Goal: Task Accomplishment & Management: Complete application form

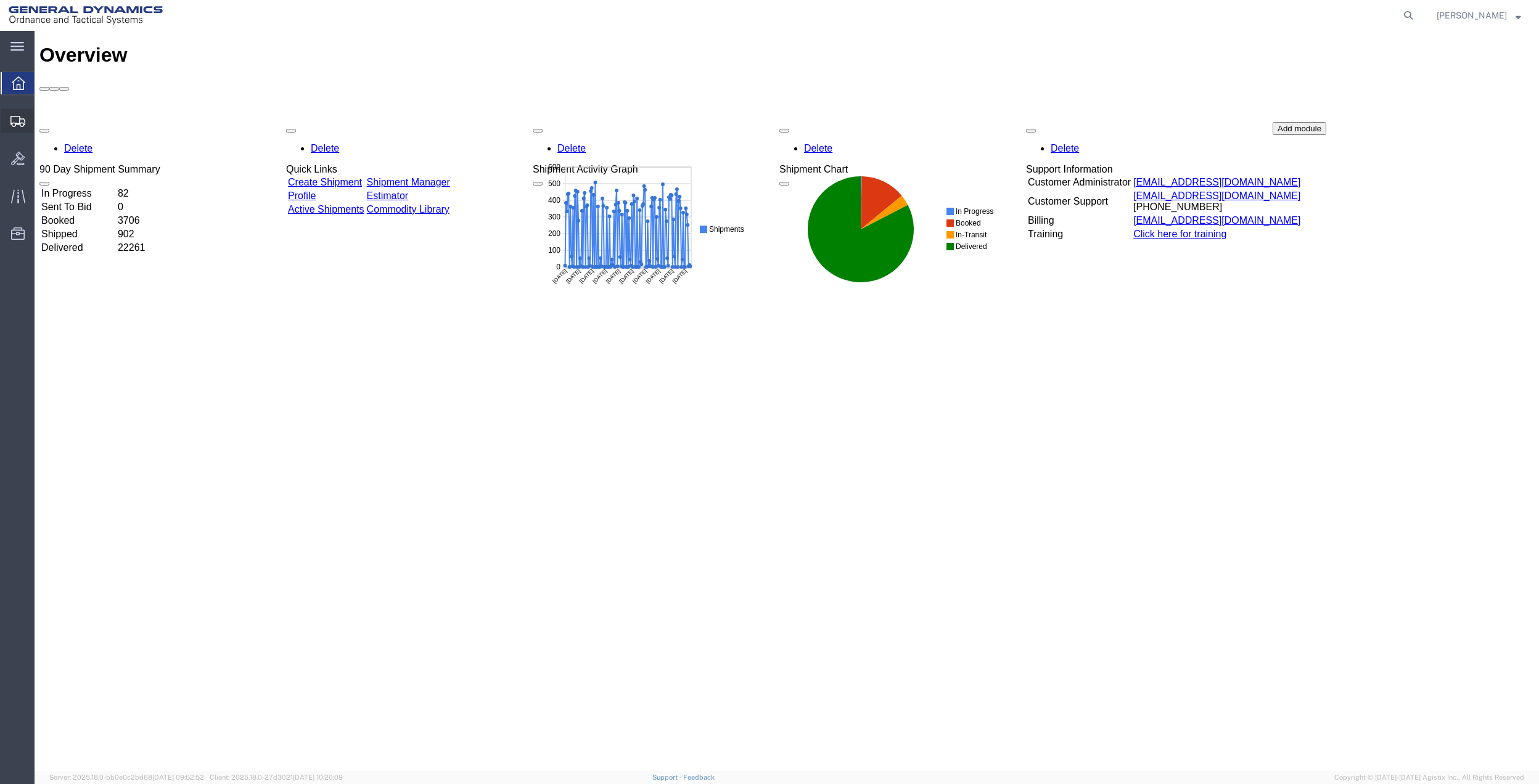
click at [0, 0] on span "Create Shipment" at bounding box center [0, 0] width 0 height 0
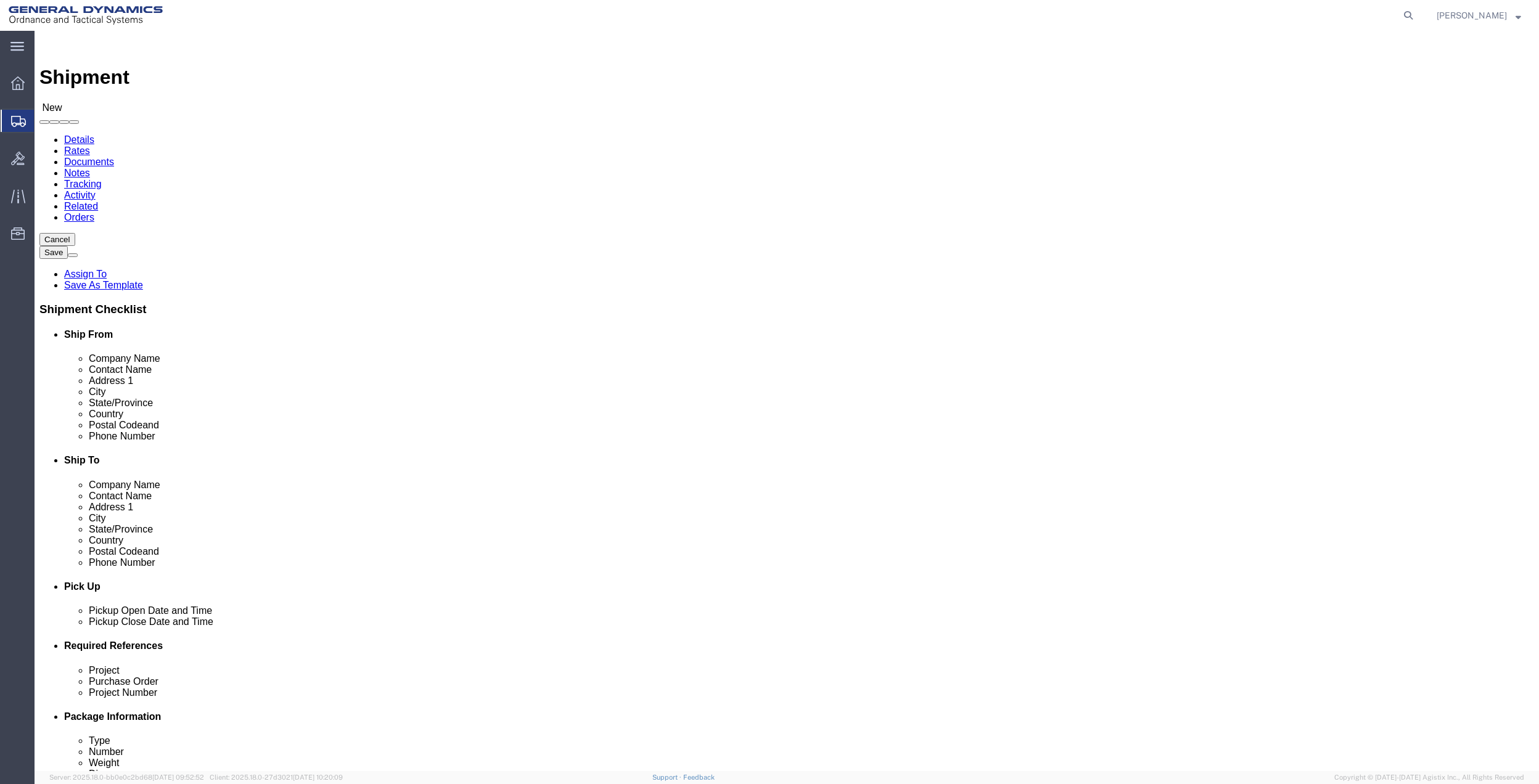
select select
click input "text"
type input "[PERSON_NAME]"
drag, startPoint x: 259, startPoint y: 273, endPoint x: 876, endPoint y: 250, distance: 617.4
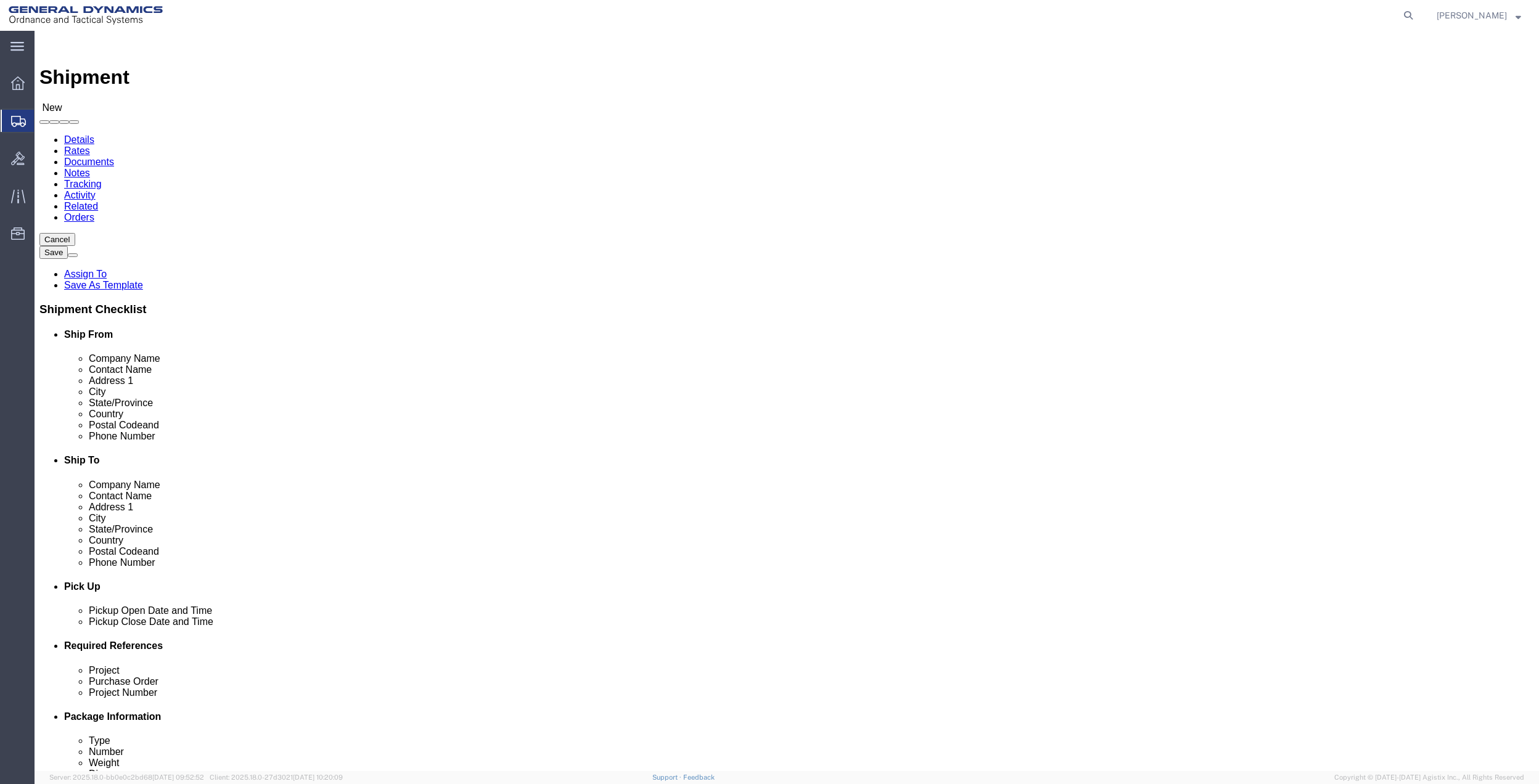
click p "- GENERAL DYNAMICS OTS - ([PERSON_NAME]) [STREET_ADDRESS]"
select select "FL"
type input "[PERSON_NAME]"
click input "text"
type input "LA MIR"
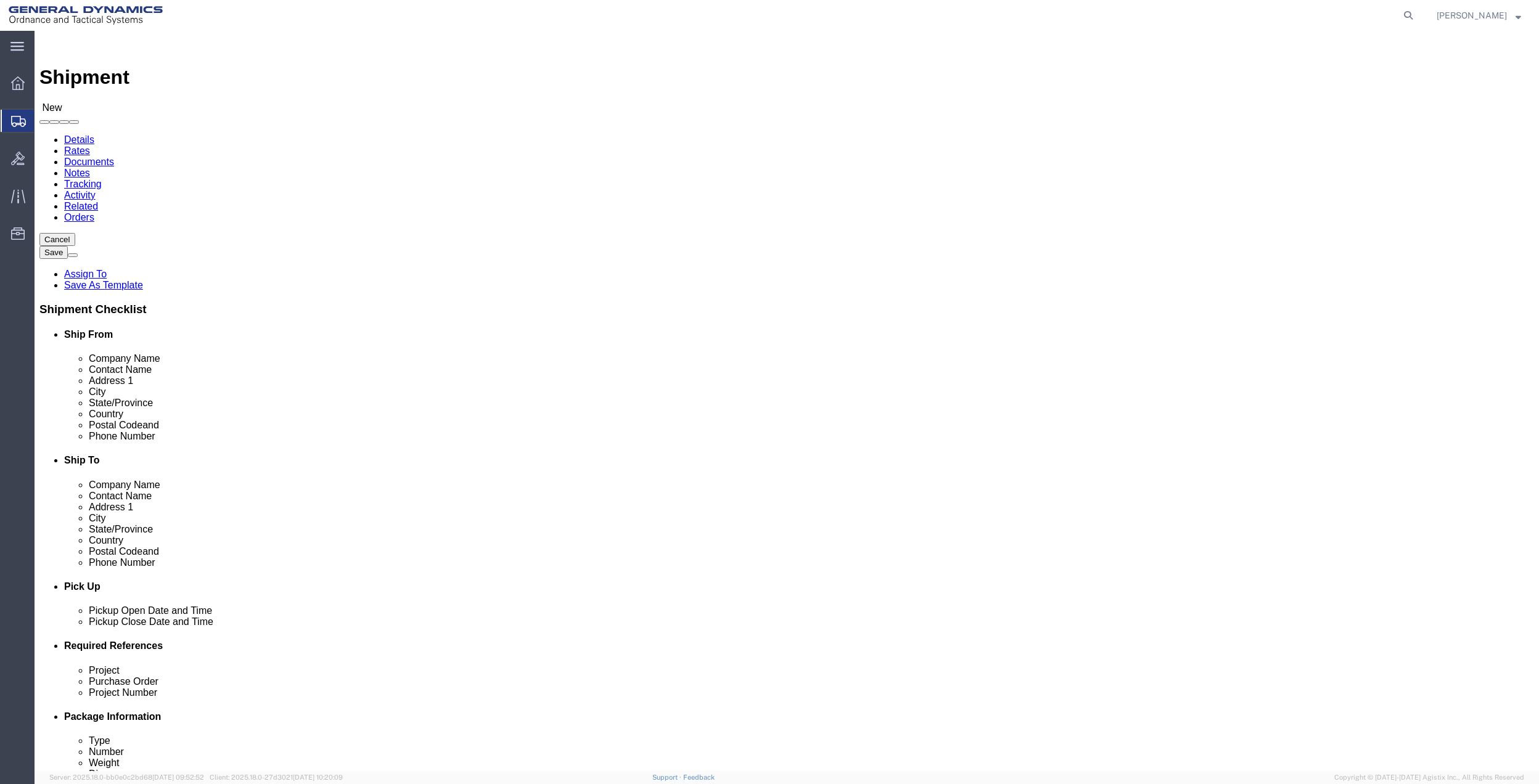
click p "- RCCI INC # 1009609 - (c/[PERSON_NAME] & [PERSON_NAME]) [STREET_ADDRESS]"
select select "CA"
type input "la mirada"
click input "text"
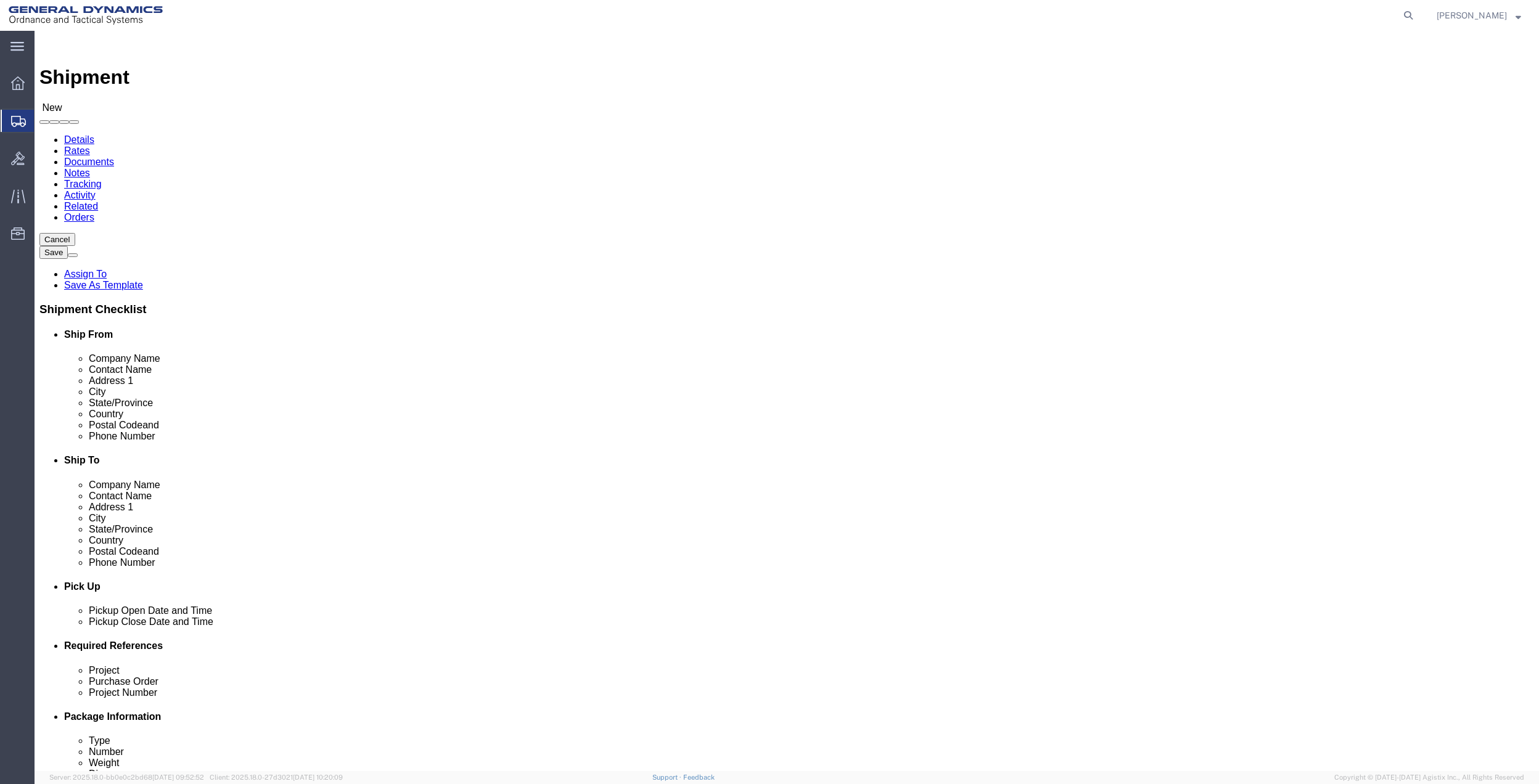
type input "7275788100"
click input "text"
paste input "7275788100"
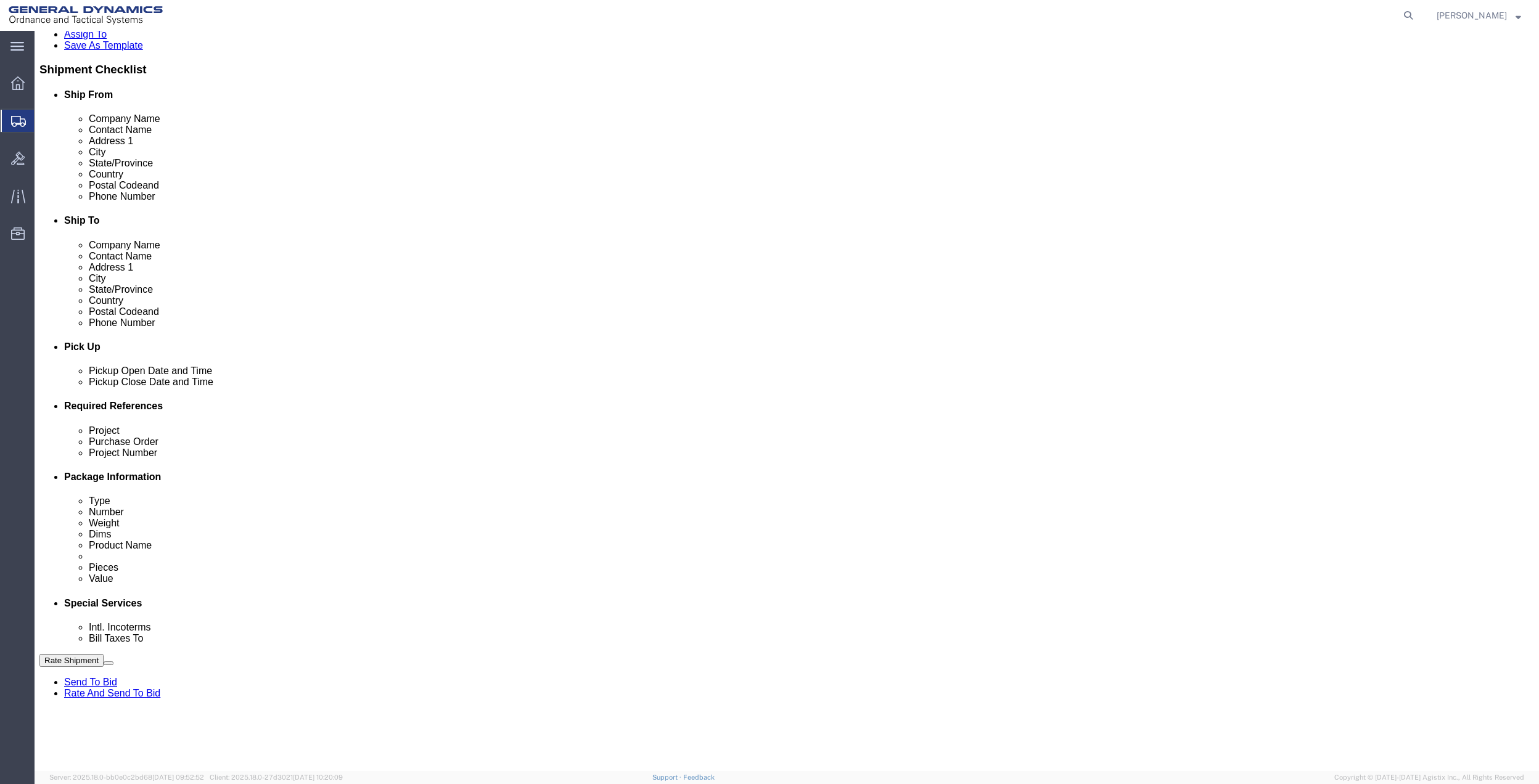
scroll to position [247, 0]
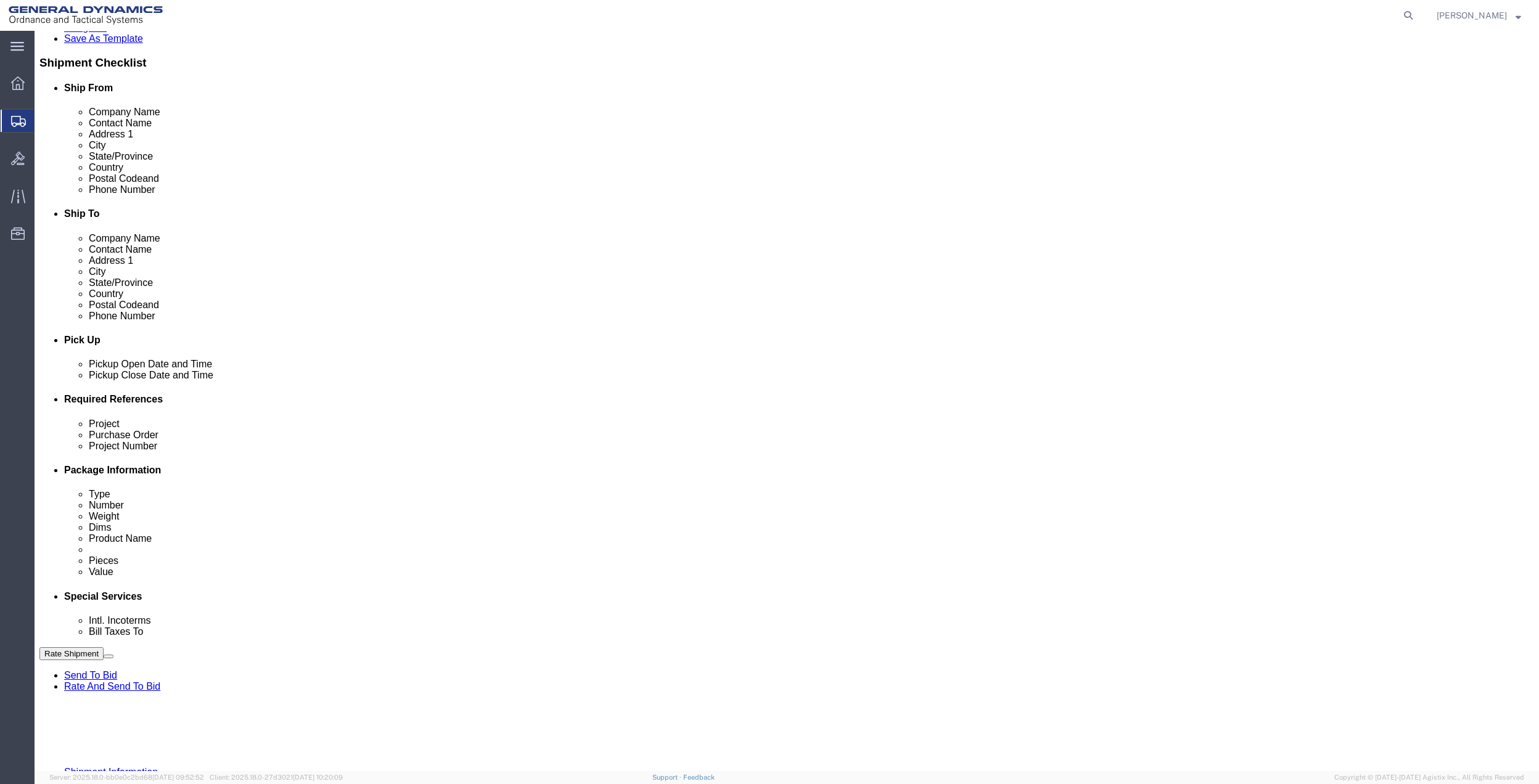
type input "7275788100"
click button "Add reference"
click input "text"
type input "SITE 10 AFM"
click input "text"
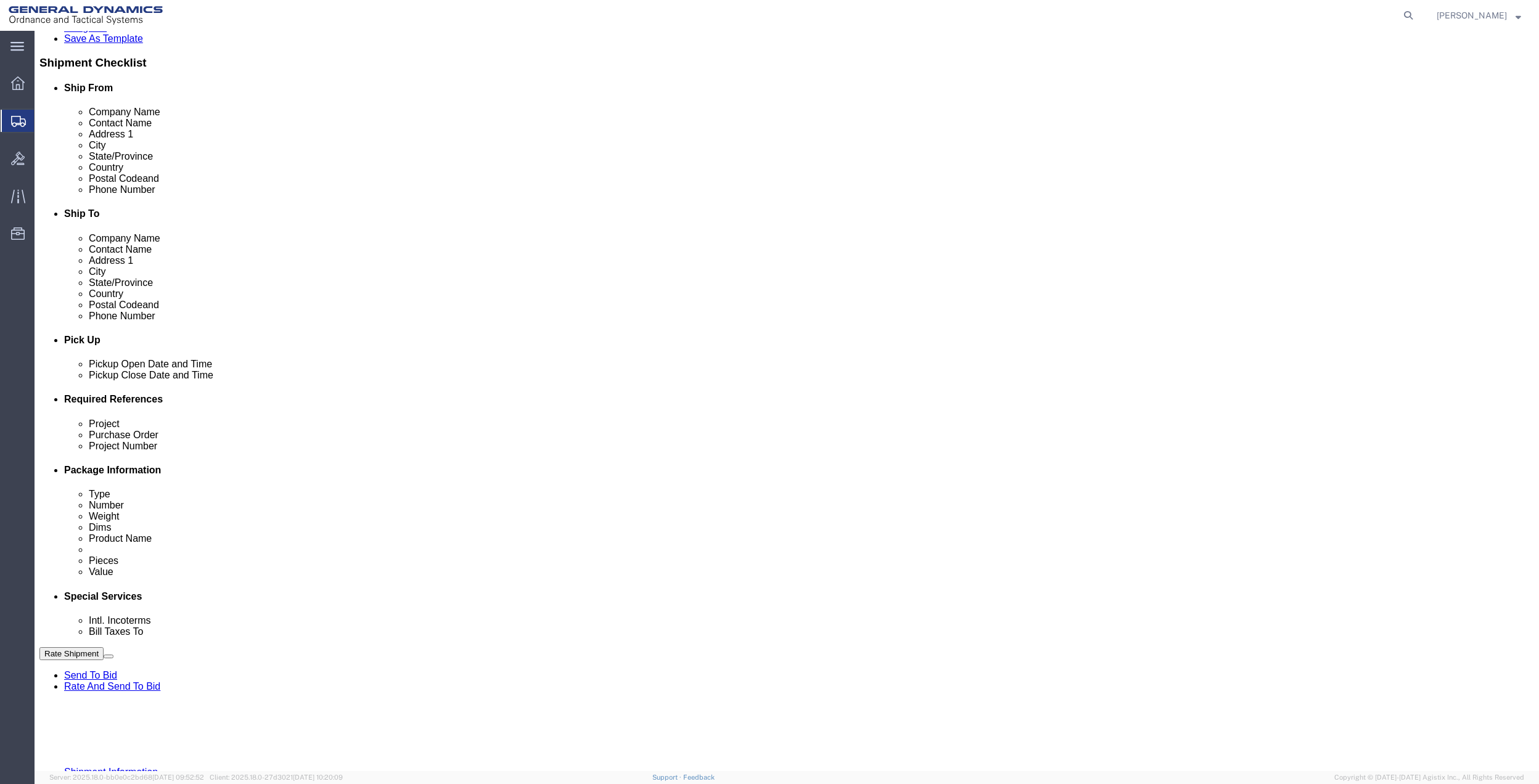
paste input "SITE 10 AFM"
type input "SITE 10 AFM"
drag, startPoint x: 304, startPoint y: 518, endPoint x: 287, endPoint y: 526, distance: 18.8
click input "text"
paste input "SITE 10 AFM"
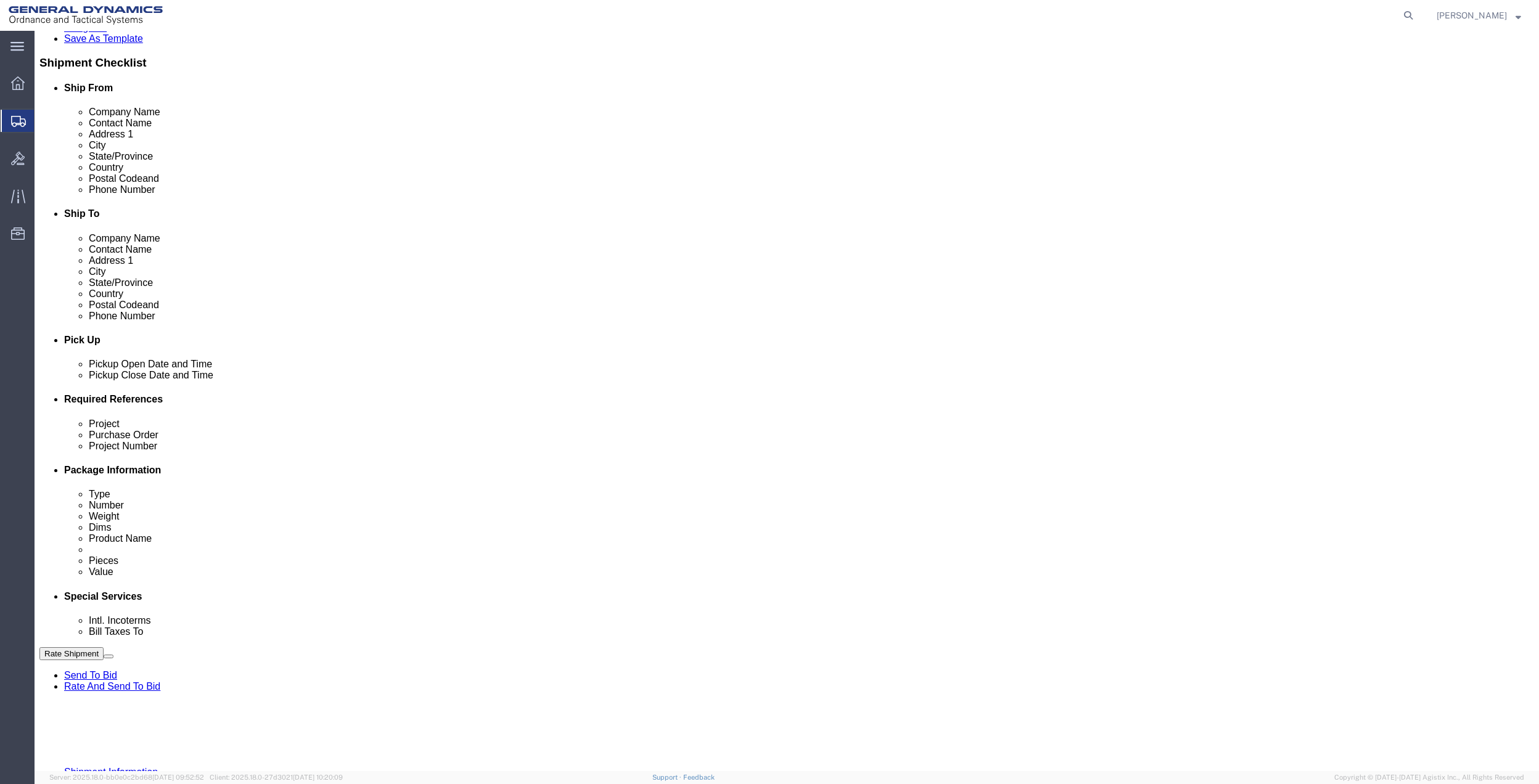
type input "SITE 10 AFM"
drag, startPoint x: 277, startPoint y: 535, endPoint x: 210, endPoint y: 537, distance: 67.0
click input "text"
paste input "SITE 10 AFM"
type input "SITE 10 AFM"
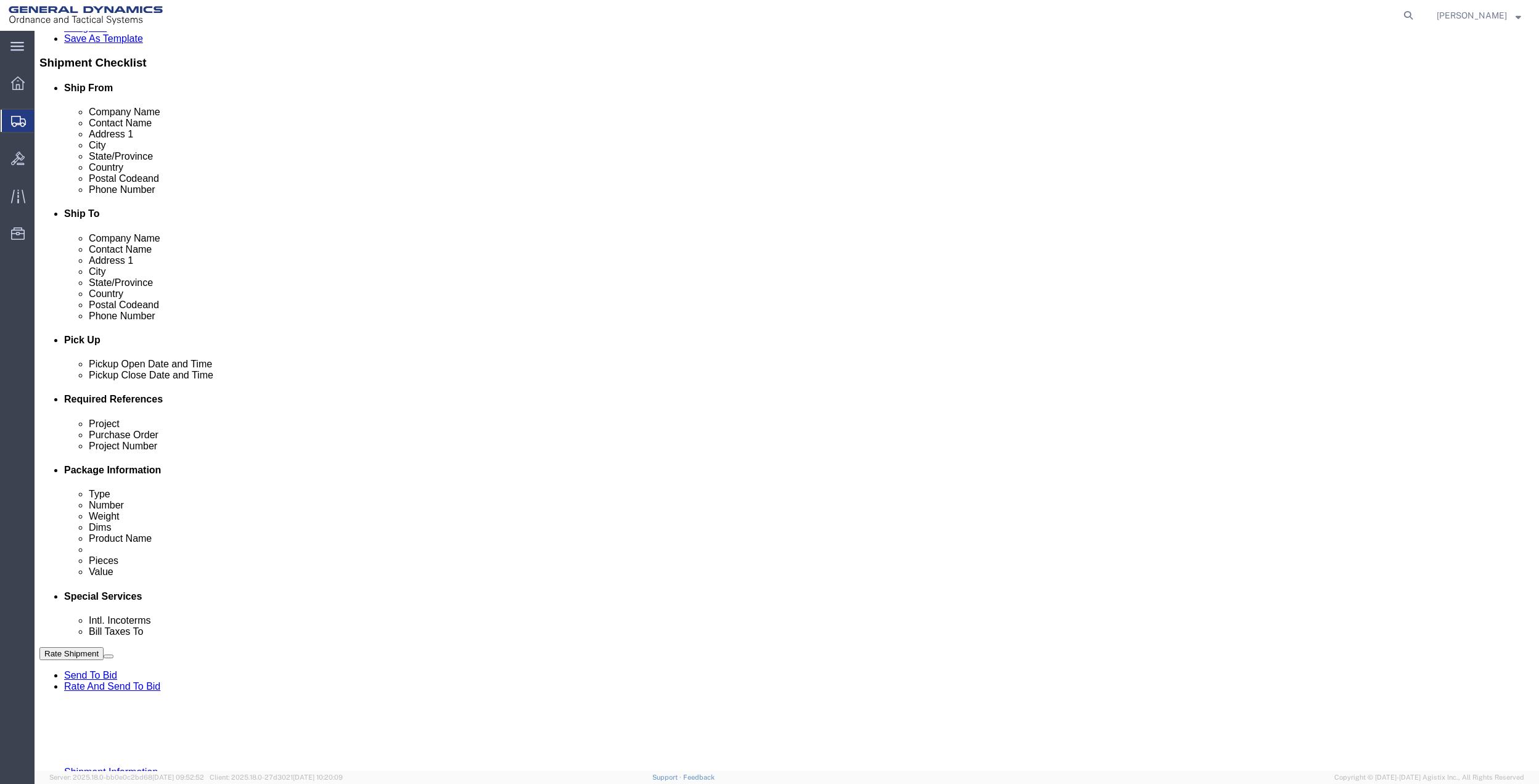
click select "Select Account Type Activity ID Airline Appointment Number ASN Batch Request # …"
select select "DEPT"
click select "Select Account Type Activity ID Airline Appointment Number ASN Batch Request # …"
click icon
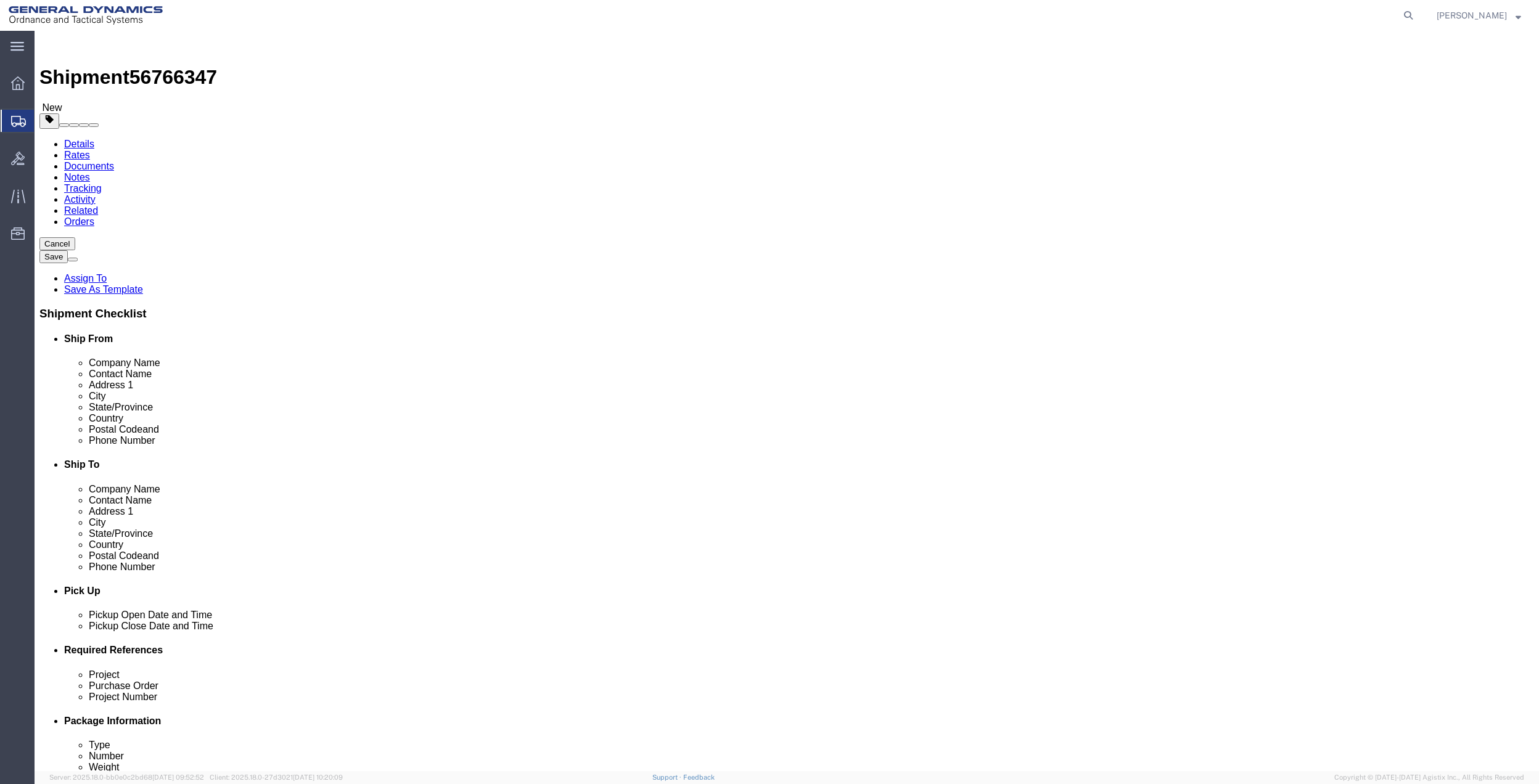
click select "Select Bale(s) Basket(s) Bolt(s) Bottle(s) Buckets Bulk Bundle(s) Can(s) Cardbo…"
click ul
click select "Select Bale(s) Basket(s) Bolt(s) Bottle(s) Buckets Bulk Bundle(s) Can(s) Cardbo…"
select select "ENV"
click select "Select Bale(s) Basket(s) Bolt(s) Bottle(s) Buckets Bulk Bundle(s) Can(s) Cardbo…"
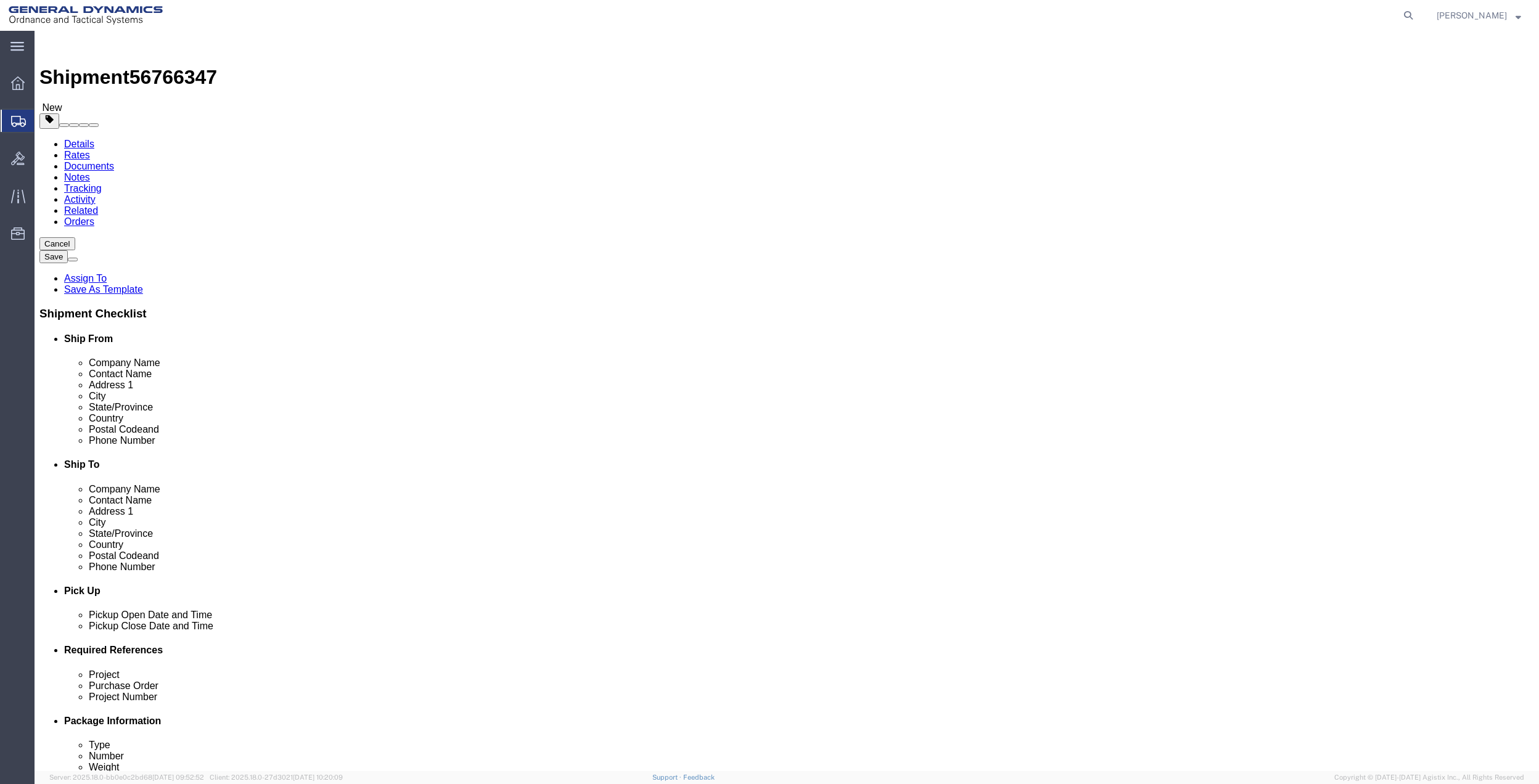
type input "9.50"
type input "12.50"
type input "0.25"
type input "1"
click link "Add Content"
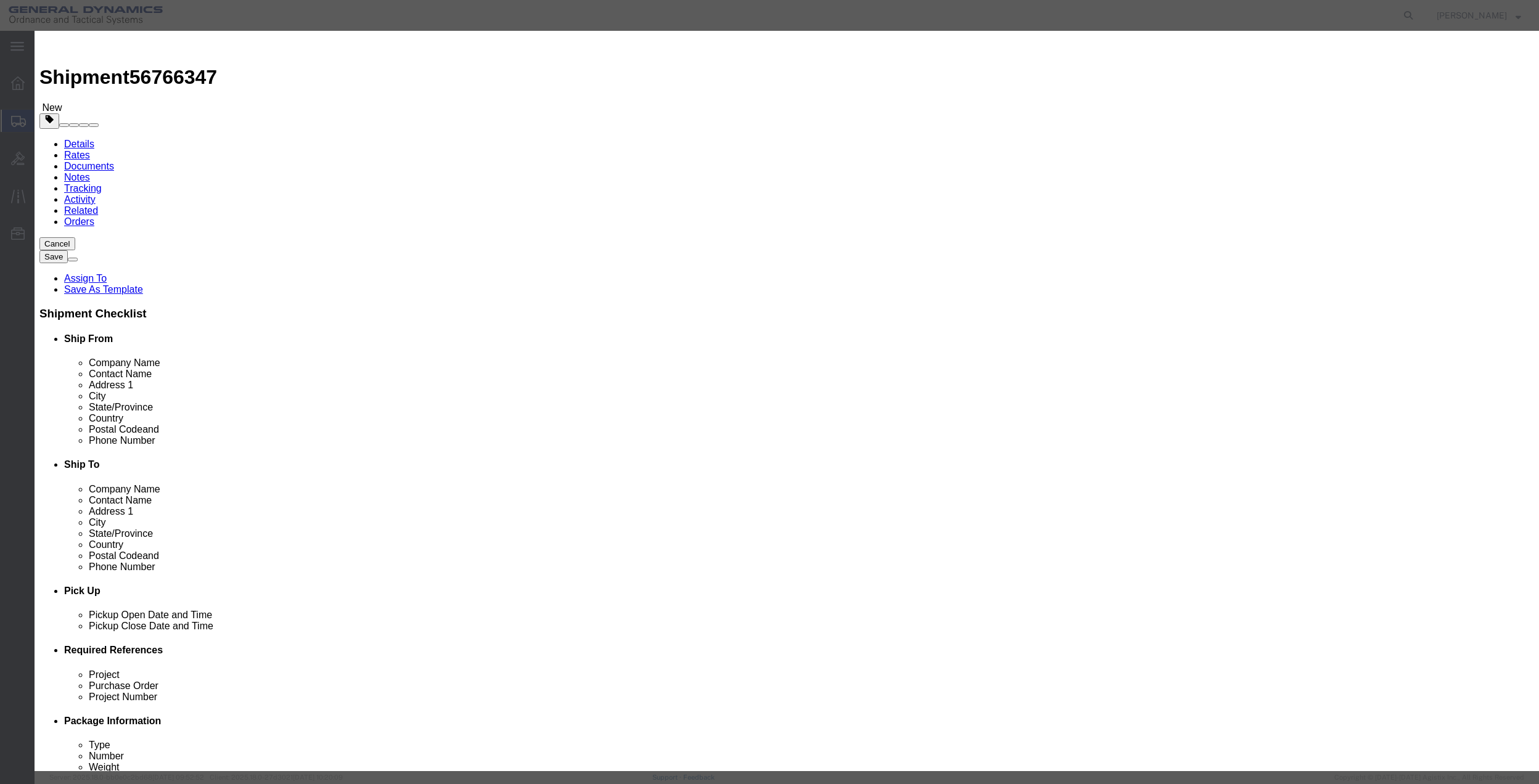
click input "text"
type input "MISC"
type input "100"
select select "US"
click input "0"
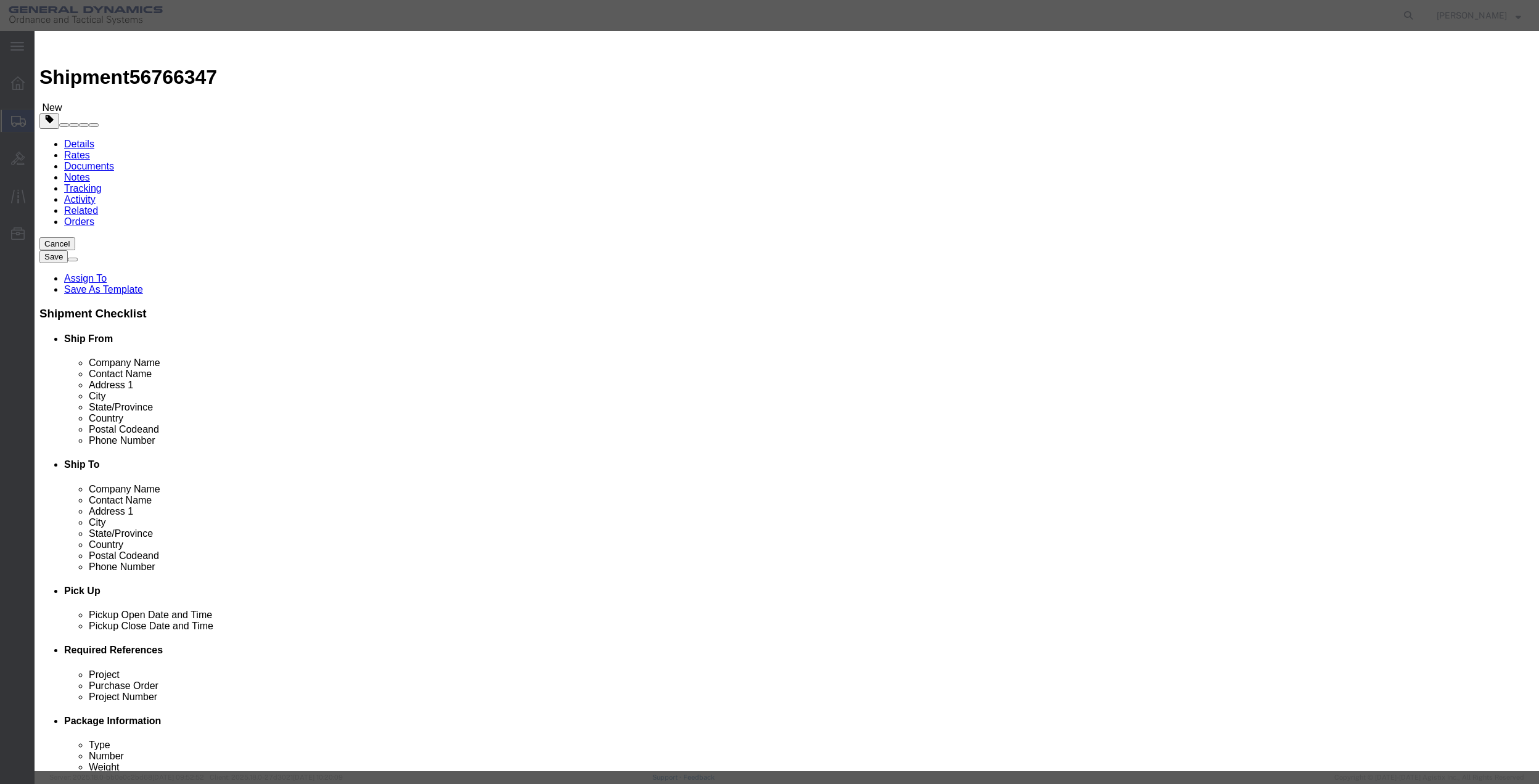
click input "0"
type input "01"
click select "Select 50 55 60 65 70 85 92.5 100 125 175 250 300 400"
select select "70"
click select "Select 50 55 60 65 70 85 92.5 100 125 175 250 300 400"
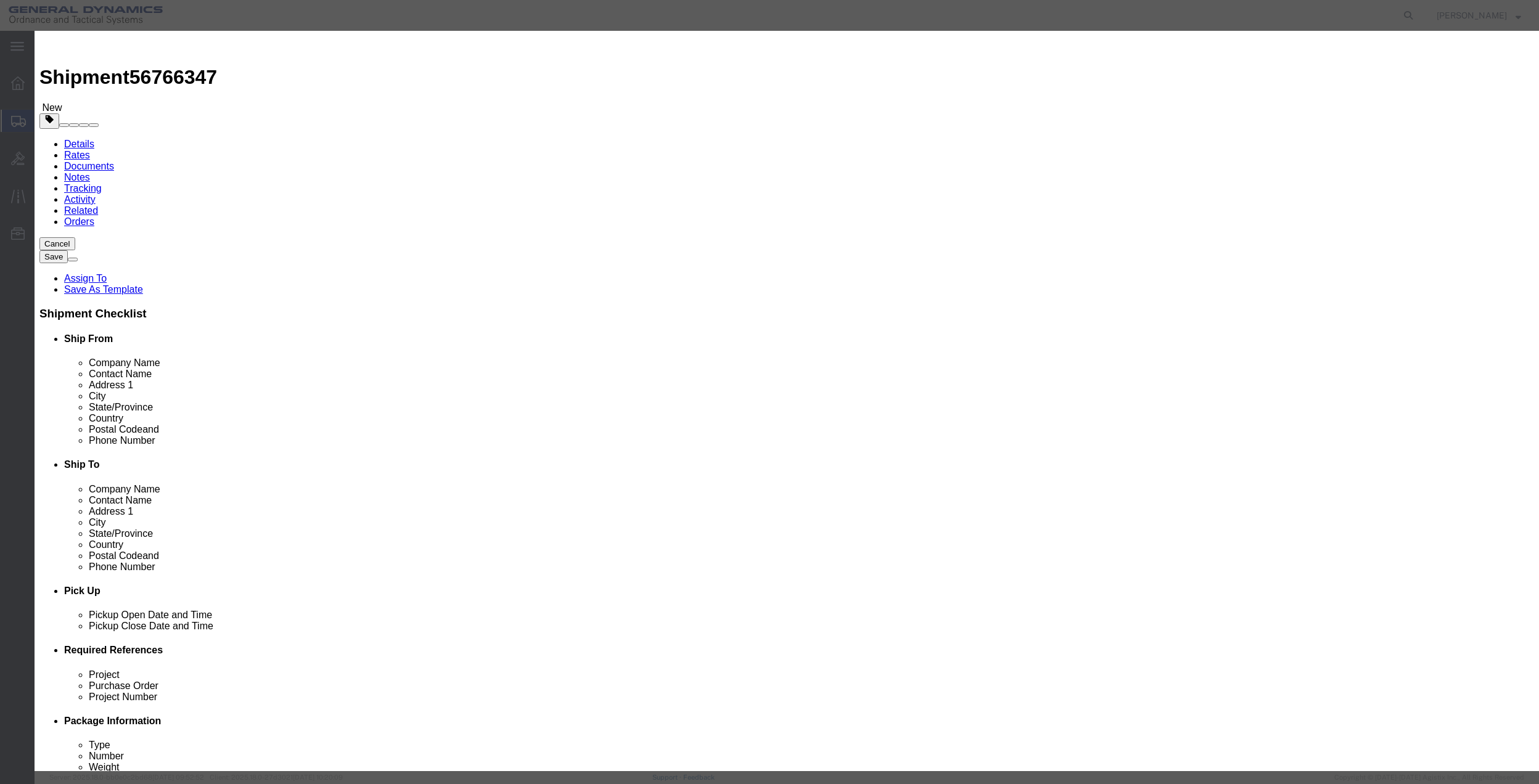
click button "Save & Close"
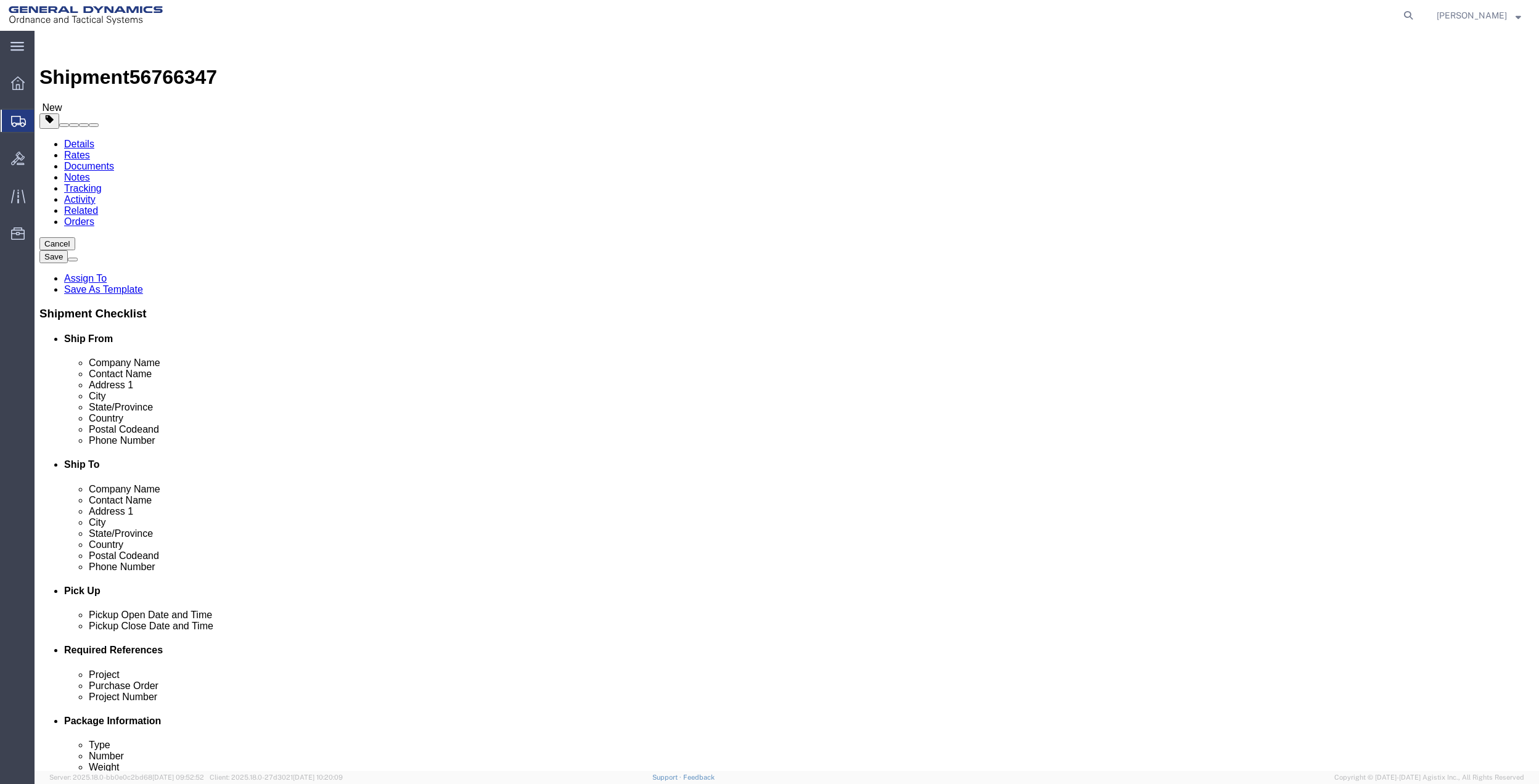
click icon
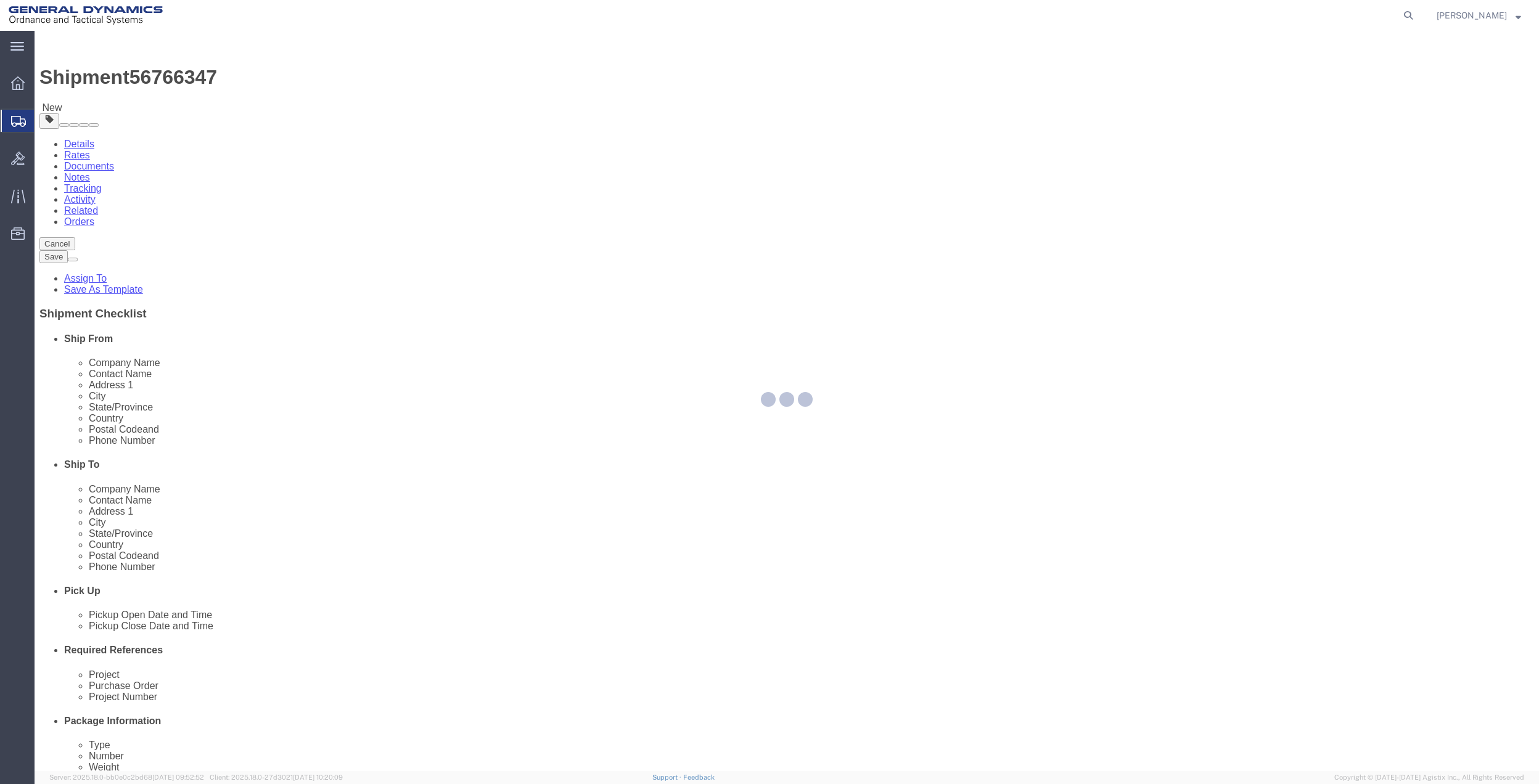
select select
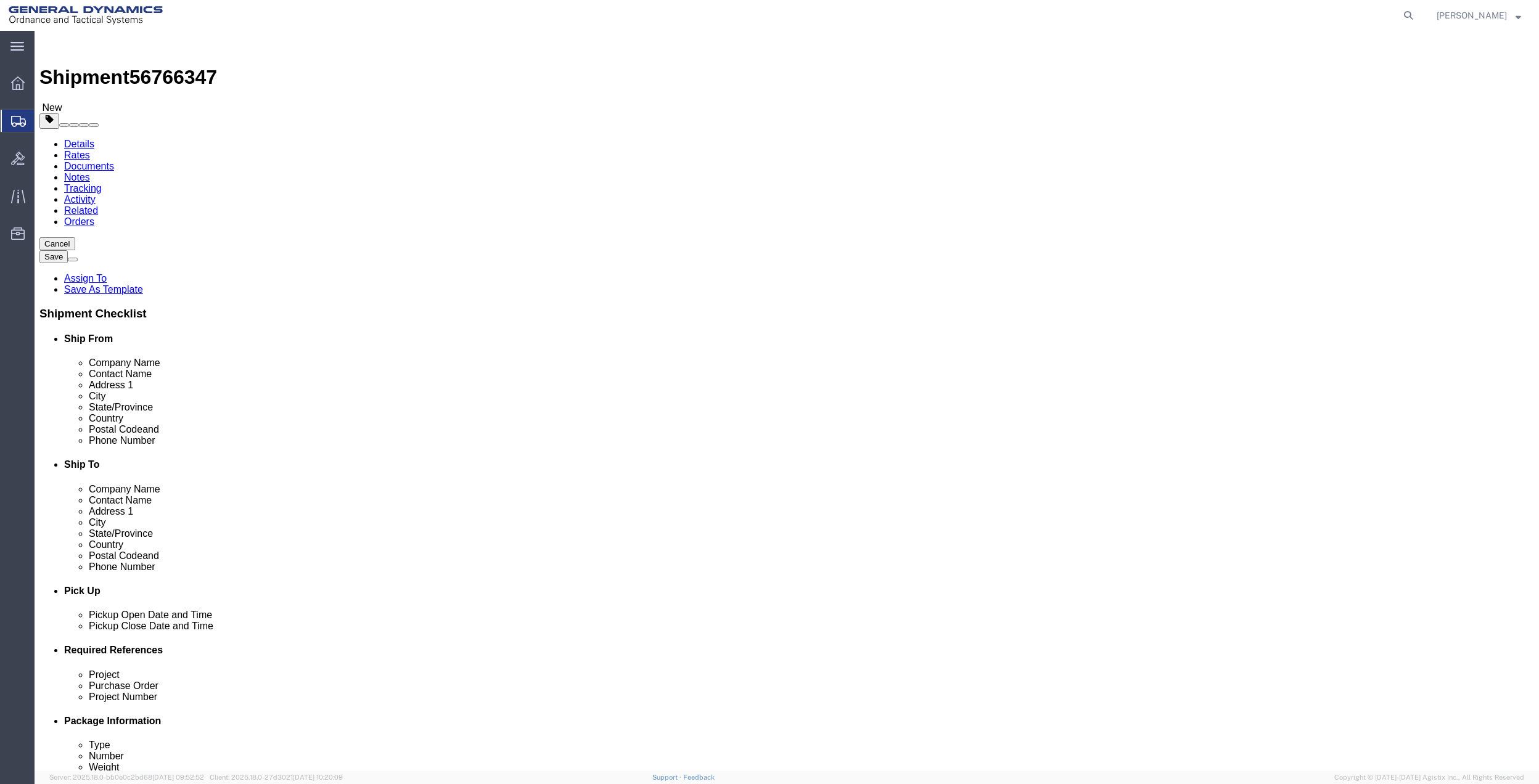
click select "Select Buyer Cost Center Department Operations Number Order Number Sales Person"
select select "DEPARTMENT"
click select "Select Buyer Cost Center Department Operations Number Order Number Sales Person"
click select "Select [GEOGRAPHIC_DATA] [GEOGRAPHIC_DATA] [GEOGRAPHIC_DATA] [GEOGRAPHIC_DATA] …"
select select "1763983"
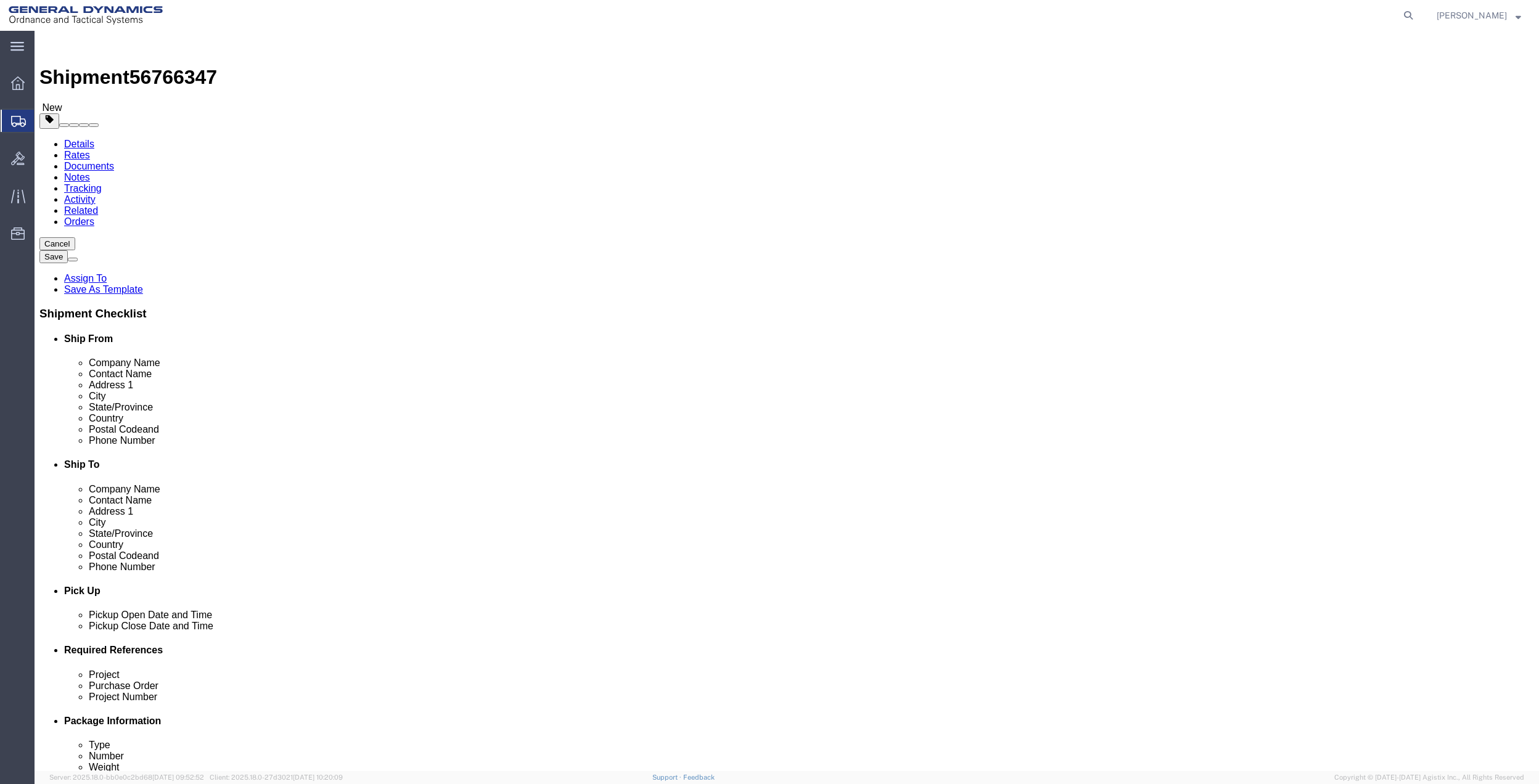
click select "Select [GEOGRAPHIC_DATA] [GEOGRAPHIC_DATA] [GEOGRAPHIC_DATA] [GEOGRAPHIC_DATA] …"
drag, startPoint x: 1074, startPoint y: 719, endPoint x: 1072, endPoint y: 706, distance: 13.2
click select "Select 10AFM 10GAG 10GAH 10GFL 10GFO 10GIE 10GIS 30MABS St [PERSON_NAME] Program"
select select "214681"
click select "Select 10AFM 10GAG 10GAH 10GFL 10GFO 10GIE 10GIS 30MABS St [PERSON_NAME] Program"
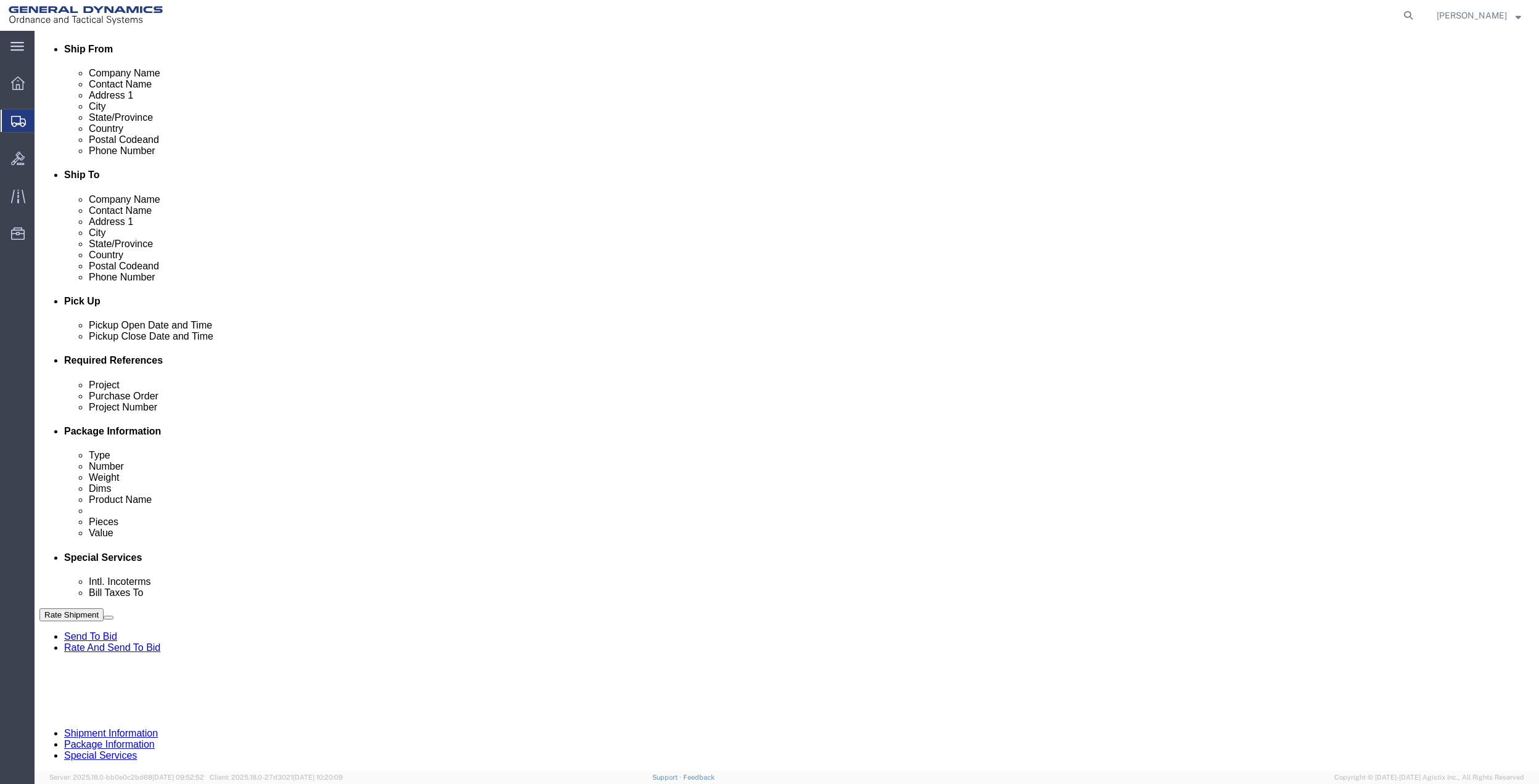
scroll to position [410, 0]
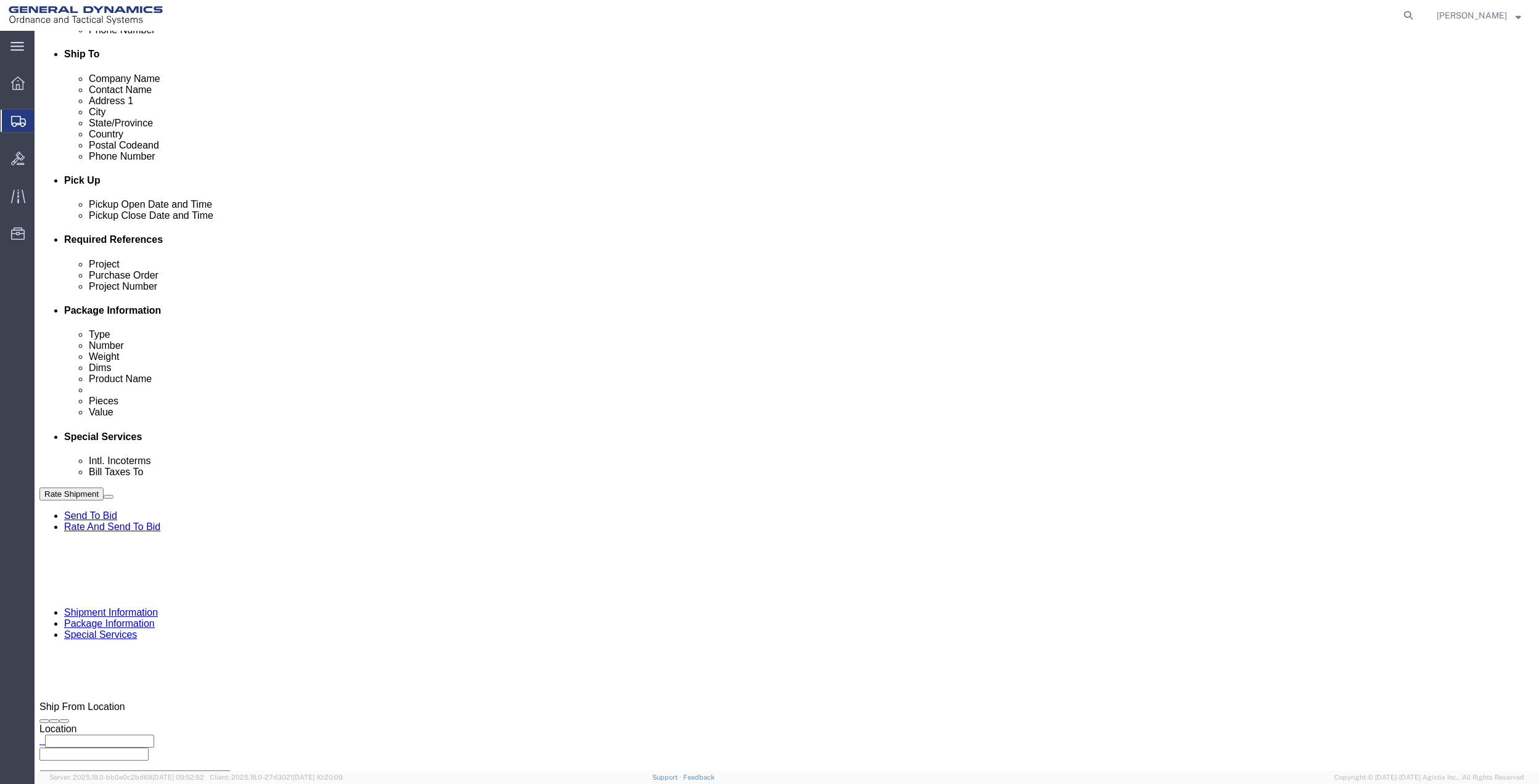
click input "General Dynamics OTS % Data2Logistics"
click p "- GEDOTS %DATA 2 LOGISTICS - (GEDOTS %DATA 2 LOGISTICS) [GEOGRAPHIC_DATA][PERSO…"
type input "GEDOTS %DATA 2 LOGISTICS"
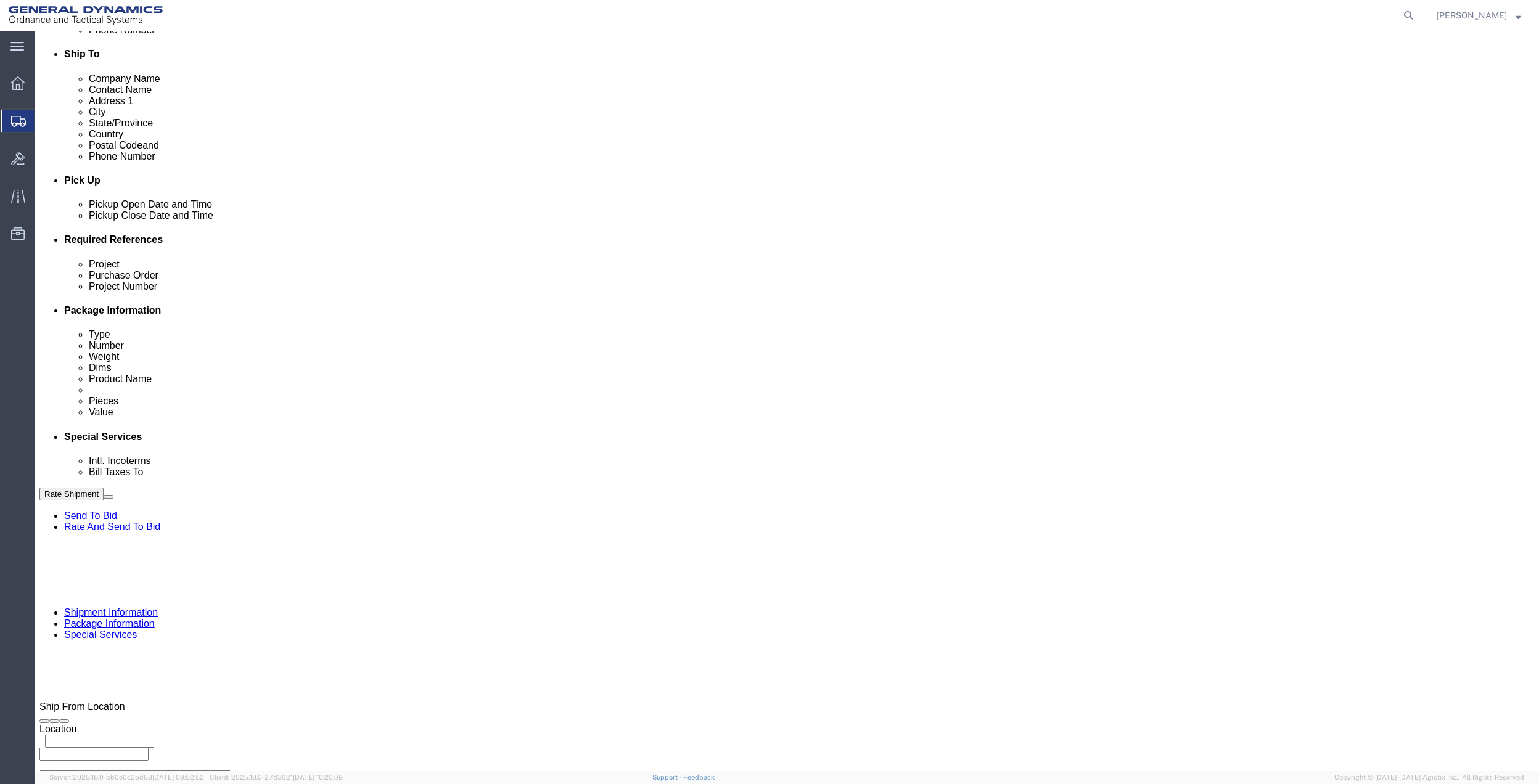
type input "PO BOX 61050"
type input "GEDOTS %DATA 2 LOGISTICS"
type input "FORT [PERSON_NAME]"
type input "33906"
select select "FL"
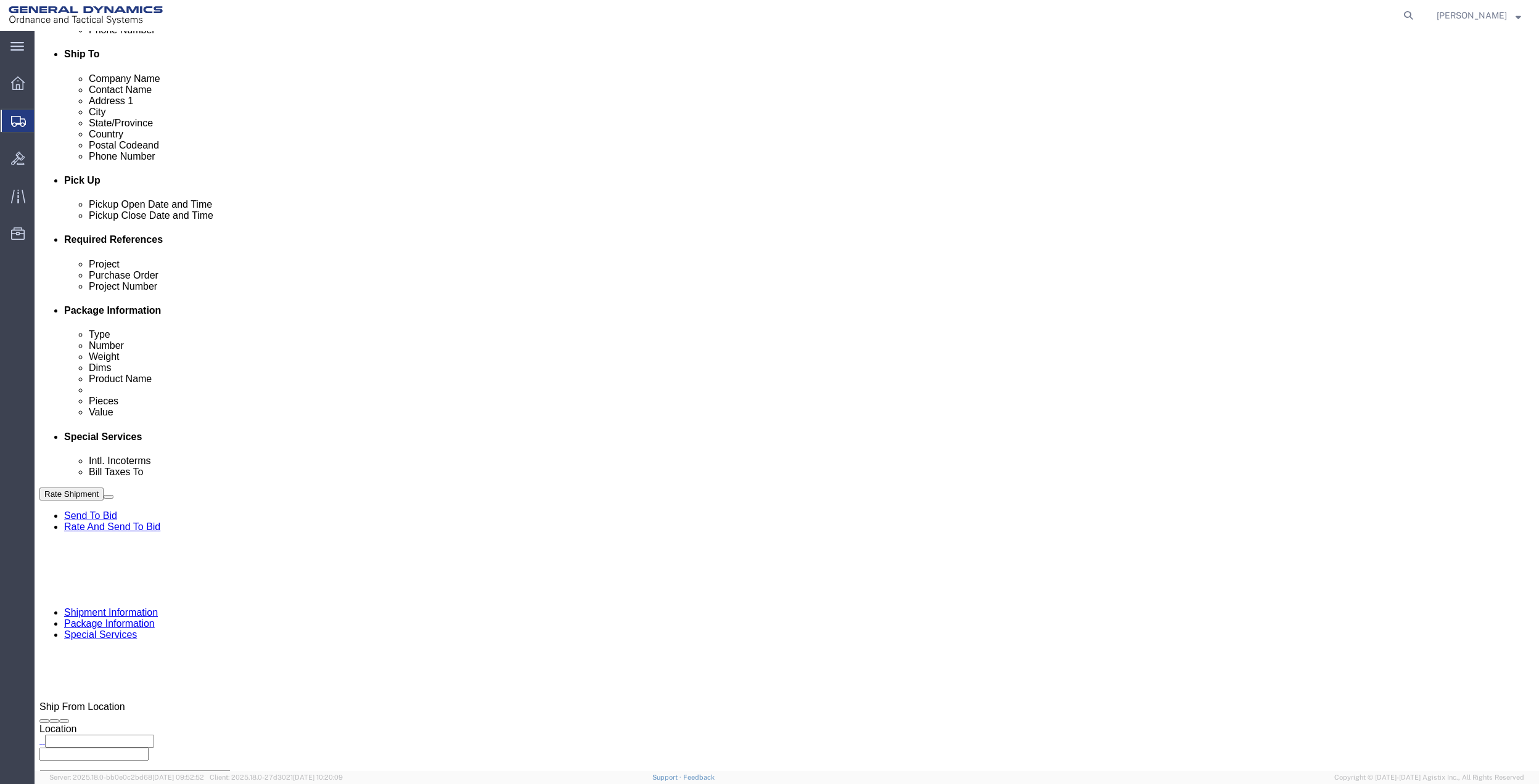
type input "GEDOTS %DATA 2 LOGISTICS"
click button "Rate Shipment"
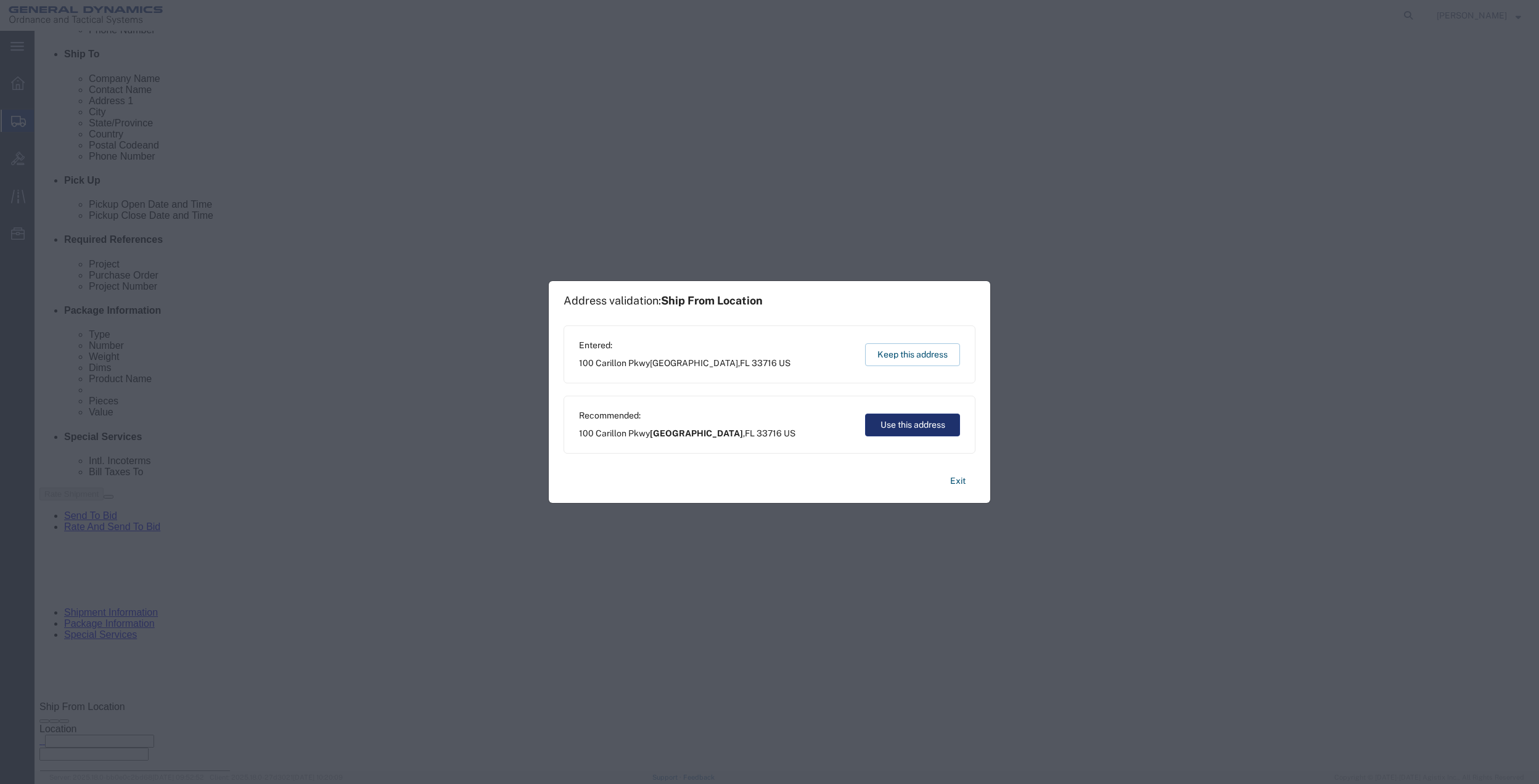
click at [928, 429] on button "Use this address" at bounding box center [912, 425] width 95 height 23
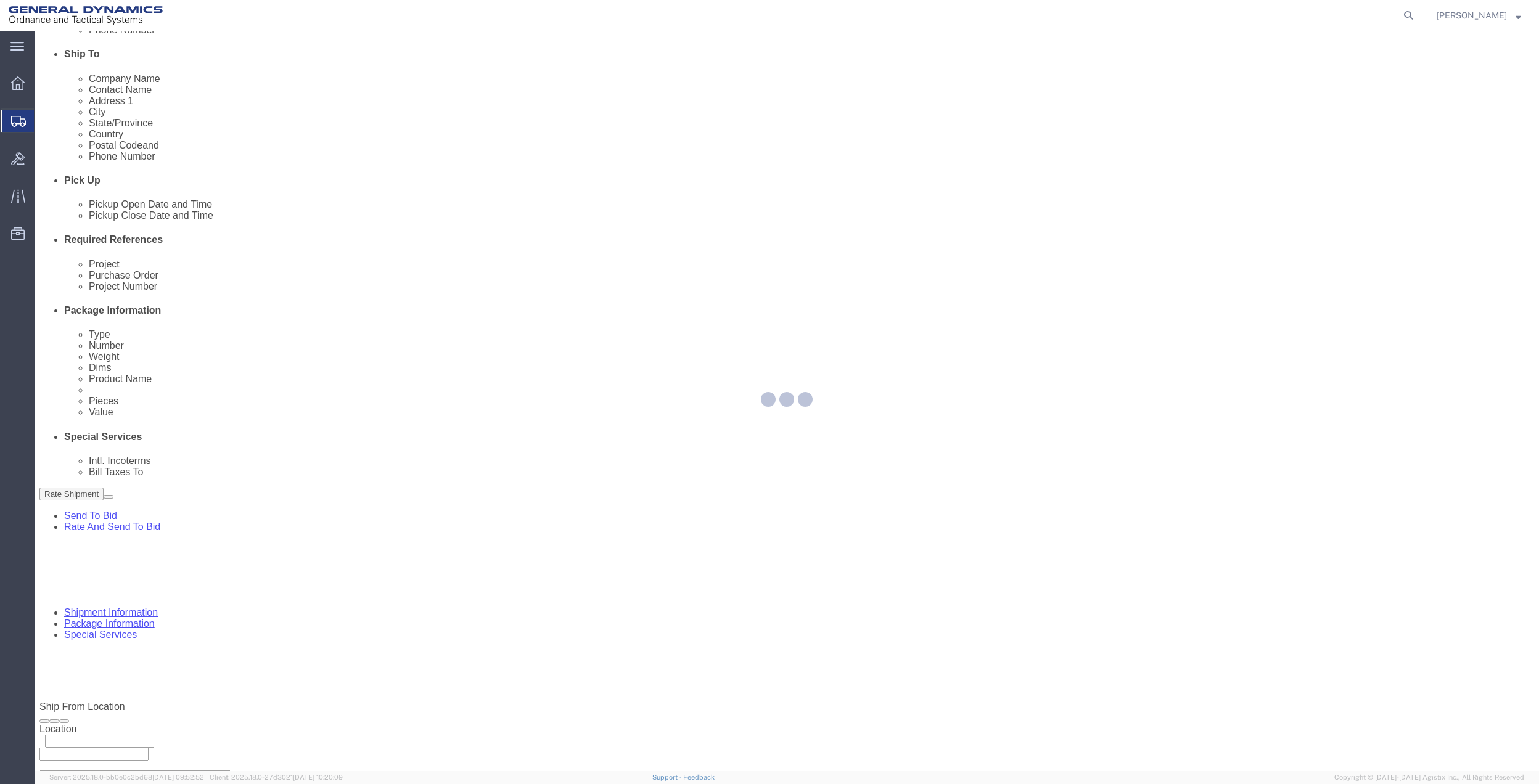
scroll to position [0, 0]
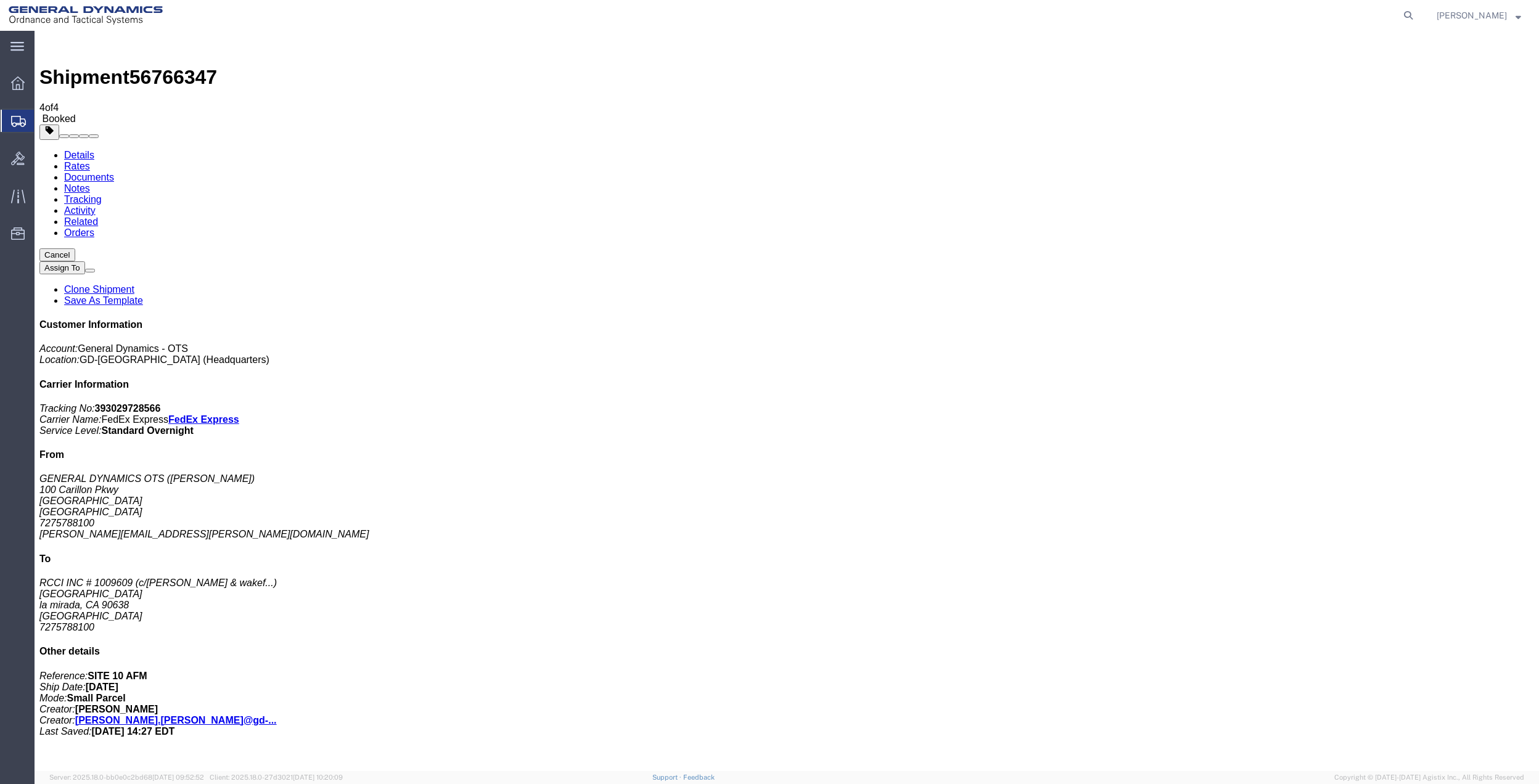
drag, startPoint x: 108, startPoint y: 242, endPoint x: 364, endPoint y: 272, distance: 257.8
click at [0, 0] on span "Create Shipment" at bounding box center [0, 0] width 0 height 0
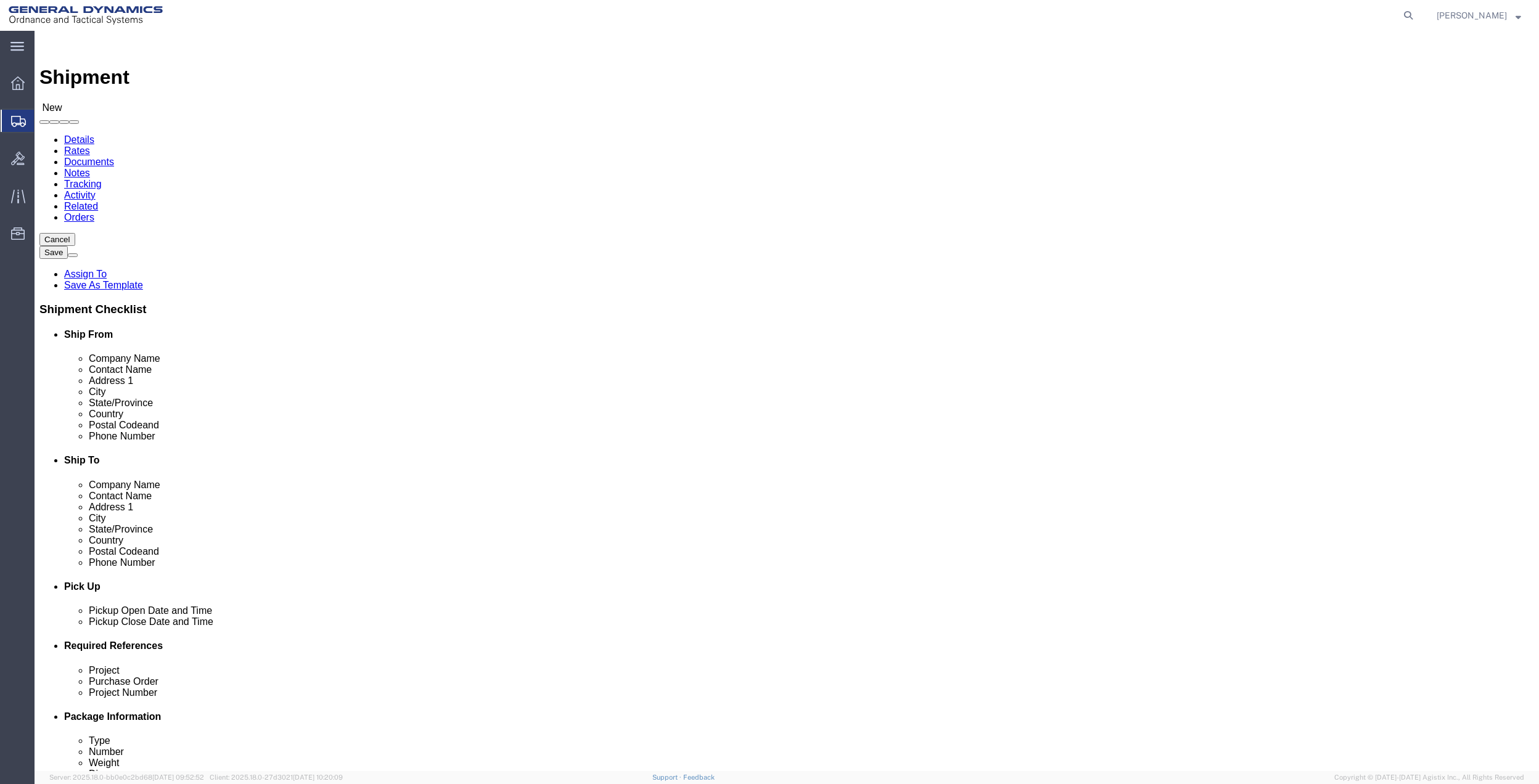
click icon
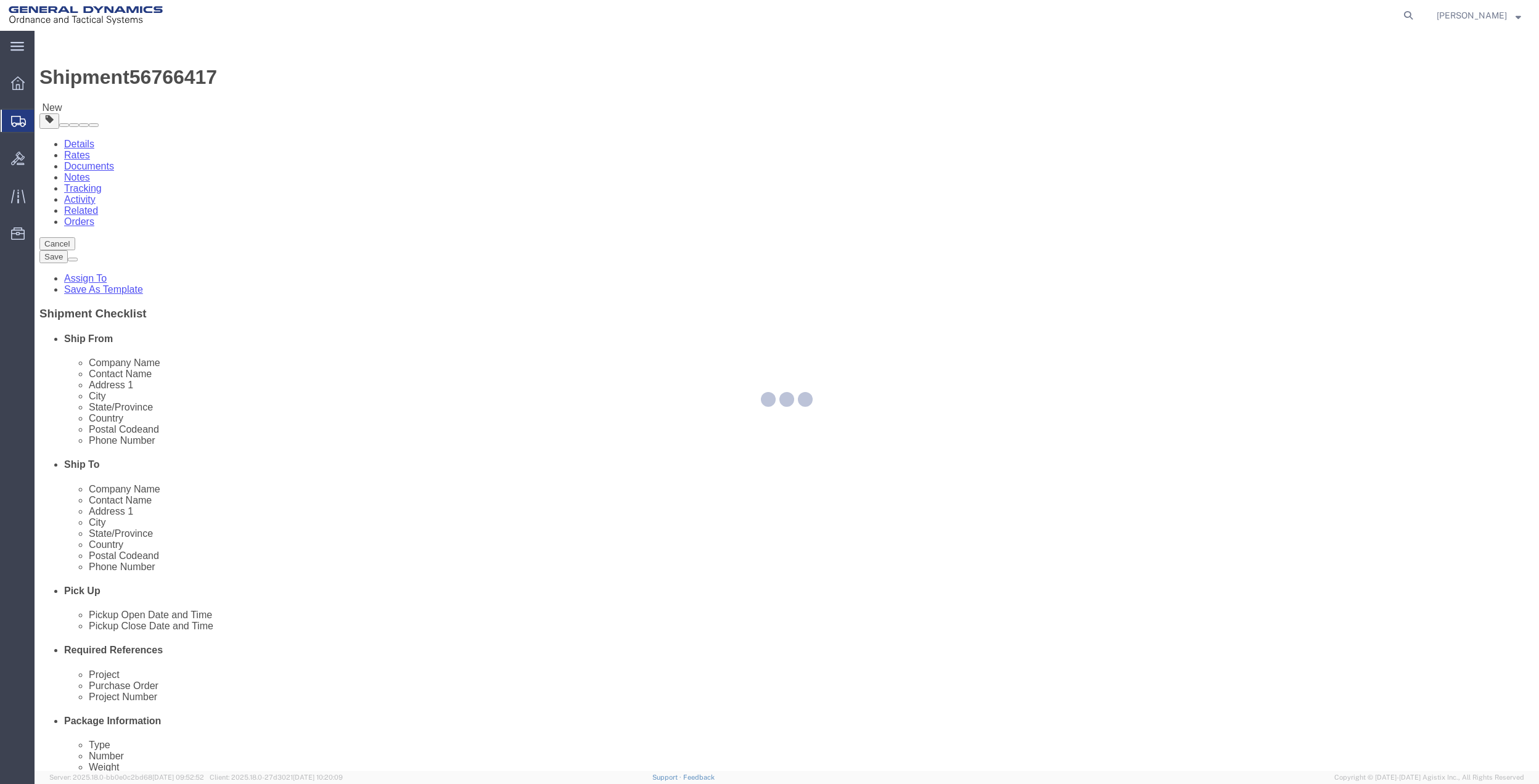
select select "CBOX"
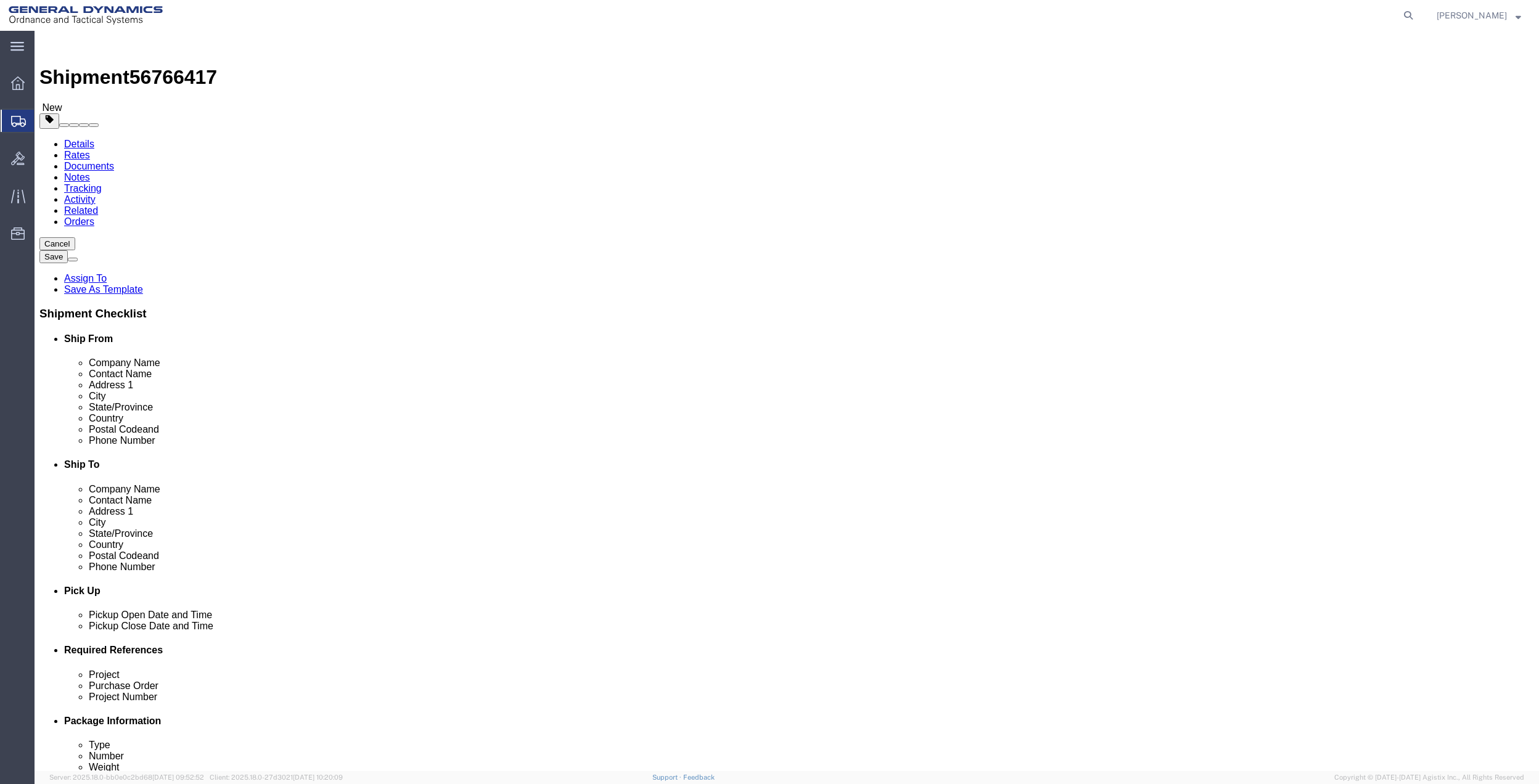
click input "text"
type input "8"
type input "9"
type input "3"
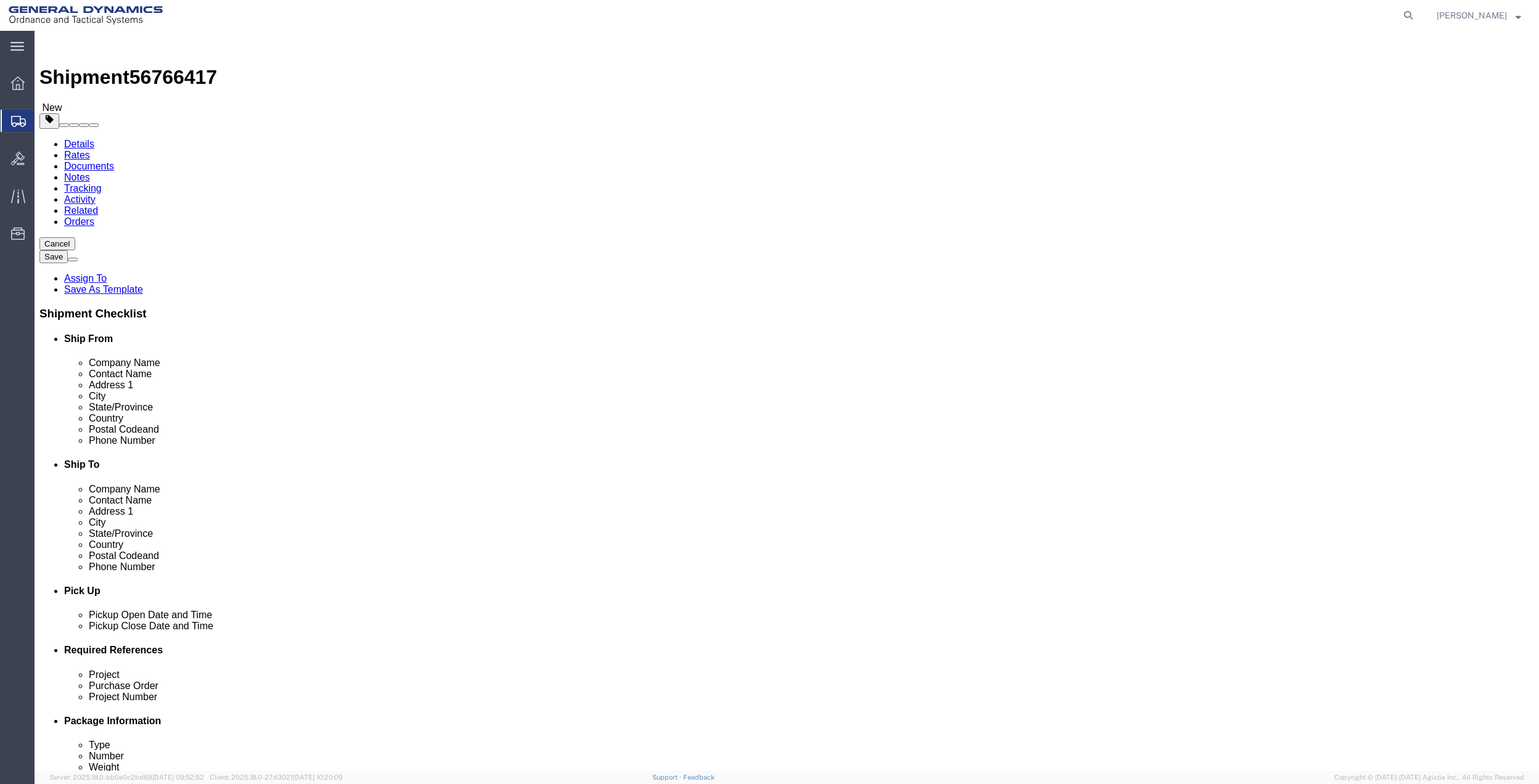
click link "Add Content"
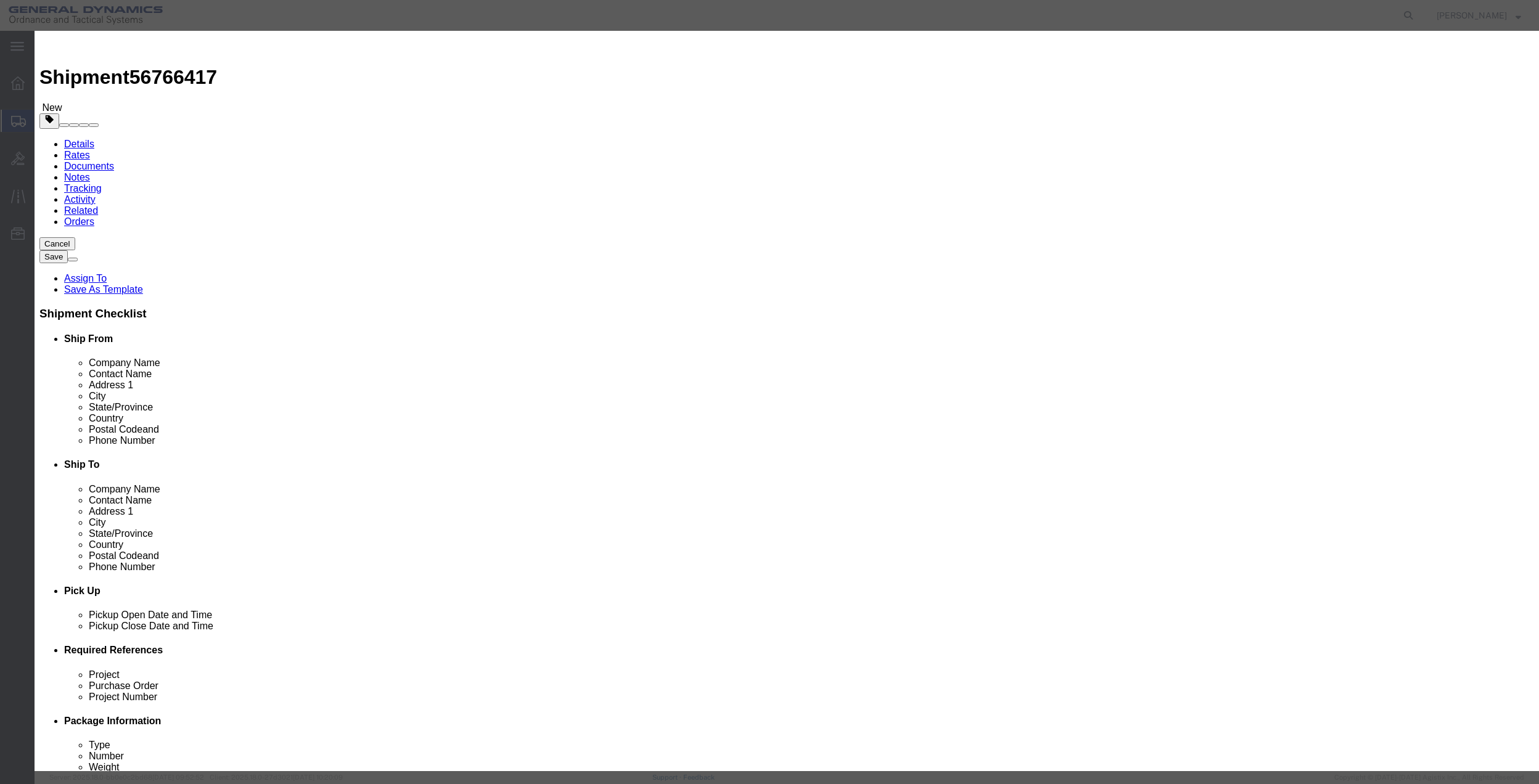
click input "text"
type input "MISC"
type input "100"
select select "US"
click input "0"
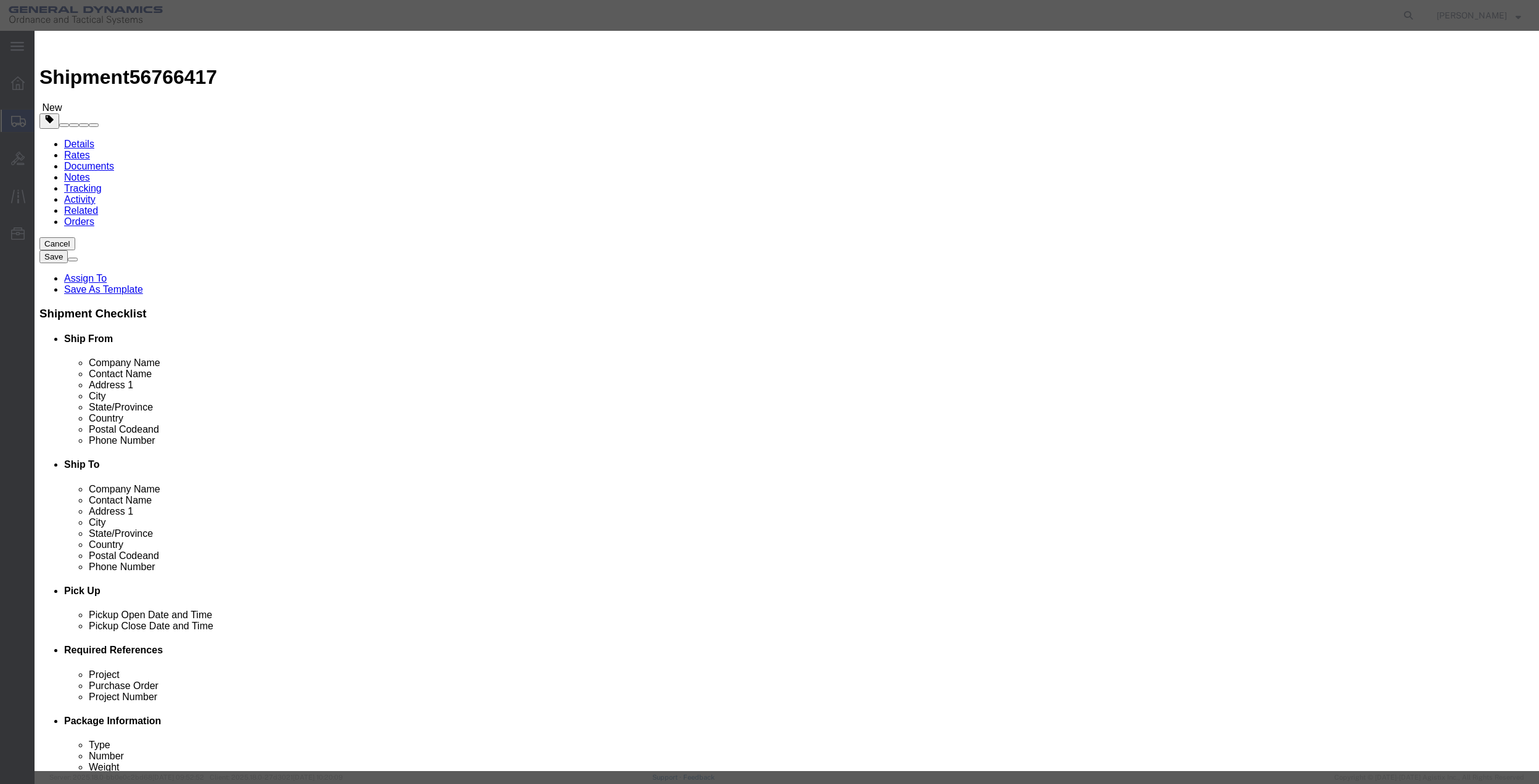
type input "01"
click select "Select 50 55 60 65 70 85 92.5 100 125 175 250 300 400"
select select "70"
click select "Select 50 55 60 65 70 85 92.5 100 125 175 250 300 400"
click button "Save & Close"
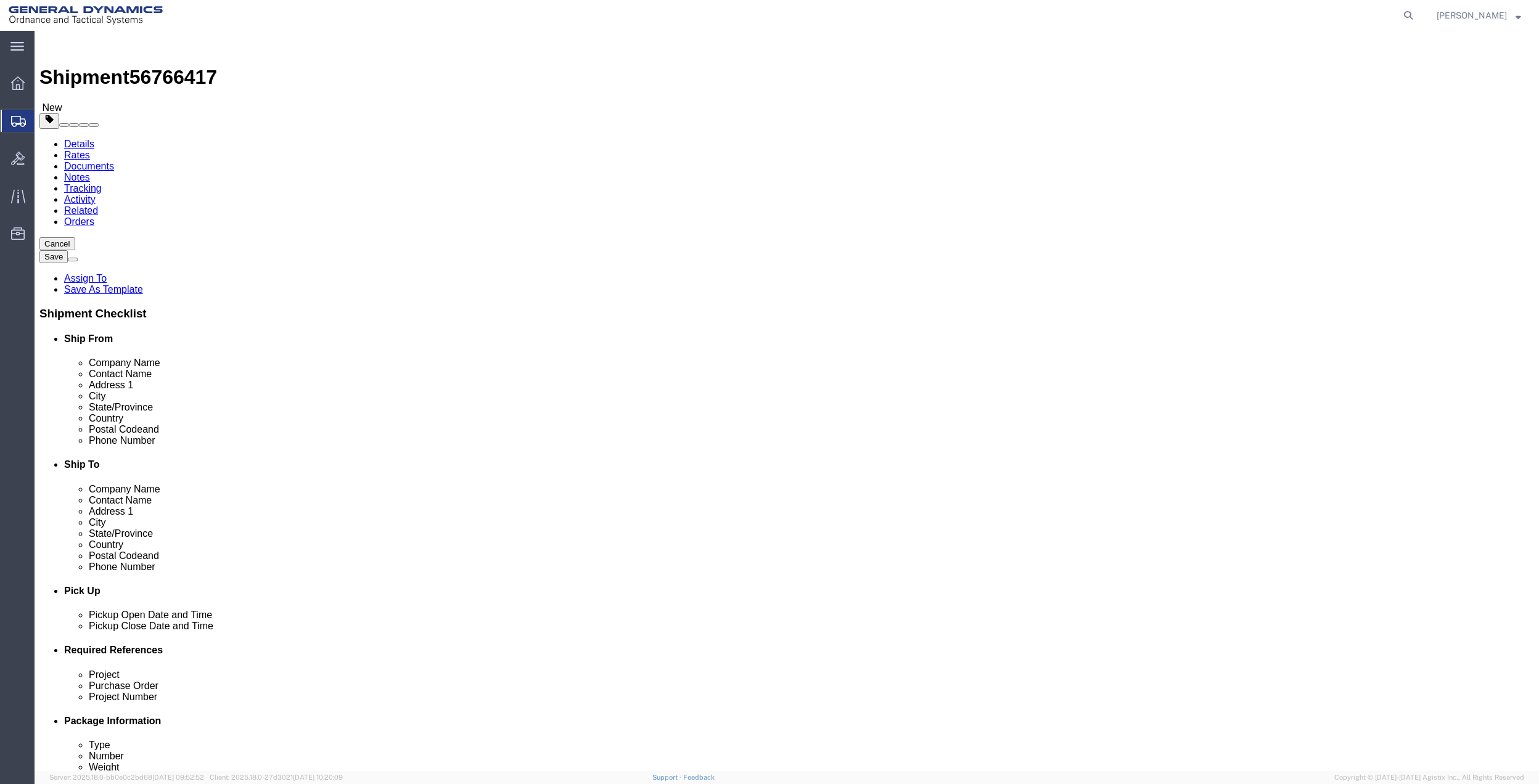
click icon
click input "text"
type input "[PERSON_NAME]"
click p "- General Dynamics - OTS - ([PERSON_NAME]) [STREET_ADDRESS]"
select select "FL"
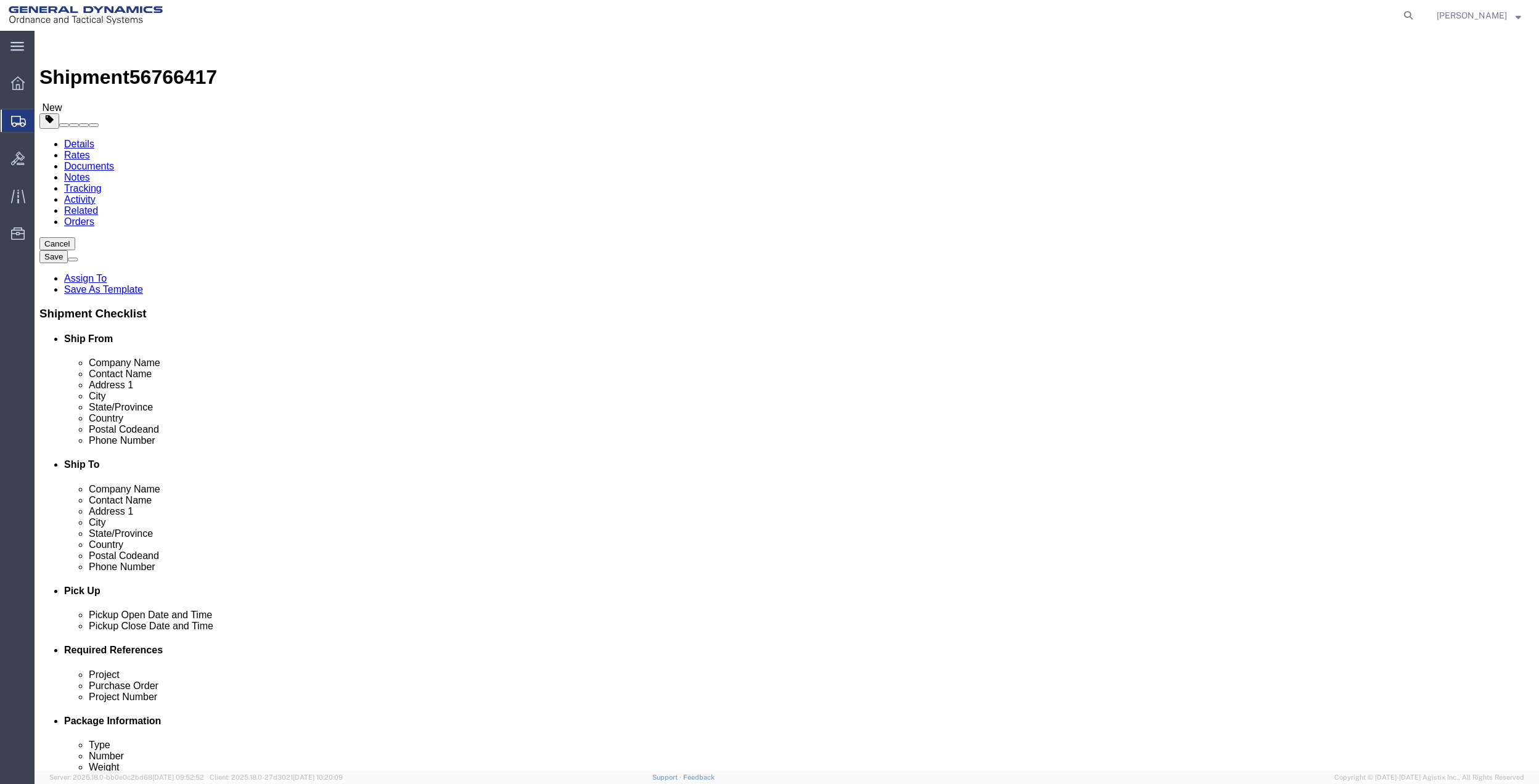
type input "[PERSON_NAME]"
click input "text"
type input "LAS [PERSON_NAME]"
click p "- OASIS DISCOVERY PARTNERS - (SWITCH- OASIS SUPERNAP) [STREET_ADDRESS][PERSON_N…"
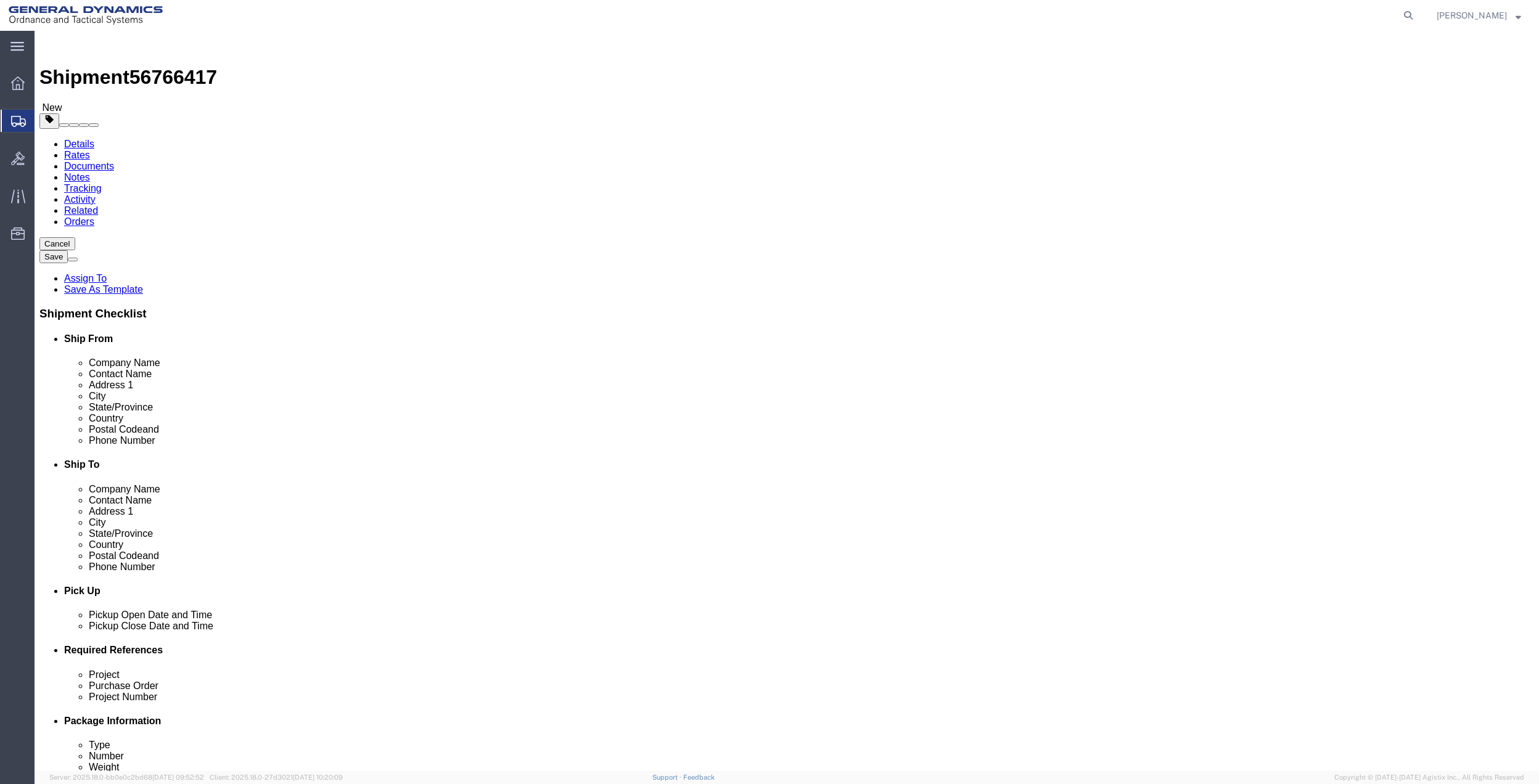
select select "NV"
type input "[GEOGRAPHIC_DATA]"
click input "text"
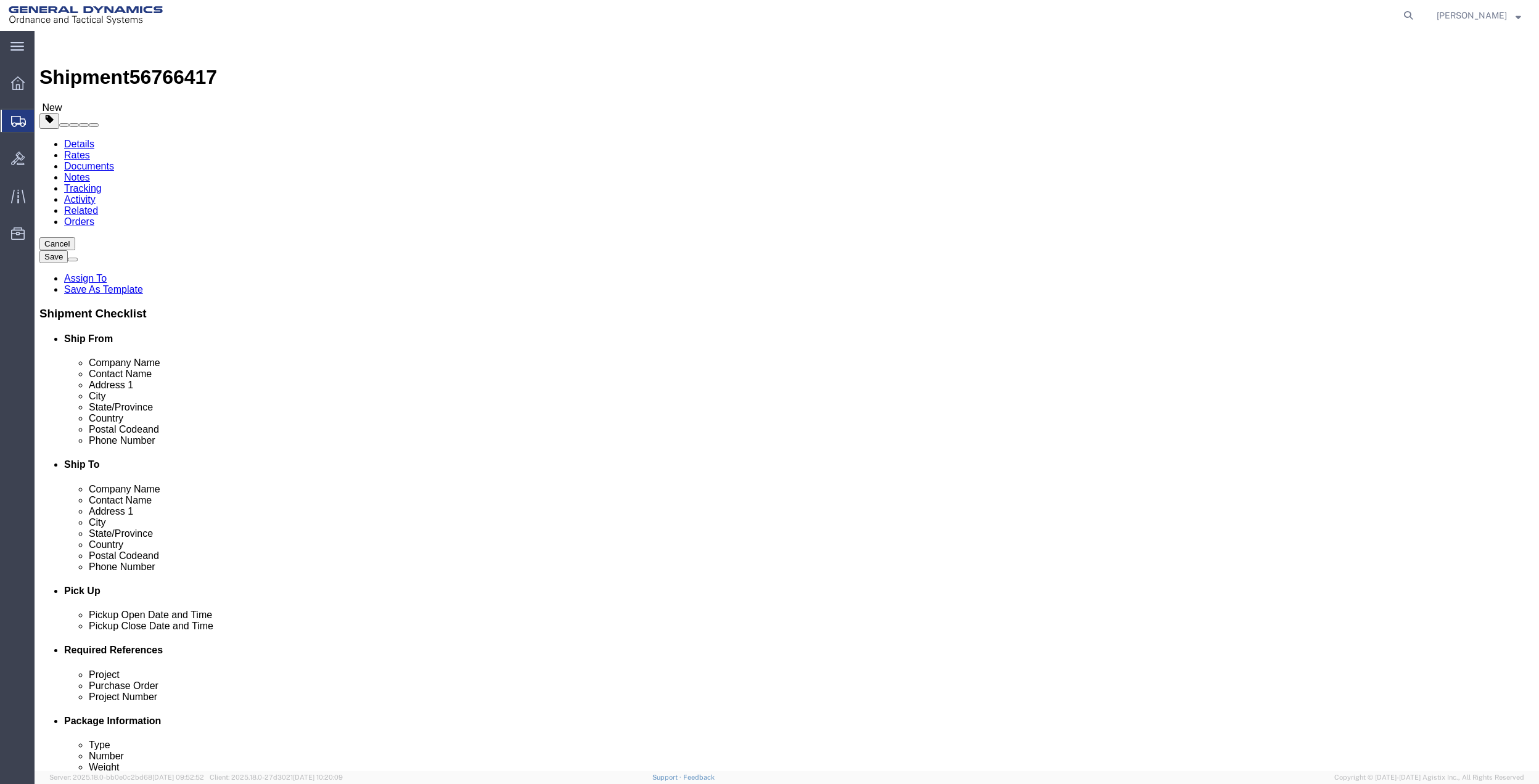
type input "[PHONE_NUMBER]"
click input "text"
paste input "[PHONE_NUMBER]"
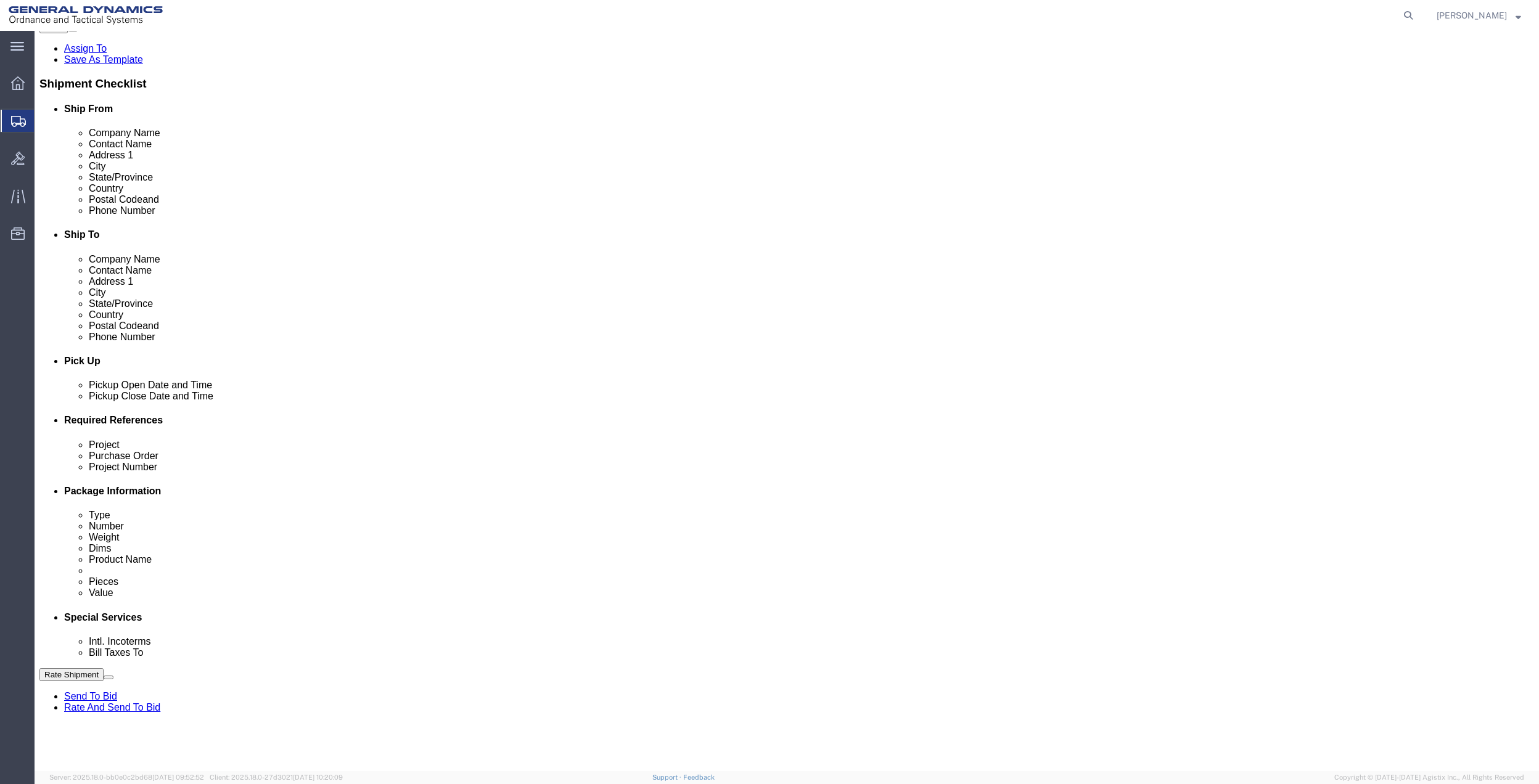
scroll to position [247, 0]
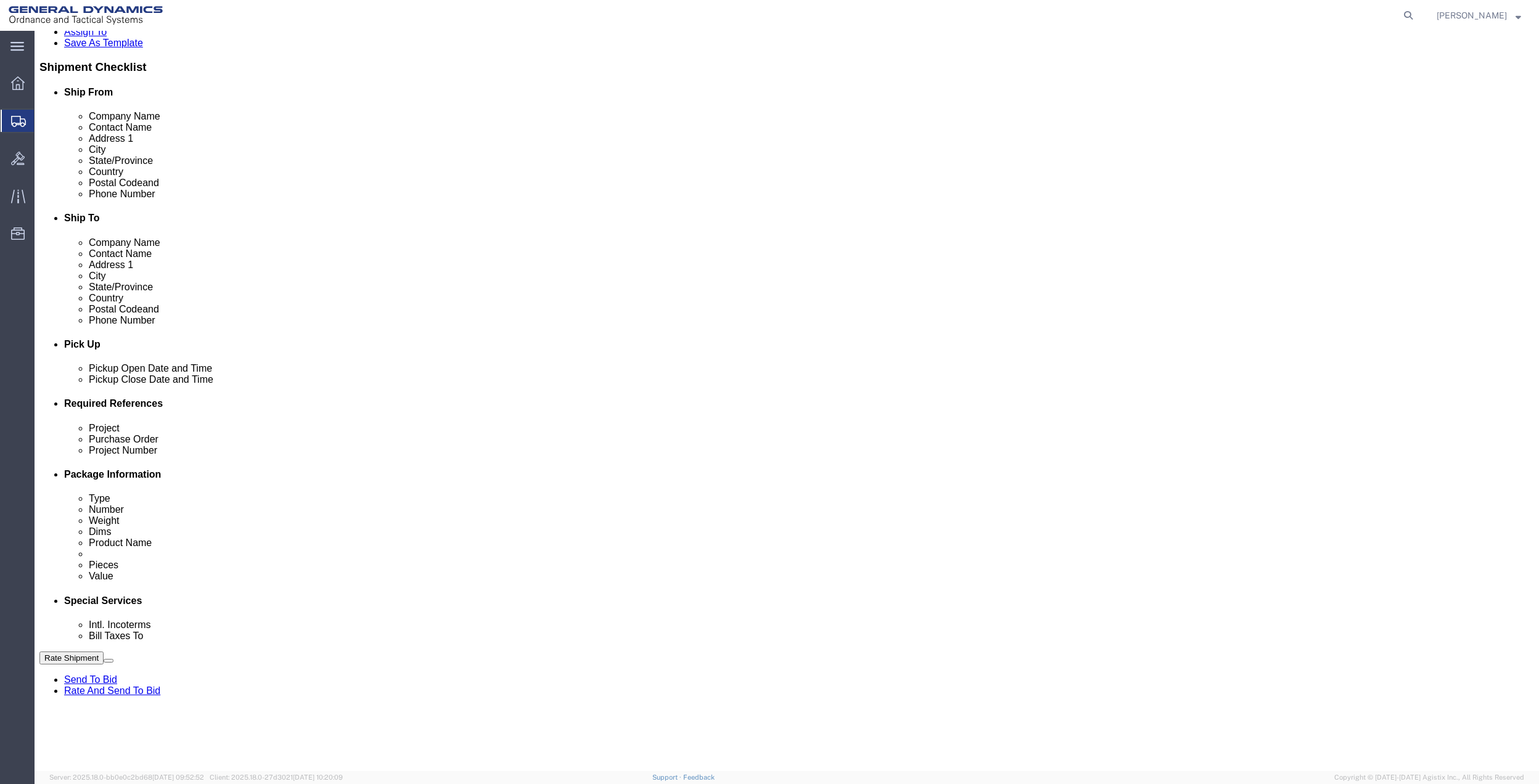
type input "[PHONE_NUMBER]"
click button "Add reference"
click input "text"
type input "LEG 10"
click input "text"
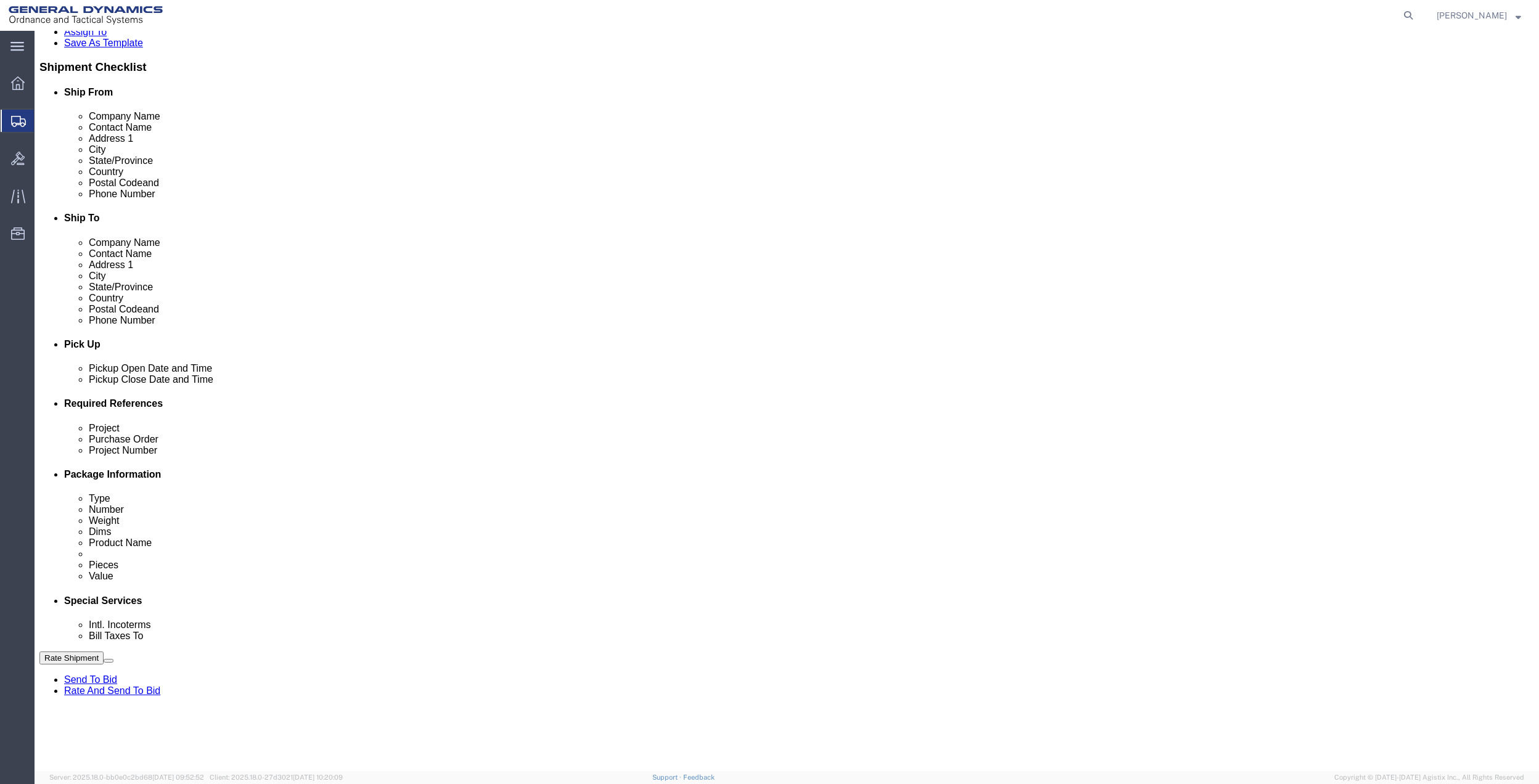
paste input "LEG 10"
type input "LEG 10"
click input "text"
paste input "LEG 10"
type input "LEG 10"
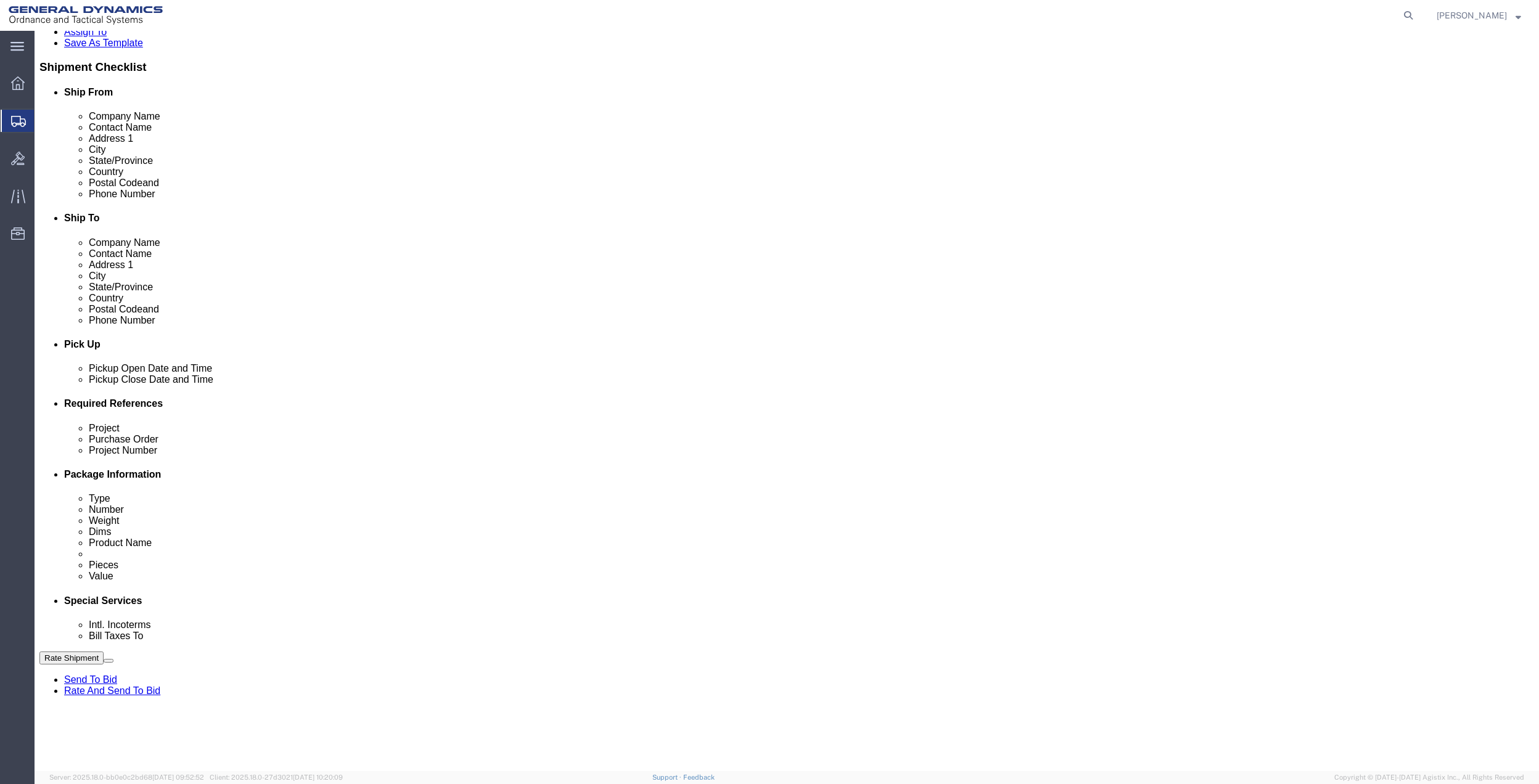
click input "text"
paste input "LEG 10"
type input "LEG 10"
drag, startPoint x: 184, startPoint y: 539, endPoint x: 178, endPoint y: 532, distance: 9.2
click select "Select Account Type Activity ID Airline Appointment Number ASN Batch Request # …"
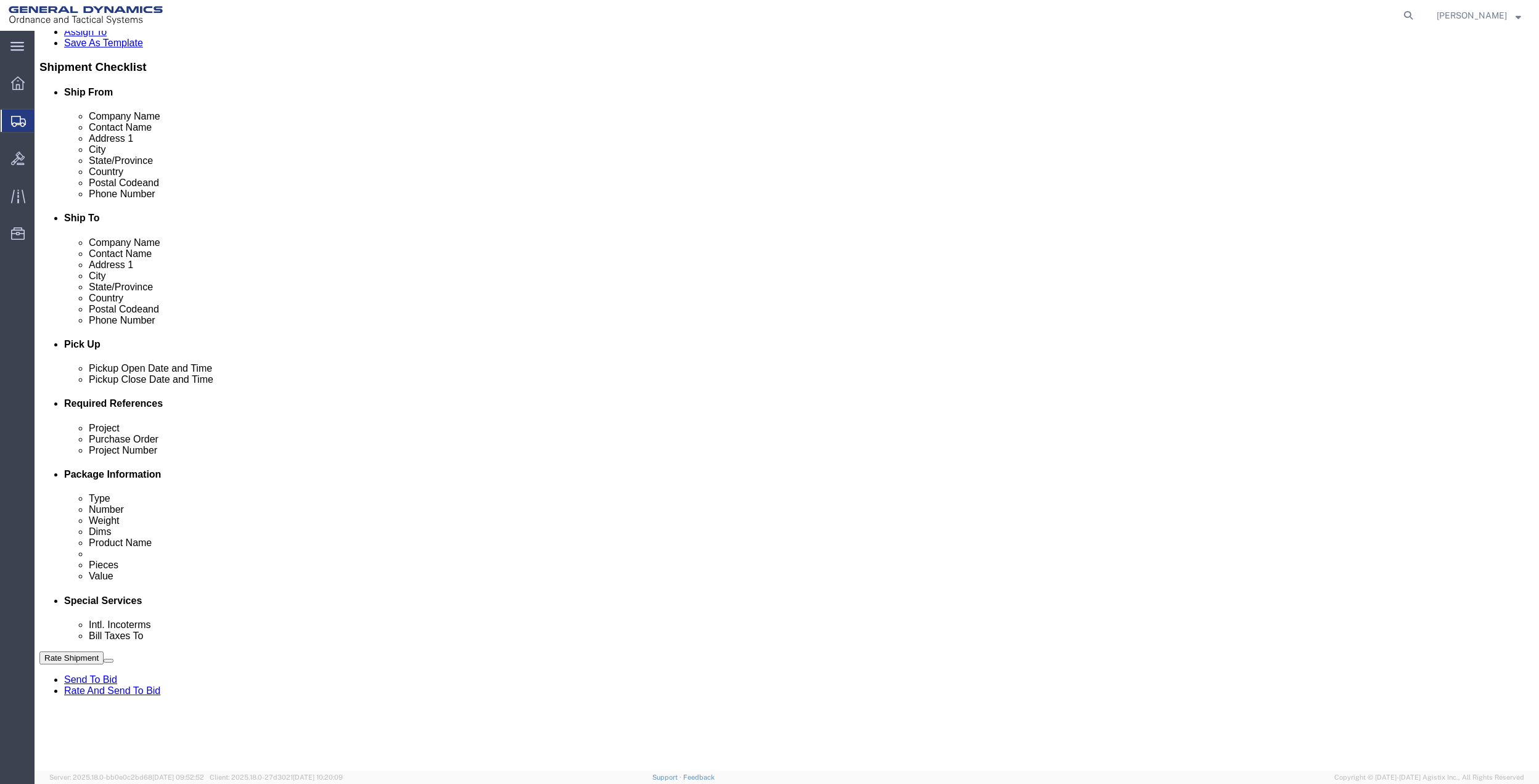
click select "Select Account Type Activity ID Airline Appointment Number ASN Batch Request # …"
drag, startPoint x: 142, startPoint y: 536, endPoint x: 136, endPoint y: 527, distance: 10.8
click select "Select Account Type Activity ID Airline Appointment Number ASN Batch Request # …"
select select "DEPT"
click select "Select Account Type Activity ID Airline Appointment Number ASN Batch Request # …"
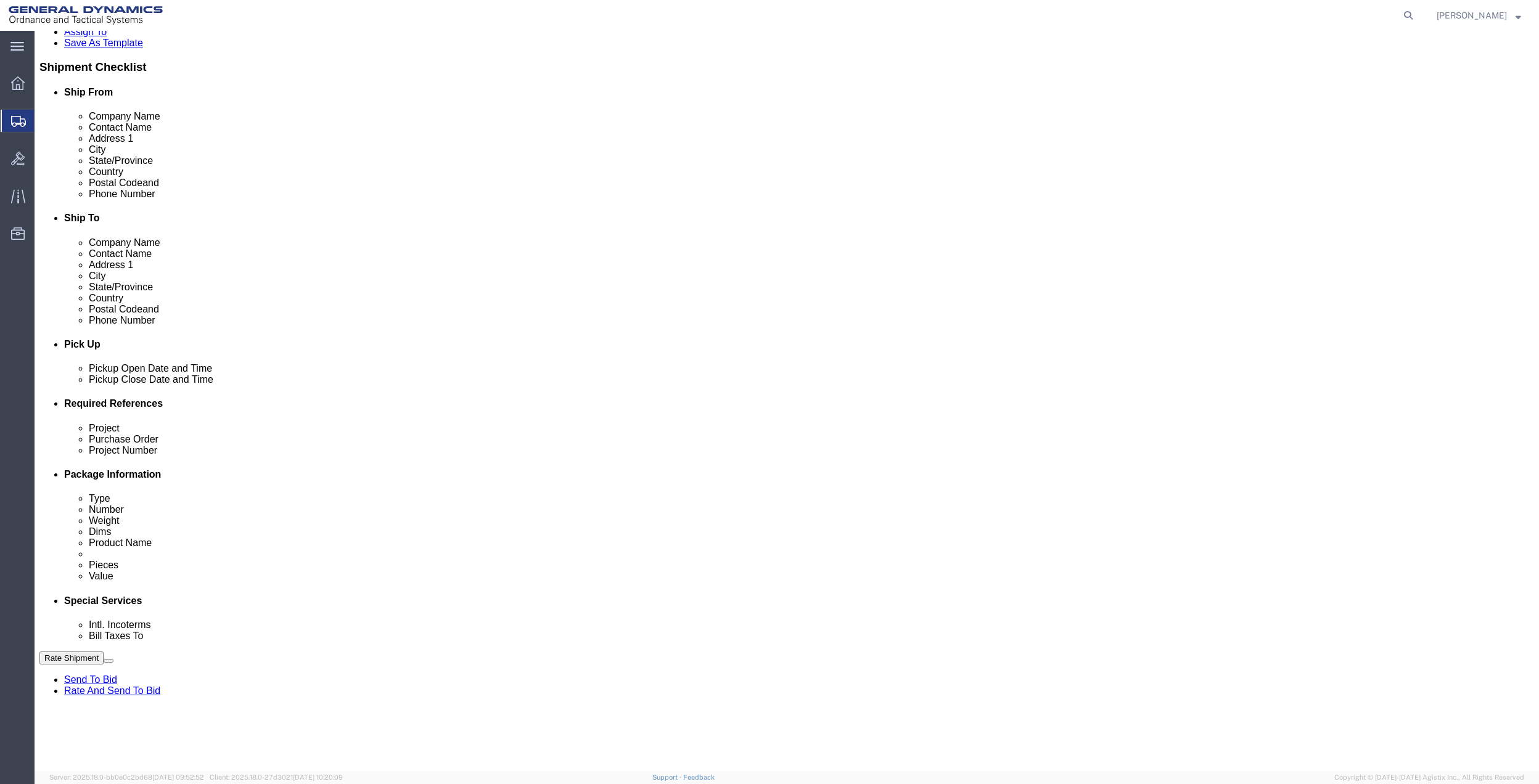
click icon
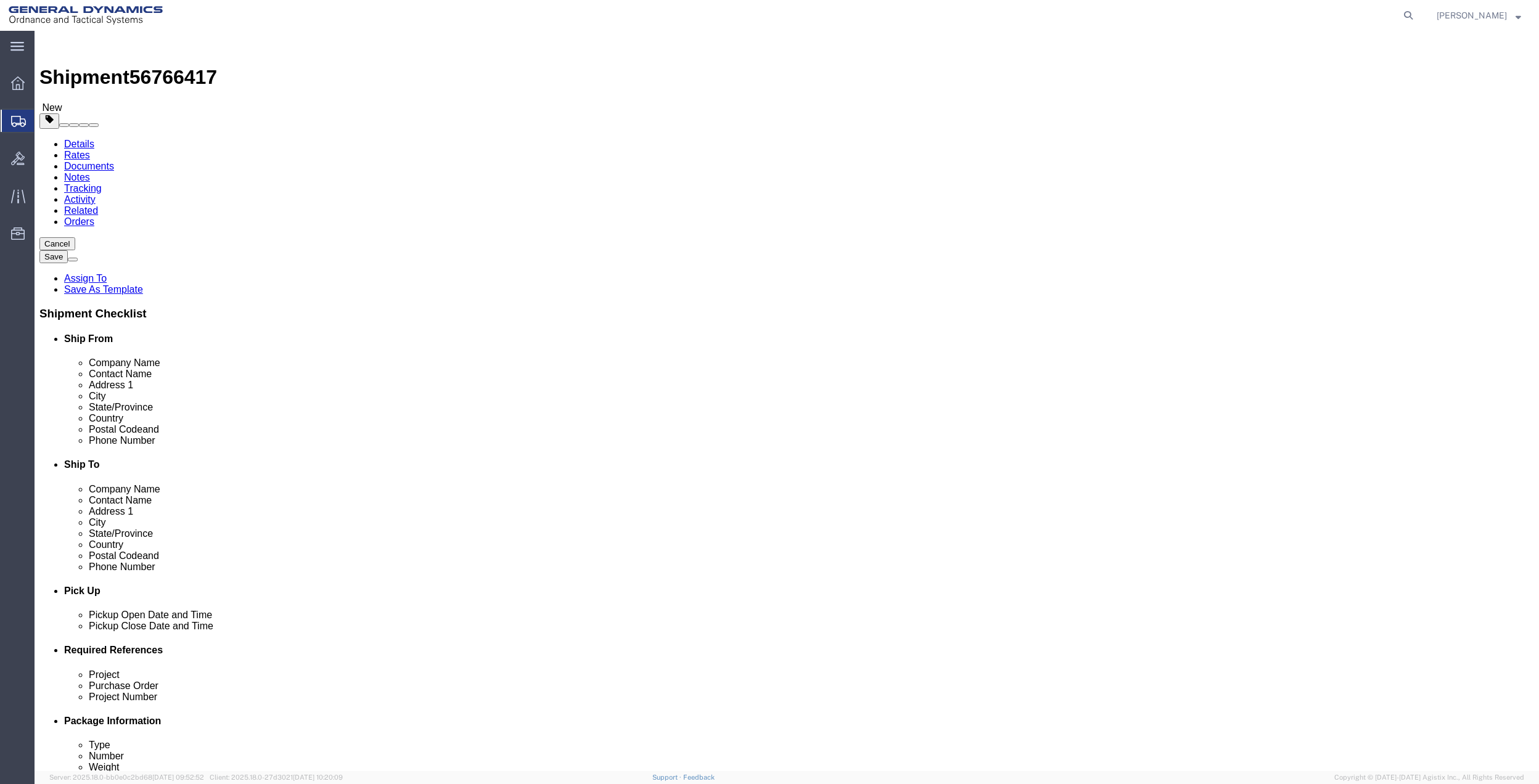
click select "Select Bale(s) Basket(s) Bolt(s) Bottle(s) Buckets Bulk Bundle(s) Can(s) Cardbo…"
click link "Special Services"
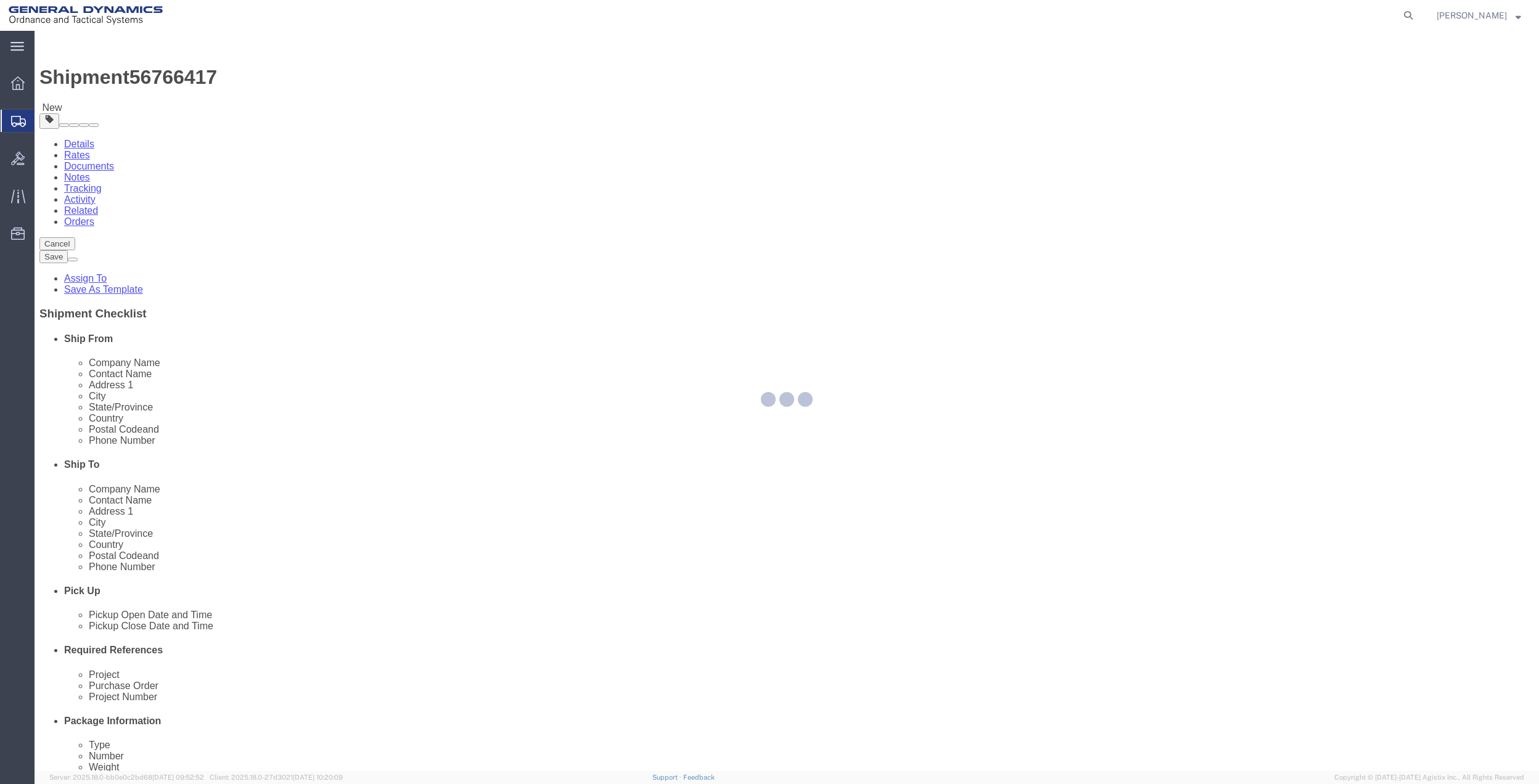
select select
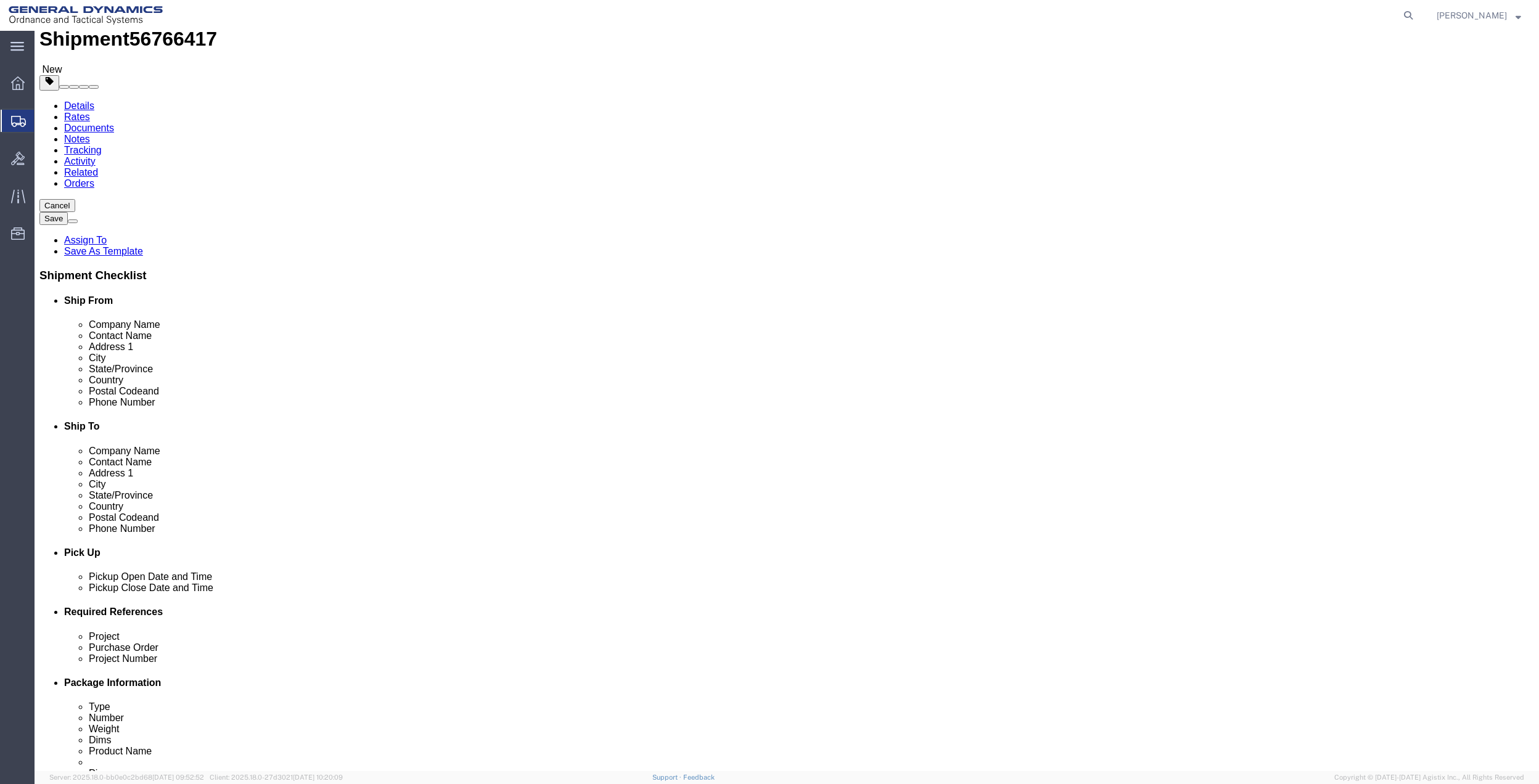
scroll to position [82, 0]
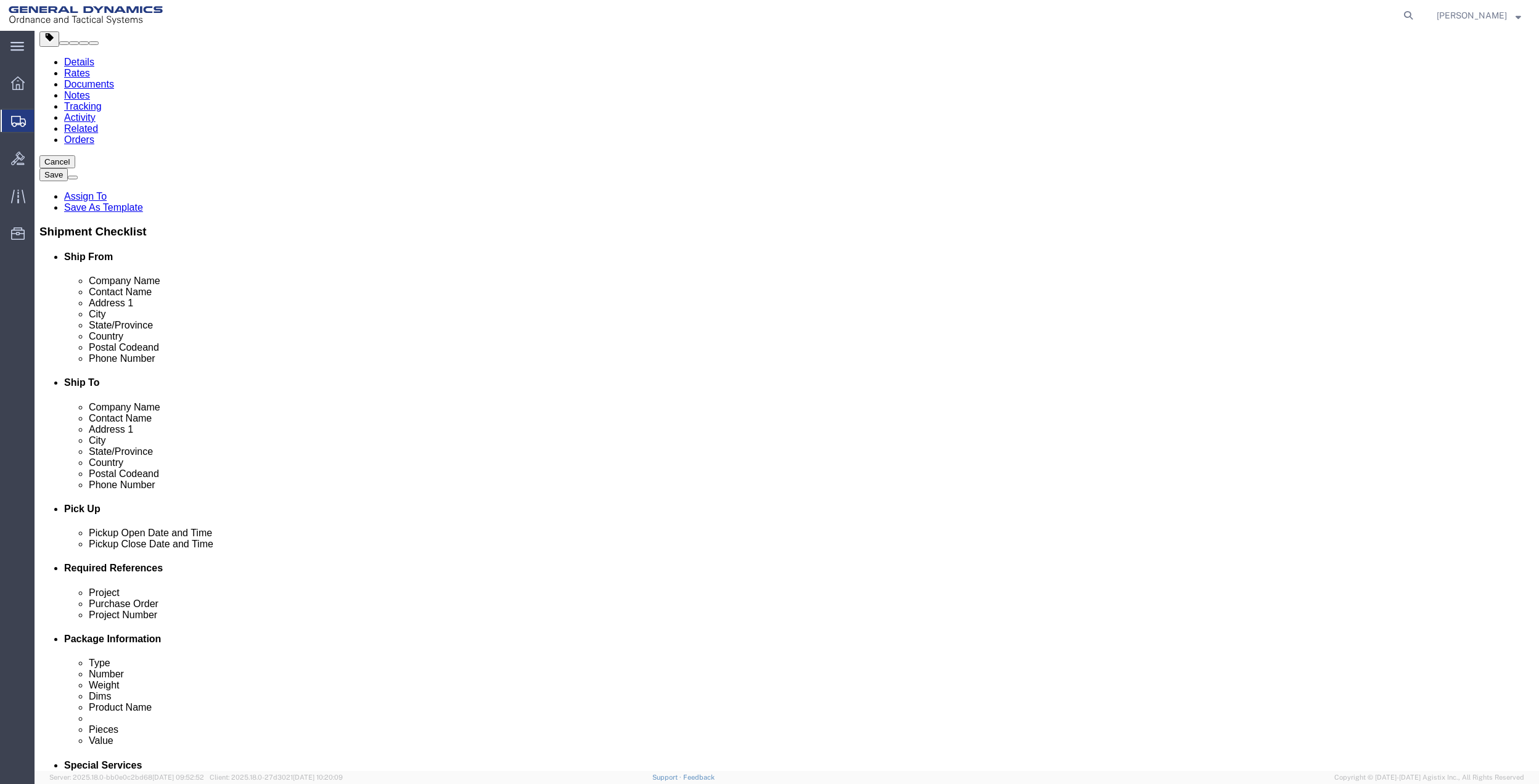
click select "Select Buyer Cost Center Department Operations Number Order Number Sales Person"
select select "DEPARTMENT"
click select "Select Buyer Cost Center Department Operations Number Order Number Sales Person"
click select "Select [GEOGRAPHIC_DATA] [GEOGRAPHIC_DATA] [GEOGRAPHIC_DATA] [GEOGRAPHIC_DATA] …"
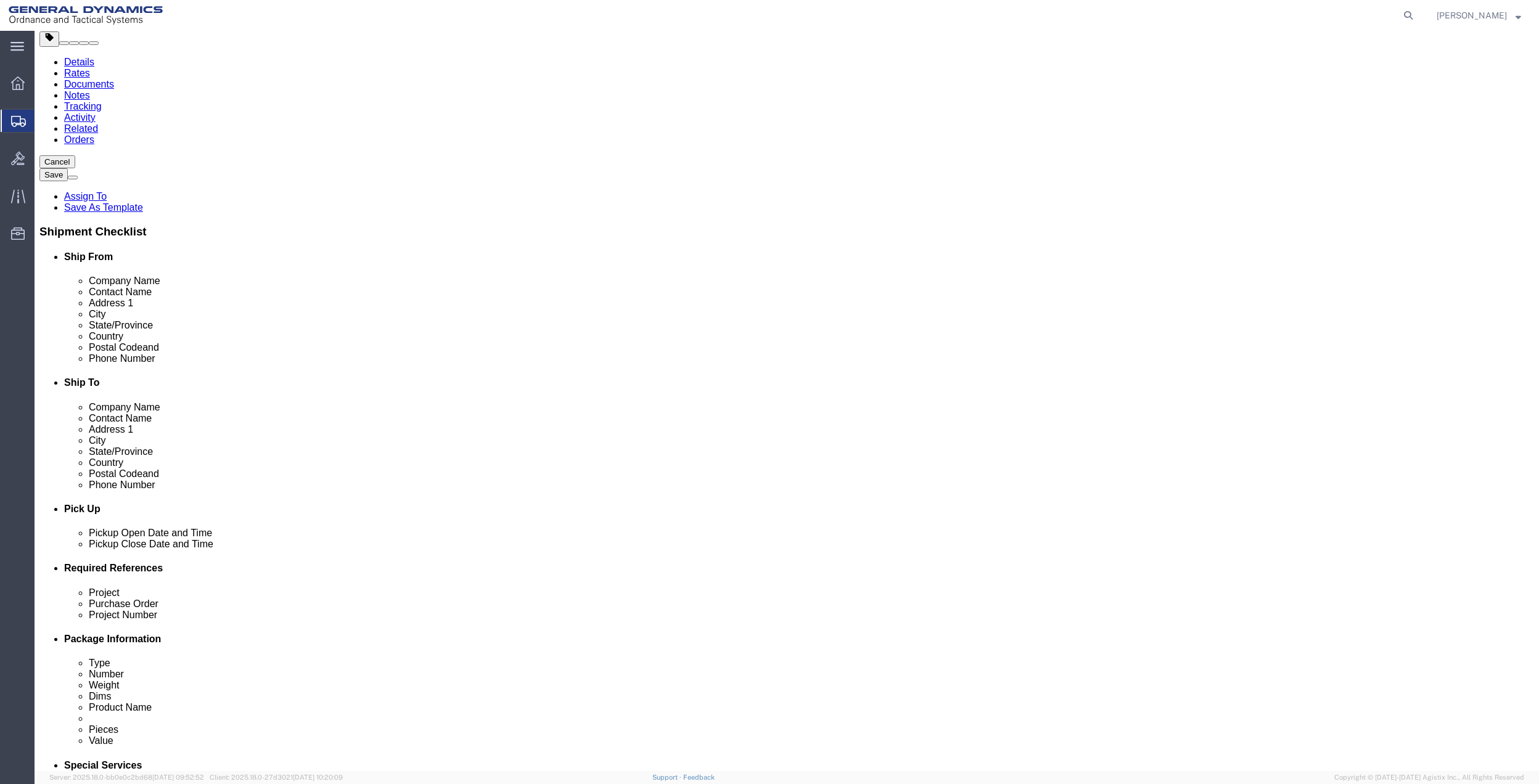
click select "Select [GEOGRAPHIC_DATA] [GEOGRAPHIC_DATA] [GEOGRAPHIC_DATA] [GEOGRAPHIC_DATA] …"
select select "1763983"
click select "Select [GEOGRAPHIC_DATA] [GEOGRAPHIC_DATA] [GEOGRAPHIC_DATA] [GEOGRAPHIC_DATA] …"
click div "Cost Center Select Buyer Cost Center Department Operations Number Order Number …"
click select "Select 10AFM 10GAG 10GAH 10GFL 10GFO 10GIE 10GIS 30MABS St [PERSON_NAME] Program"
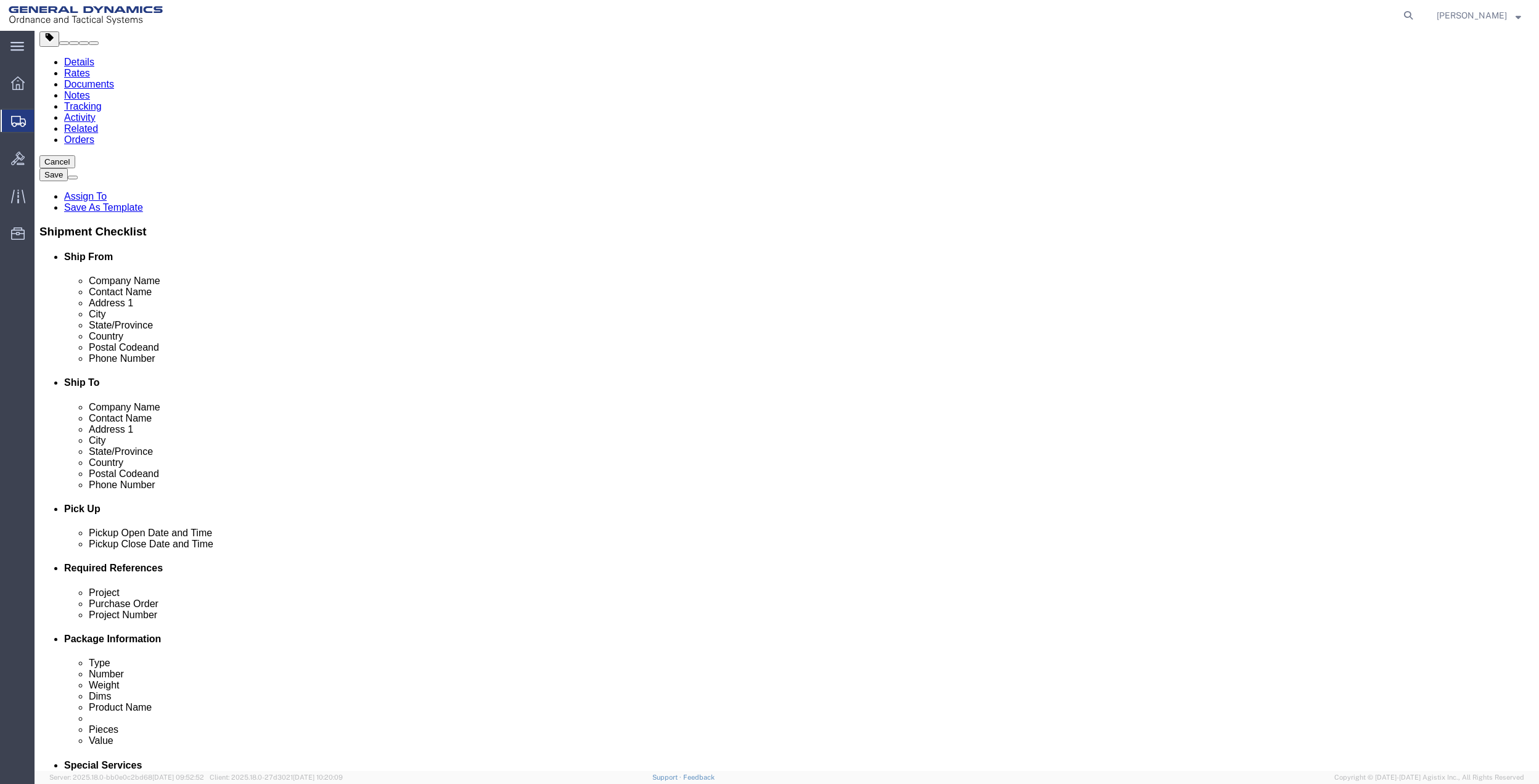
select select "214681"
click select "Select 10AFM 10GAG 10GAH 10GFL 10GFO 10GIE 10GIS 30MABS St [PERSON_NAME] Program"
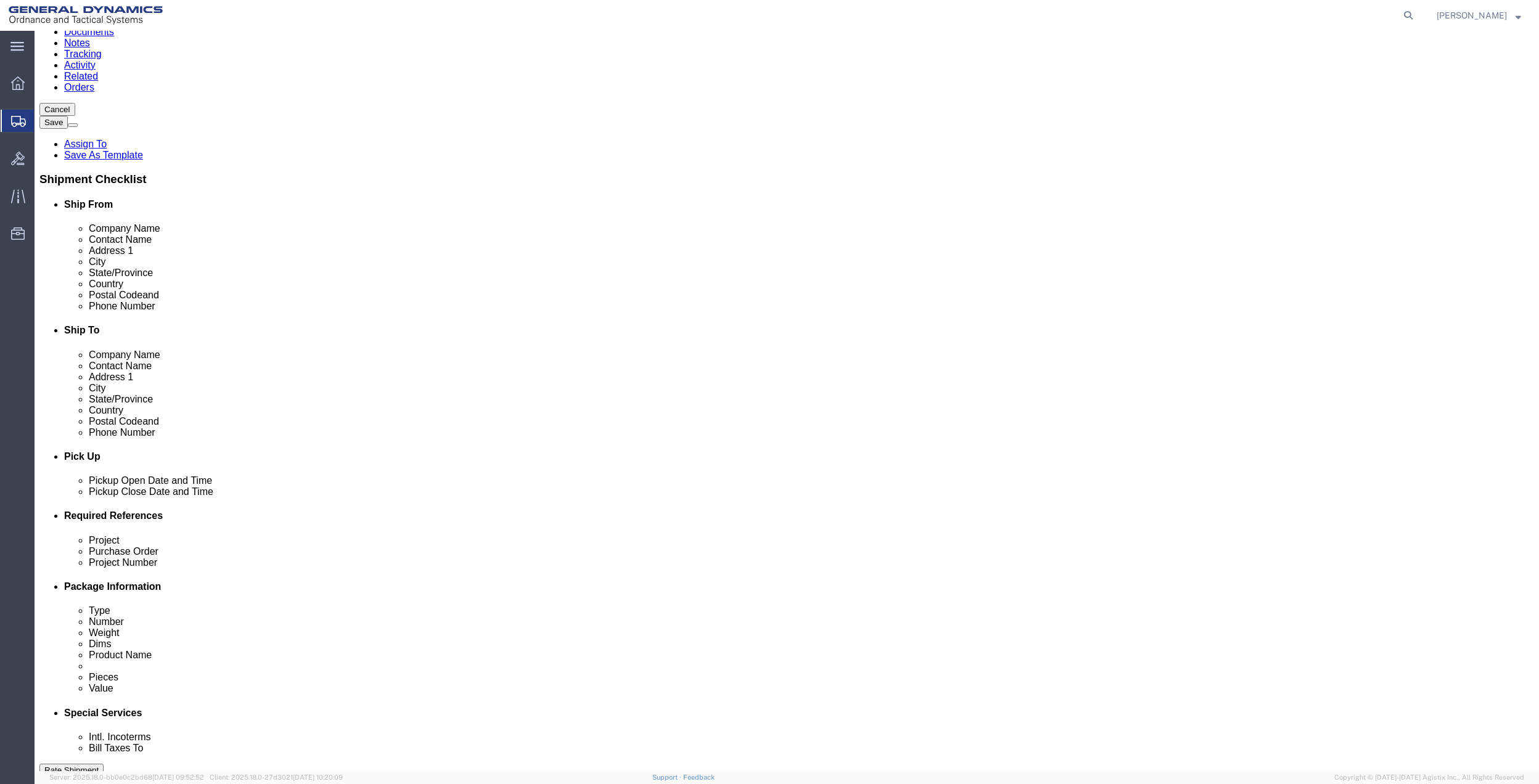
scroll to position [329, 0]
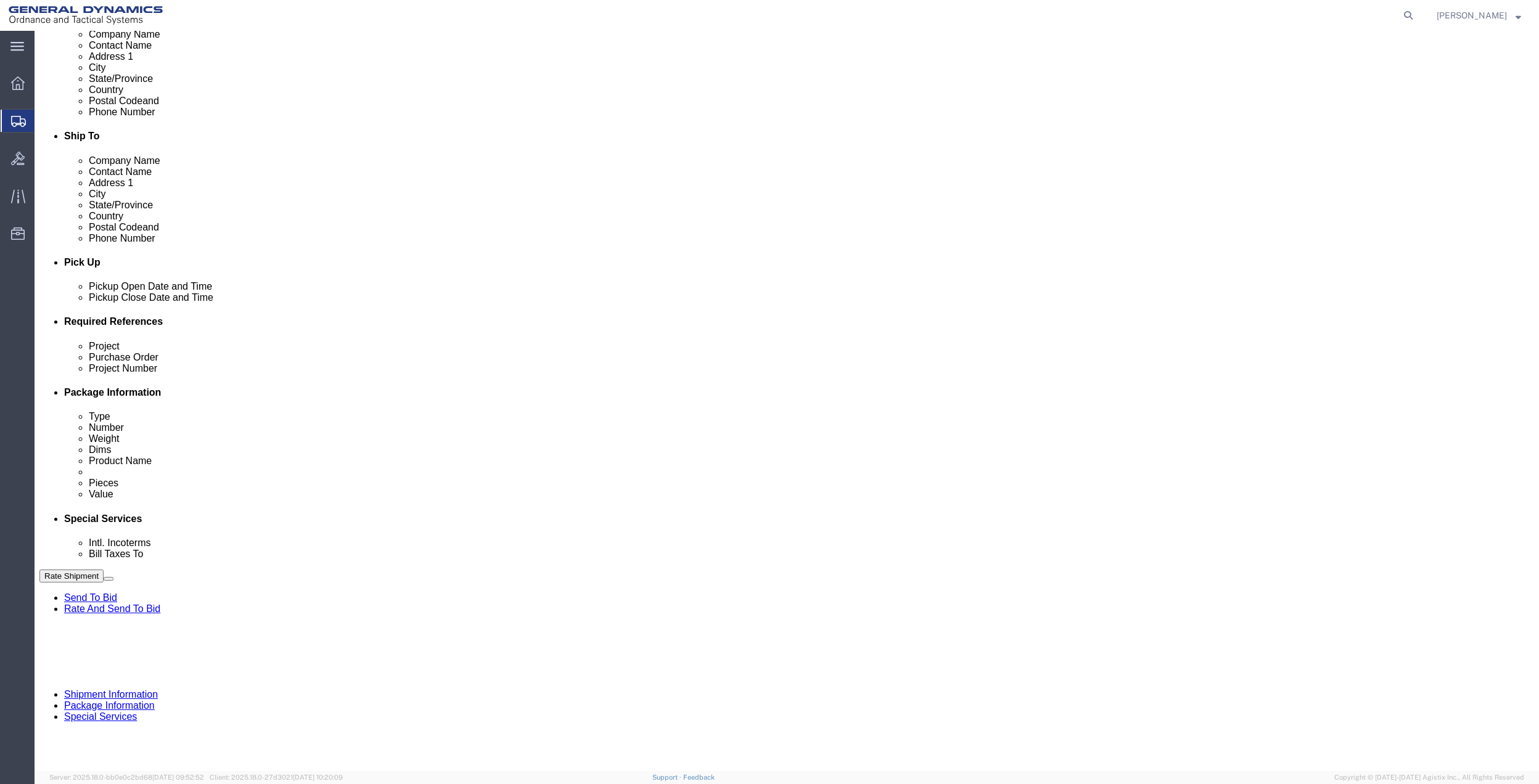
click input "General Dynamics OTS % Data2Logistics"
click p "- GEDOTS %DATA 2 LOGISTICS - (GEDOTS %DATA 2 LOGISTICS) [GEOGRAPHIC_DATA][PERSO…"
type input "GEDOTS %DATA 2 LOGISTICS"
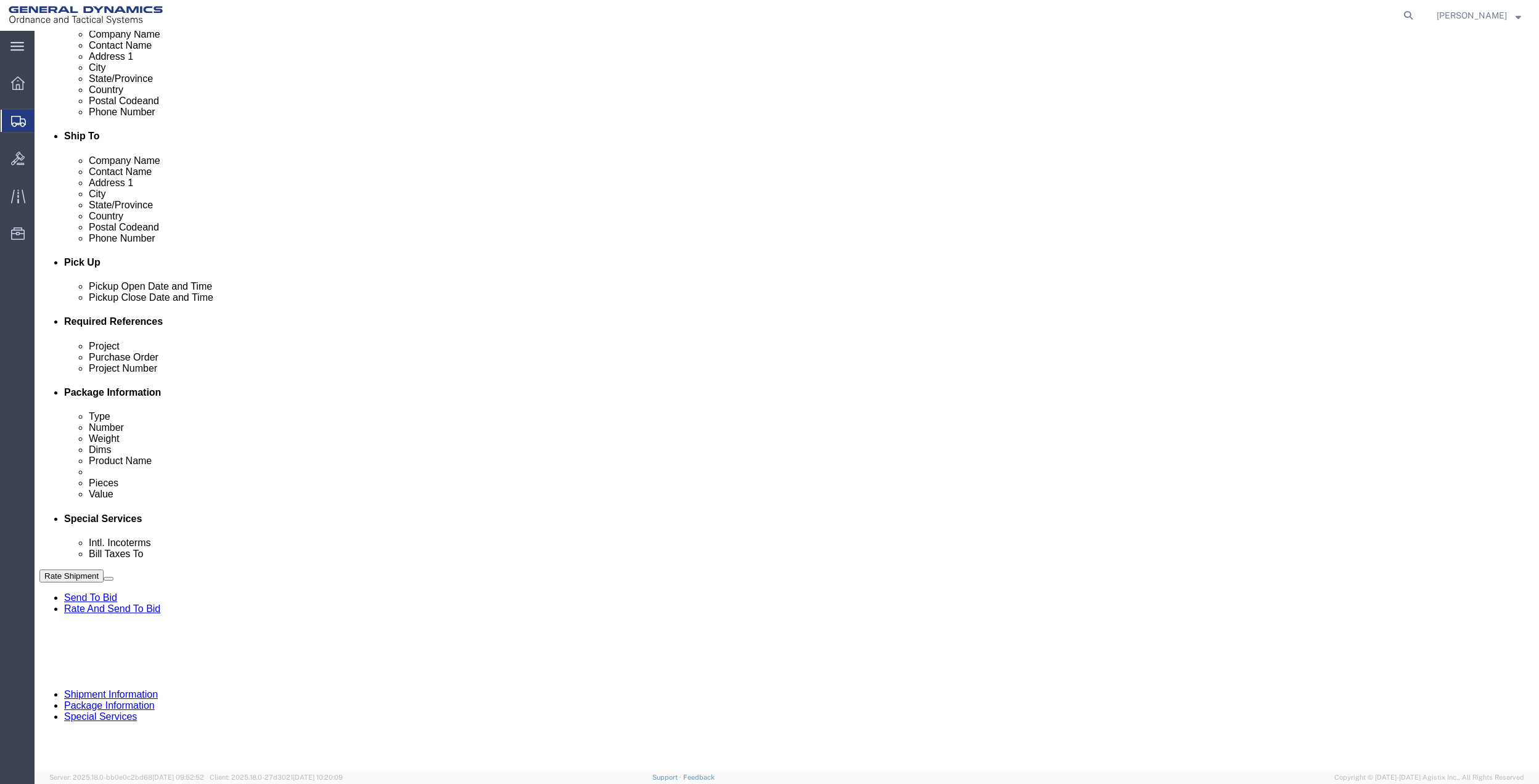
type input "PO BOX 61050"
type input "GEDOTS %DATA 2 LOGISTICS"
type input "FORT [PERSON_NAME]"
type input "33906"
select select "FL"
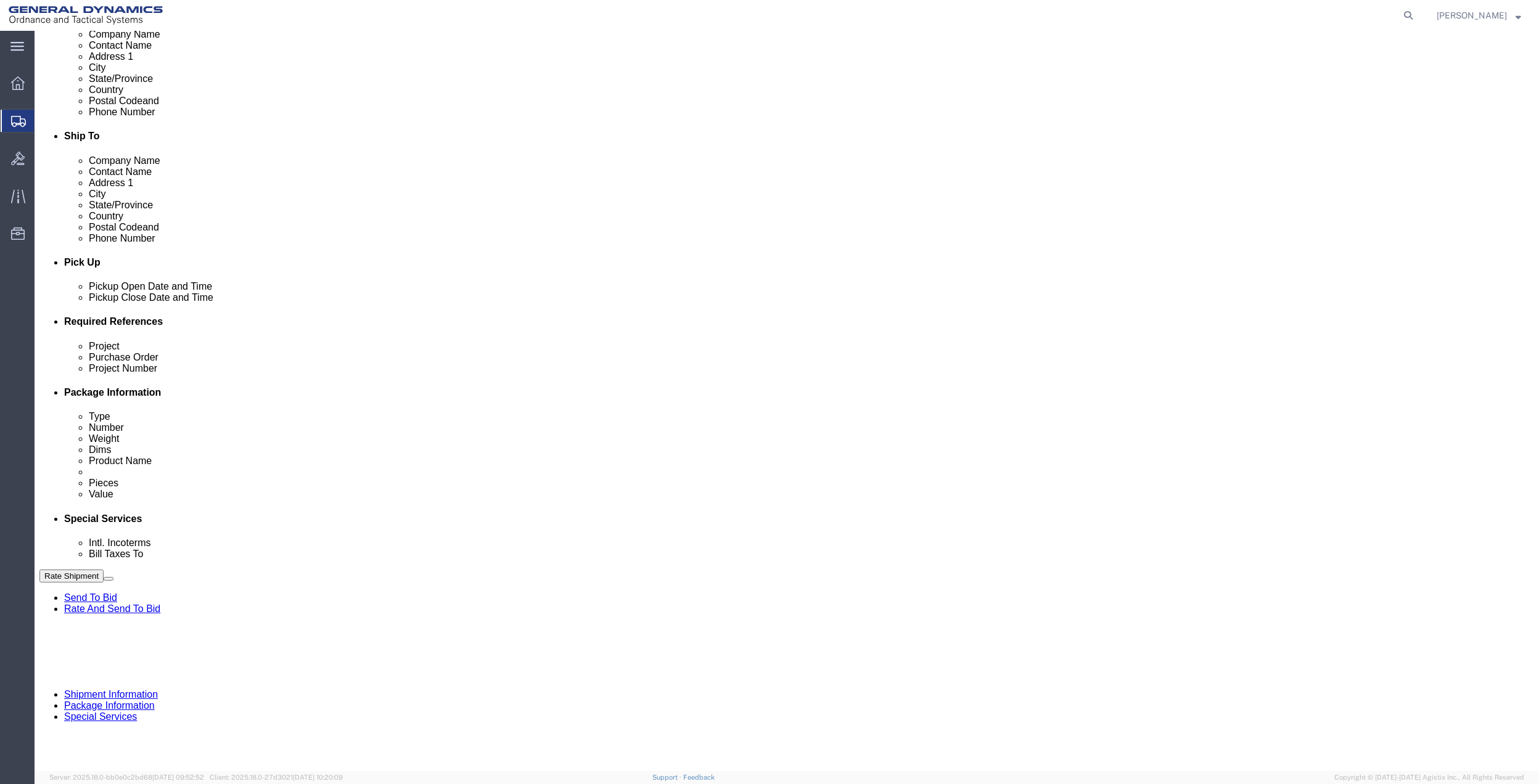
type input "GEDOTS %DATA 2 LOGISTICS"
click button "Rate Shipment"
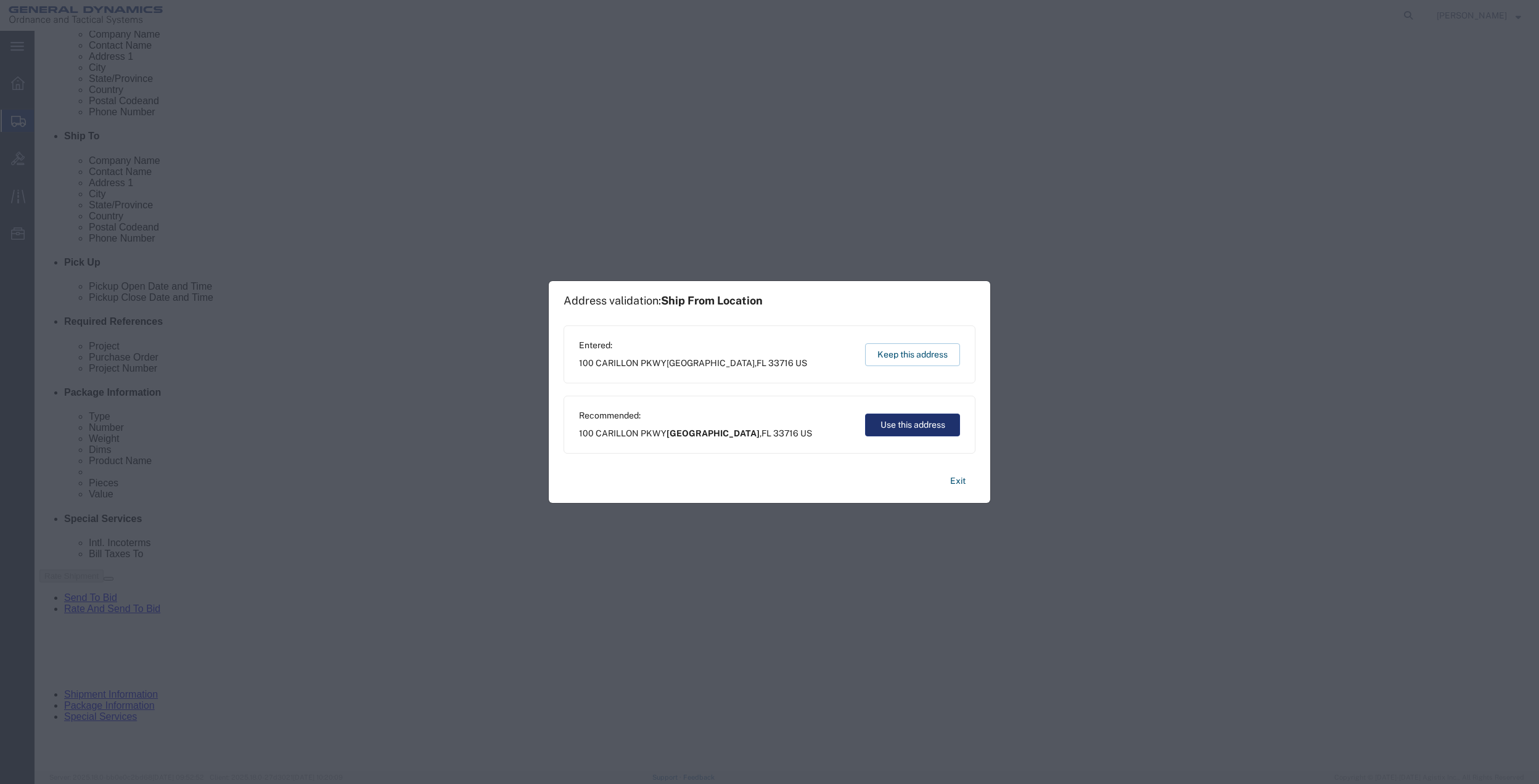
click at [932, 428] on button "Use this address" at bounding box center [912, 425] width 95 height 23
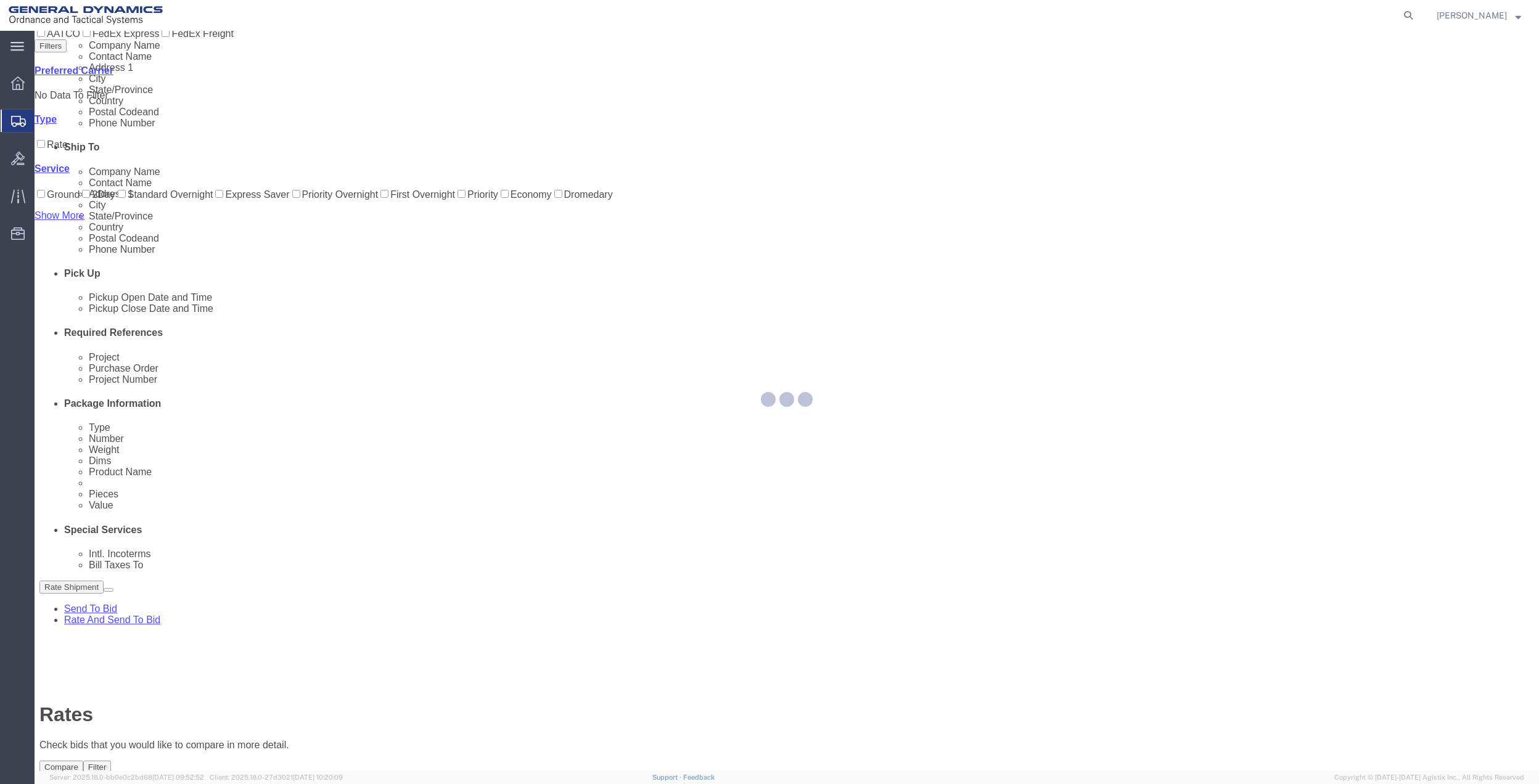
scroll to position [0, 0]
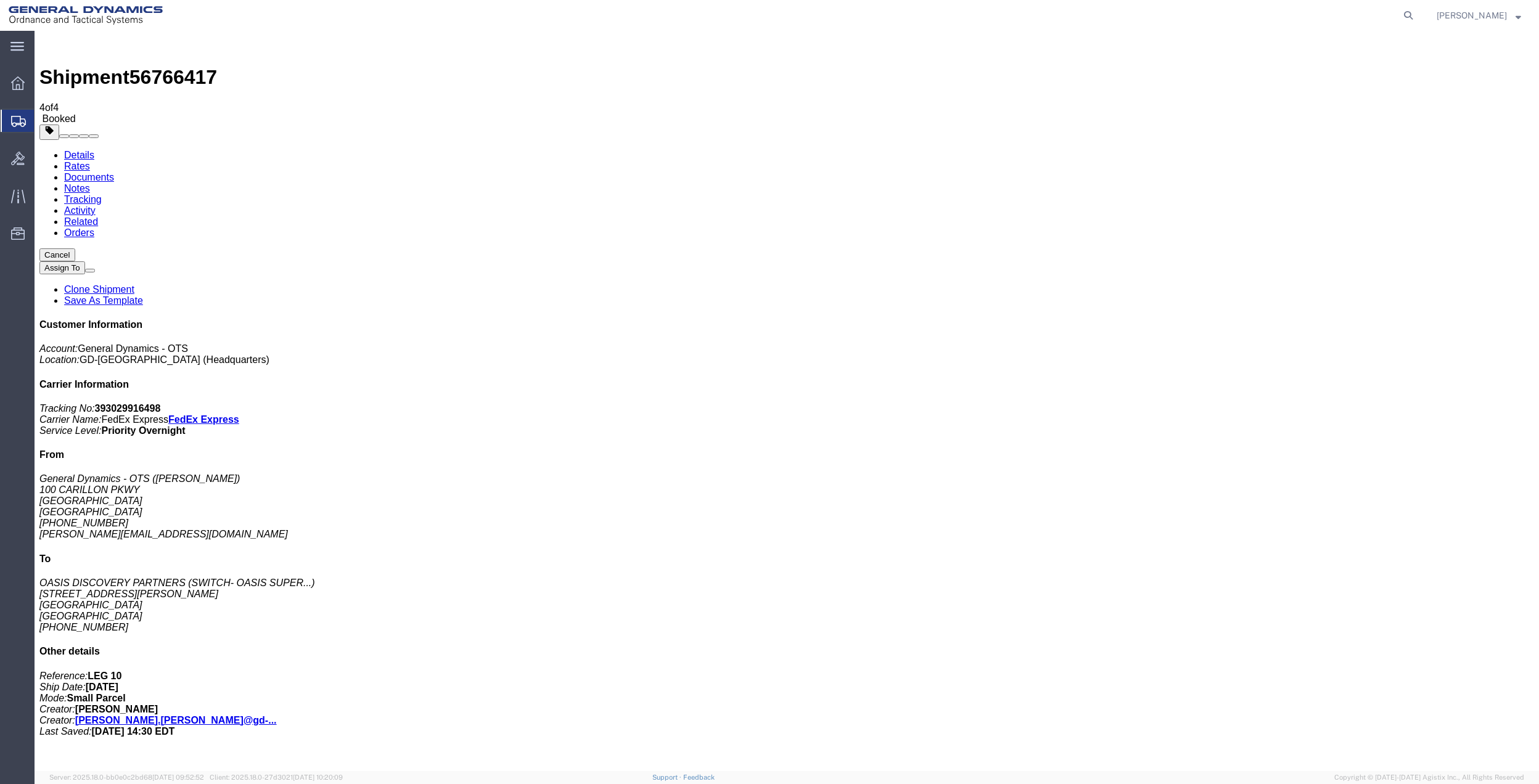
drag, startPoint x: 160, startPoint y: 242, endPoint x: 462, endPoint y: 272, distance: 303.5
click at [0, 0] on span "Create Shipment" at bounding box center [0, 0] width 0 height 0
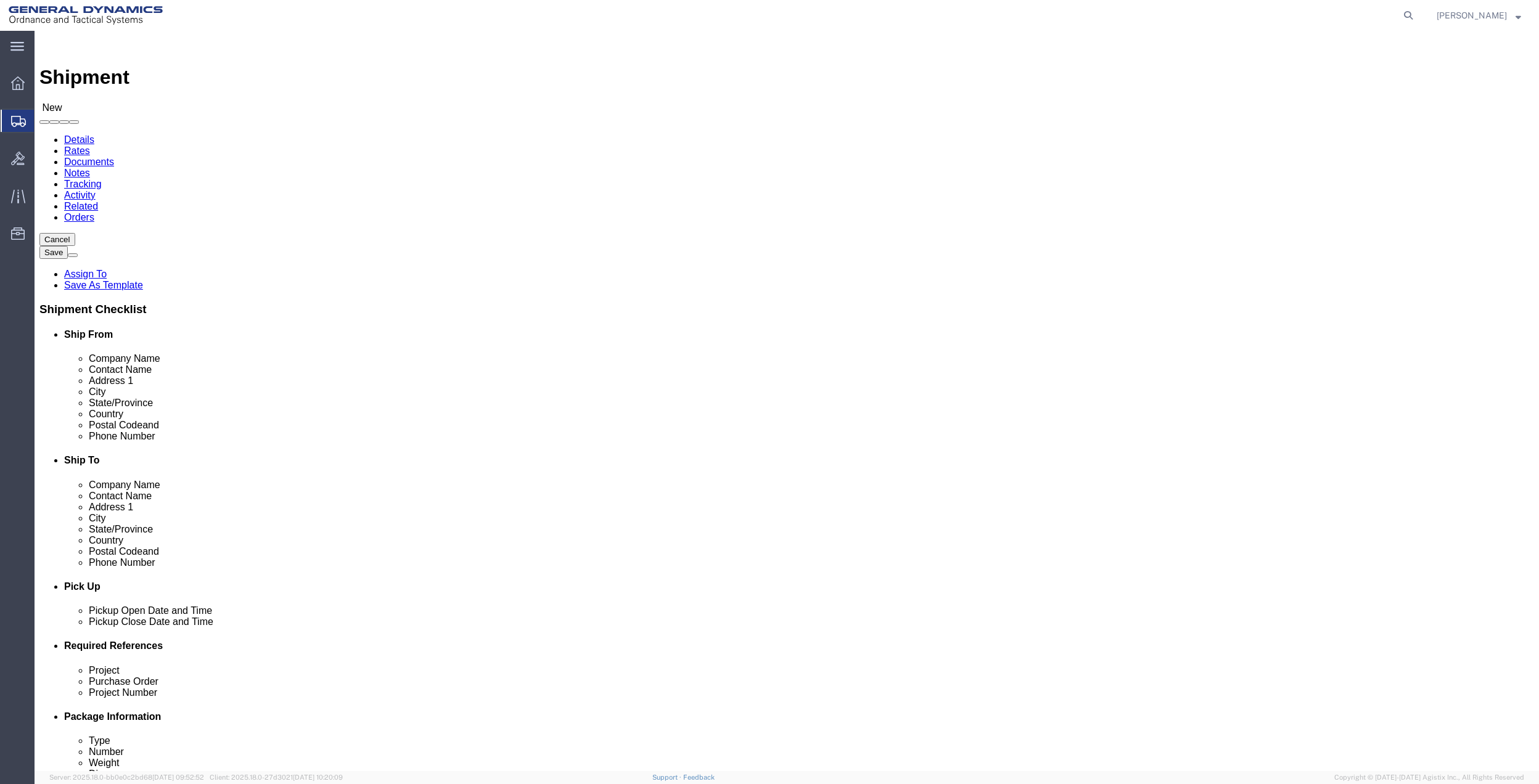
click input "text"
type input "BRIGHT"
drag, startPoint x: 287, startPoint y: 295, endPoint x: 853, endPoint y: 287, distance: 566.1
click div "- General Dynamics - OTS - ([PERSON_NAME]) [STREET_ADDRESS]"
select select "FL"
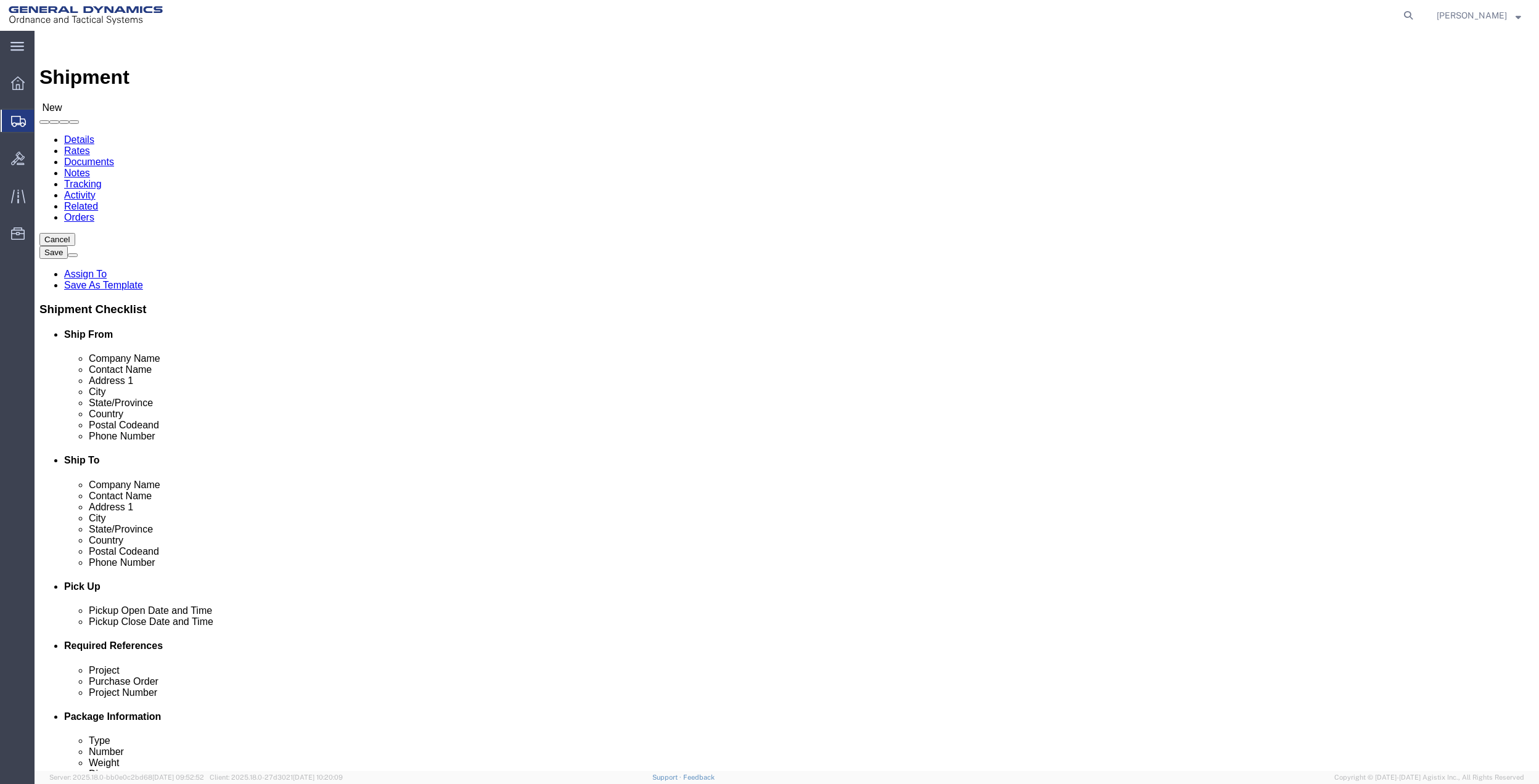
type input "[PERSON_NAME]"
click input "text"
type input "[PERSON_NAME]"
click input "text"
type input "TALLA"
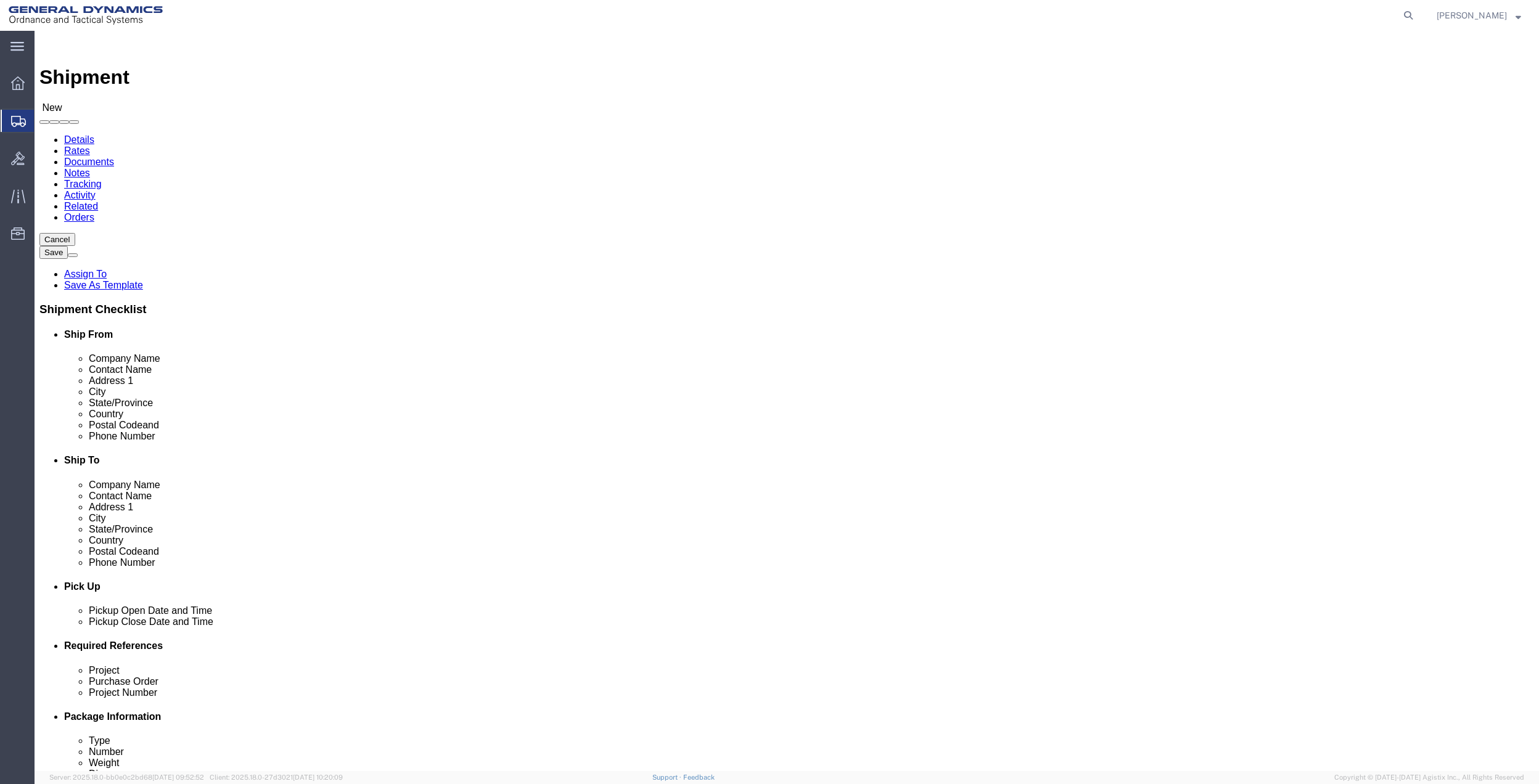
click div "- GDLS - ([PERSON_NAME]) [STREET_ADDRESS]"
select select "FL"
type input "Tallahassee"
drag, startPoint x: 949, startPoint y: 255, endPoint x: 815, endPoint y: 256, distance: 134.0
click div "Contact Name [PERSON_NAME] MAD [PERSON_NAME]"
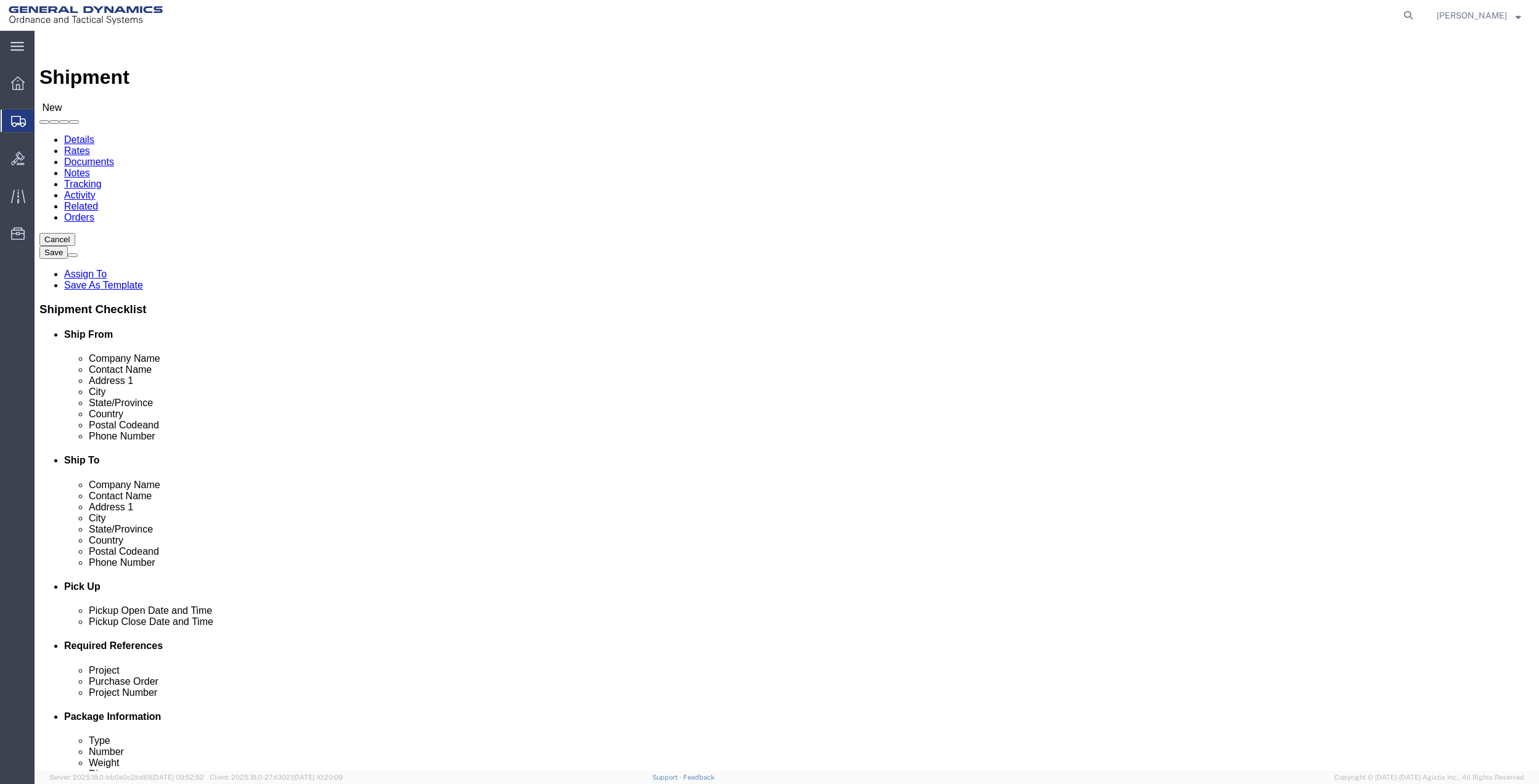
click label "Contact Name"
click input "[PERSON_NAME]"
type input "[PERSON_NAME]"
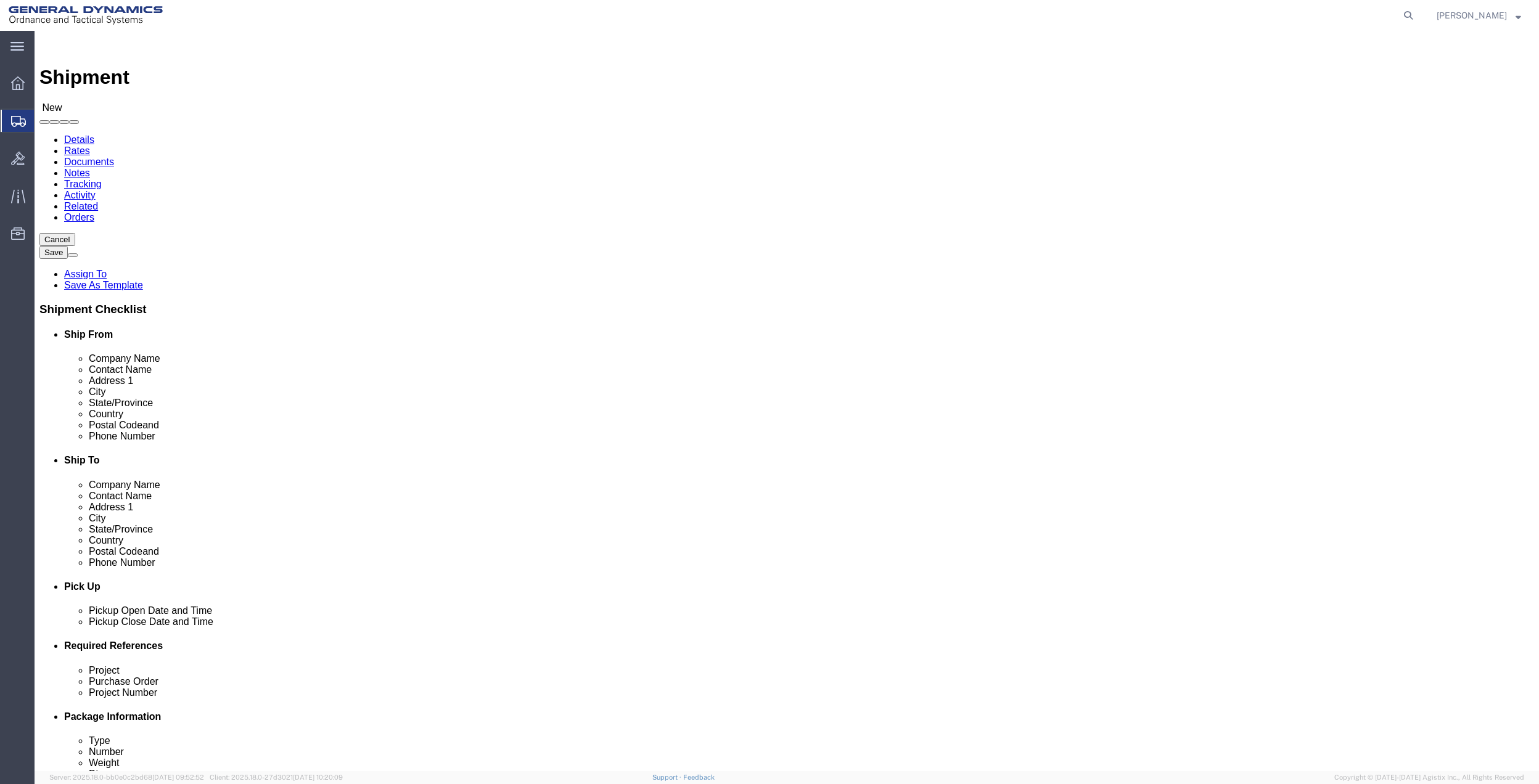
drag, startPoint x: 891, startPoint y: 234, endPoint x: 807, endPoint y: 235, distance: 84.0
click div "Company Name"
paste input "[PERSON_NAME]"
type input "[PERSON_NAME]"
drag, startPoint x: 1023, startPoint y: 270, endPoint x: 908, endPoint y: 275, distance: 115.1
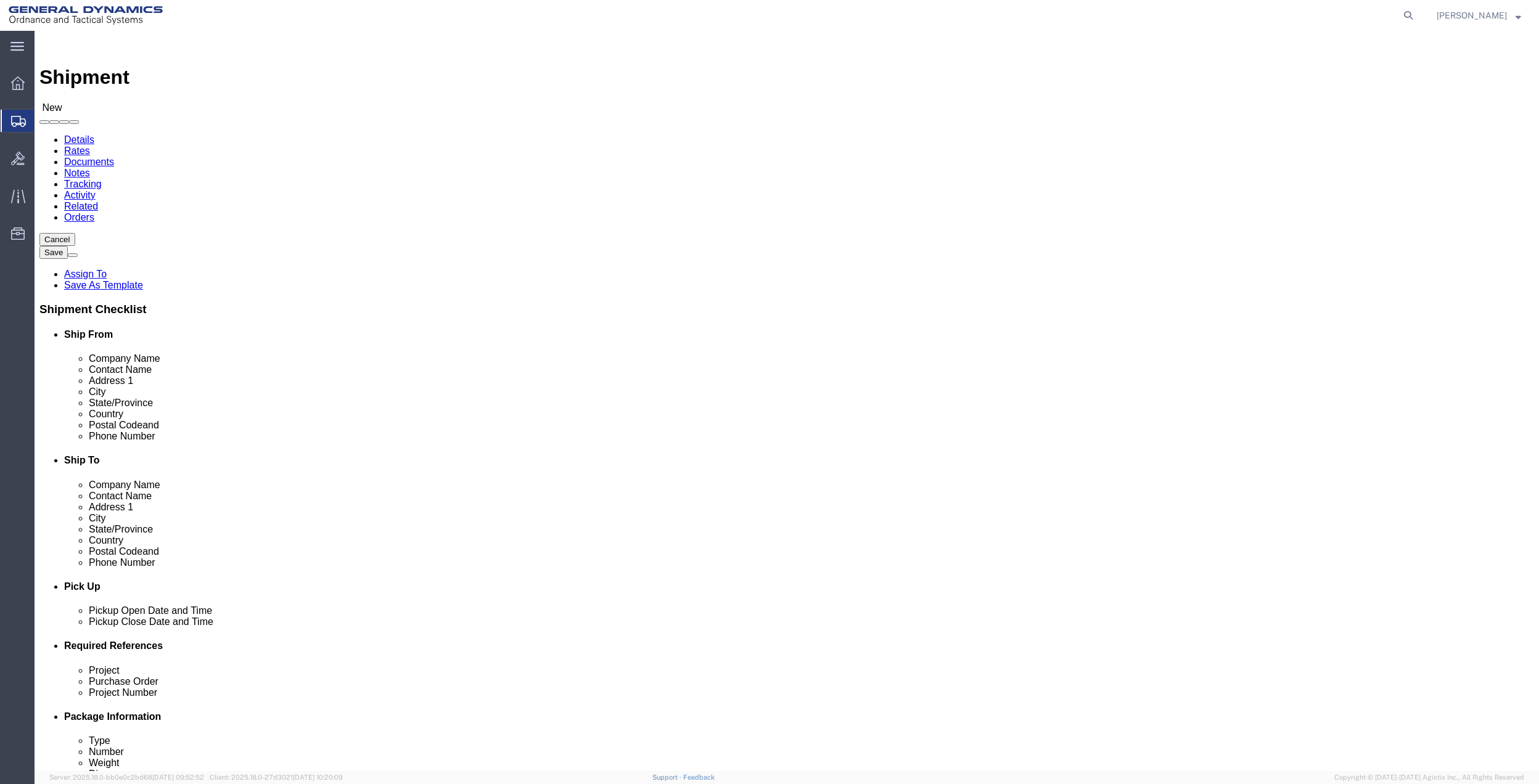
click input "text"
drag, startPoint x: 908, startPoint y: 275, endPoint x: 704, endPoint y: 264, distance: 204.3
click div "Location Select Select My Profile Location GD-OTS [GEOGRAPHIC_DATA] (Commerce) …"
click input "text"
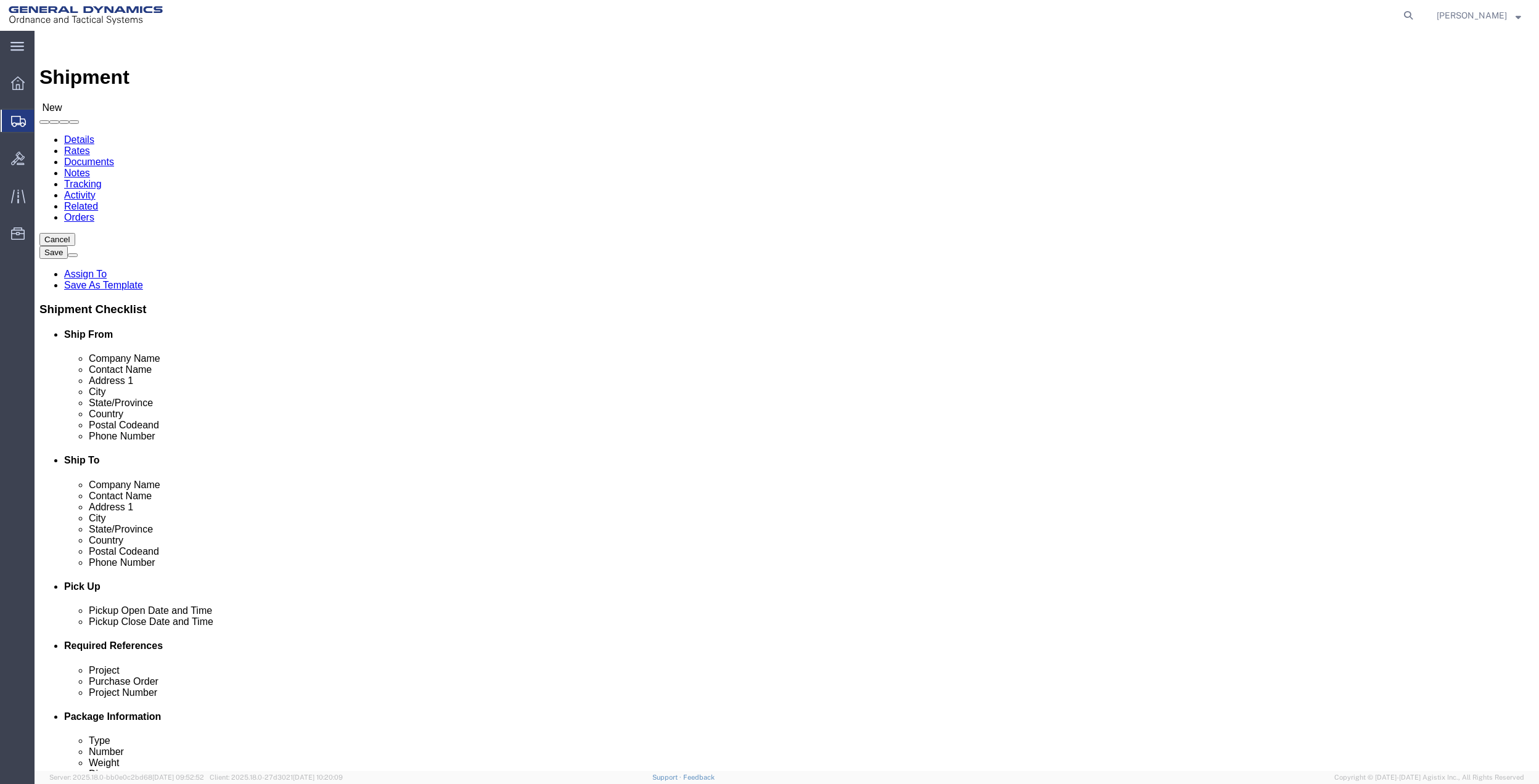
click input "text"
type input "[STREET_ADDRESS][PERSON_NAME]"
click input "Postal Code"
type input "32301"
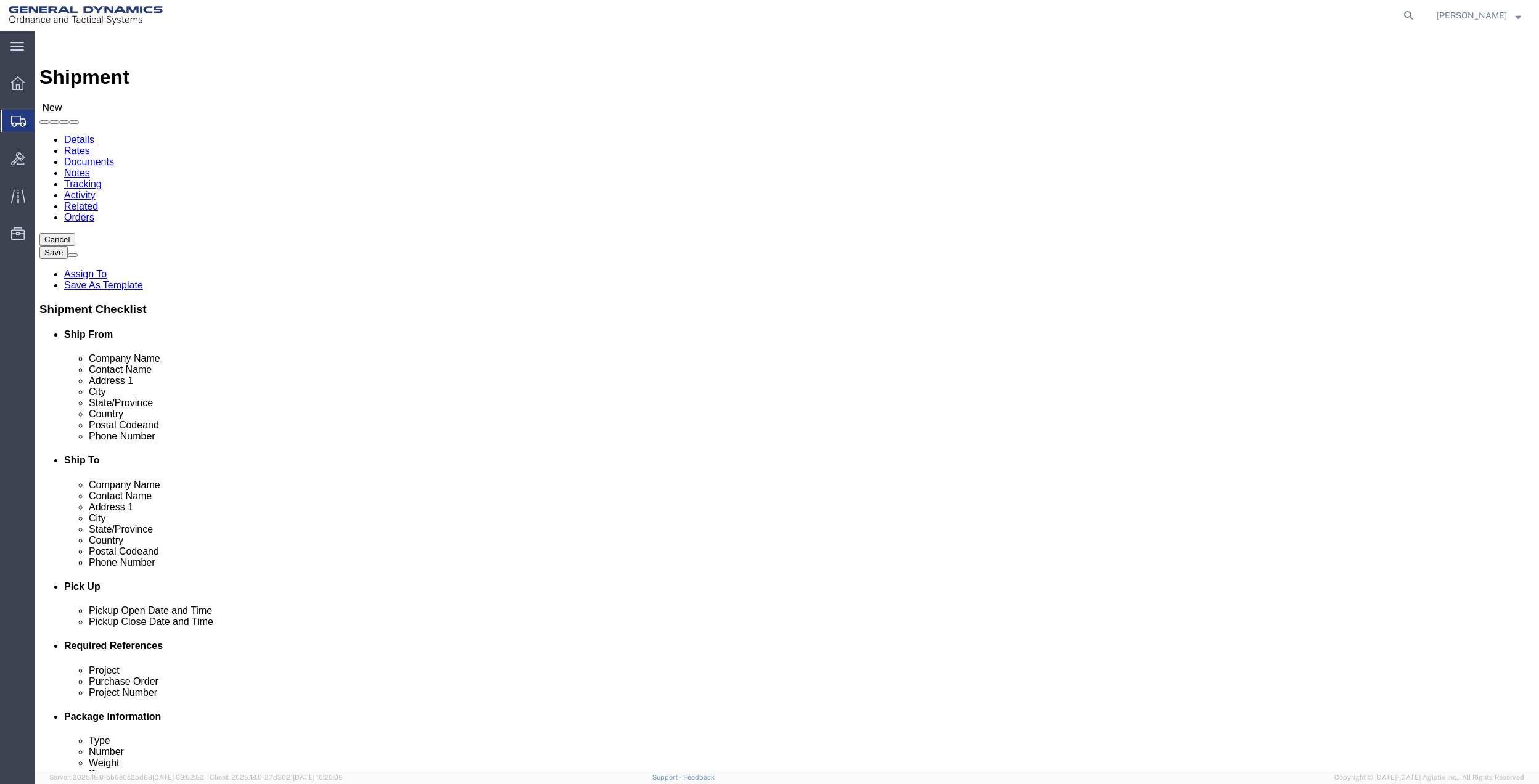
drag, startPoint x: 345, startPoint y: 418, endPoint x: 146, endPoint y: 417, distance: 199.0
click input "text"
click label "Phone Number"
click input "text"
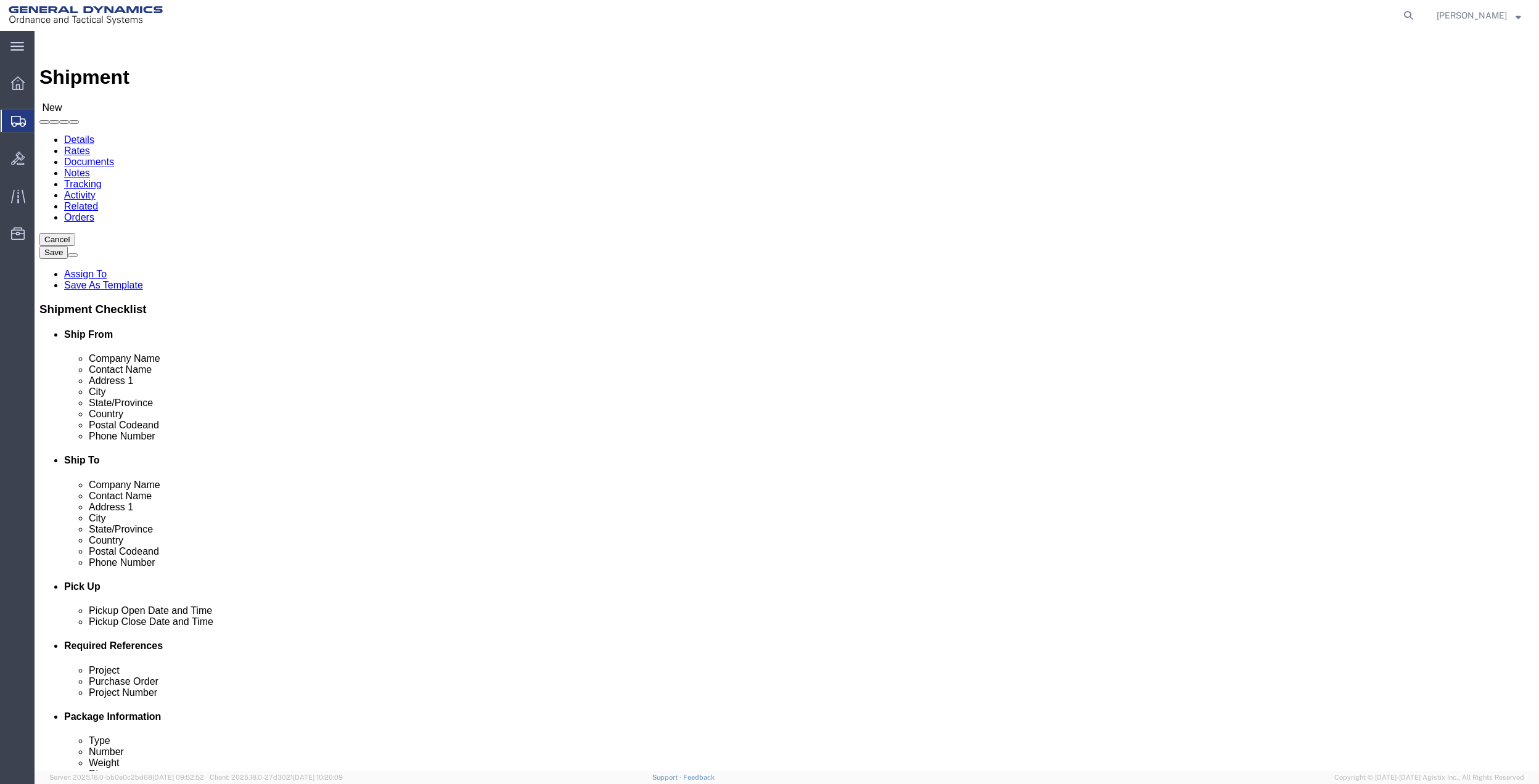
click input "text"
type input "[PHONE_NUMBER]"
click input "text"
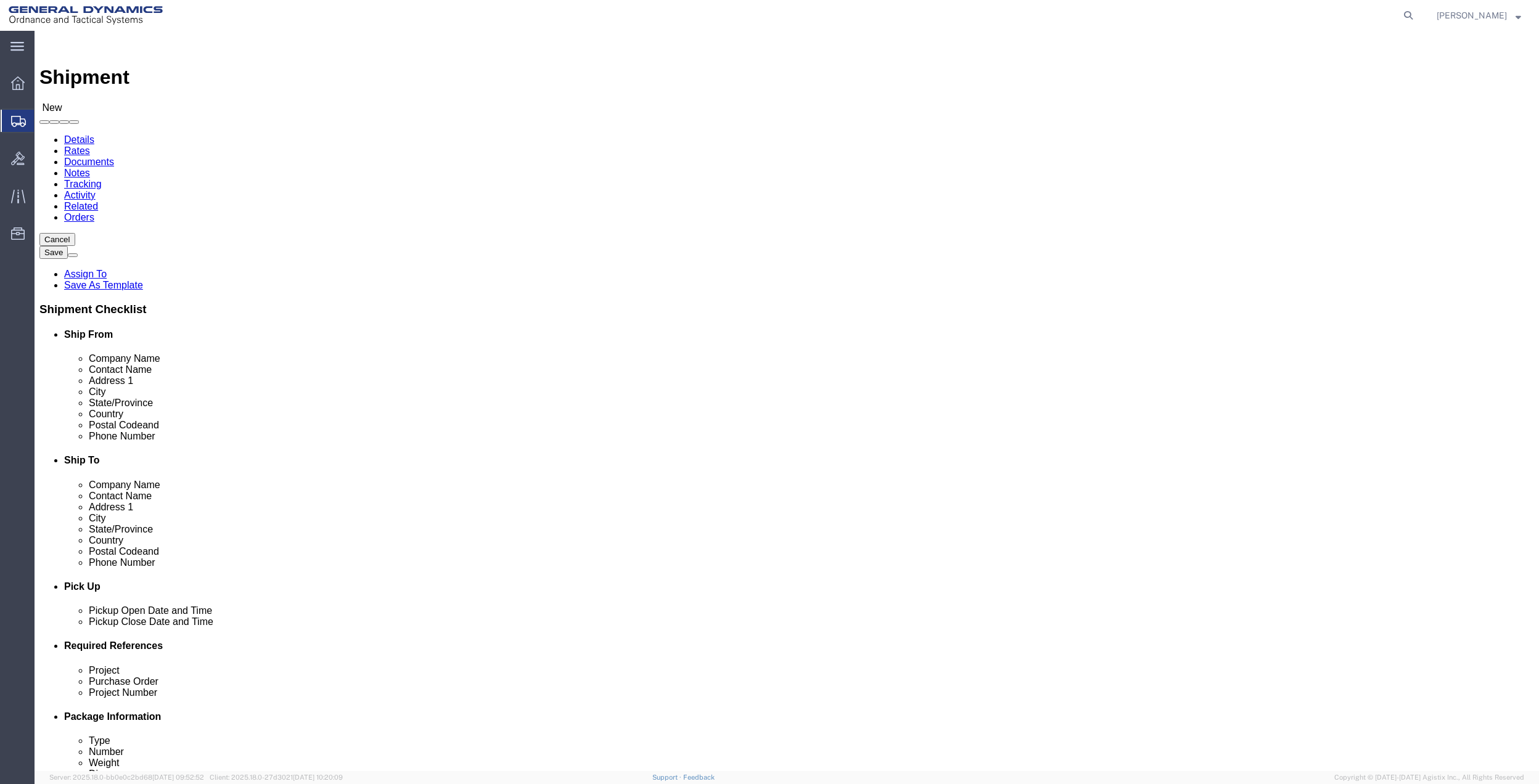
paste input "486-1784"
type input "[PHONE_NUMBER]"
click span
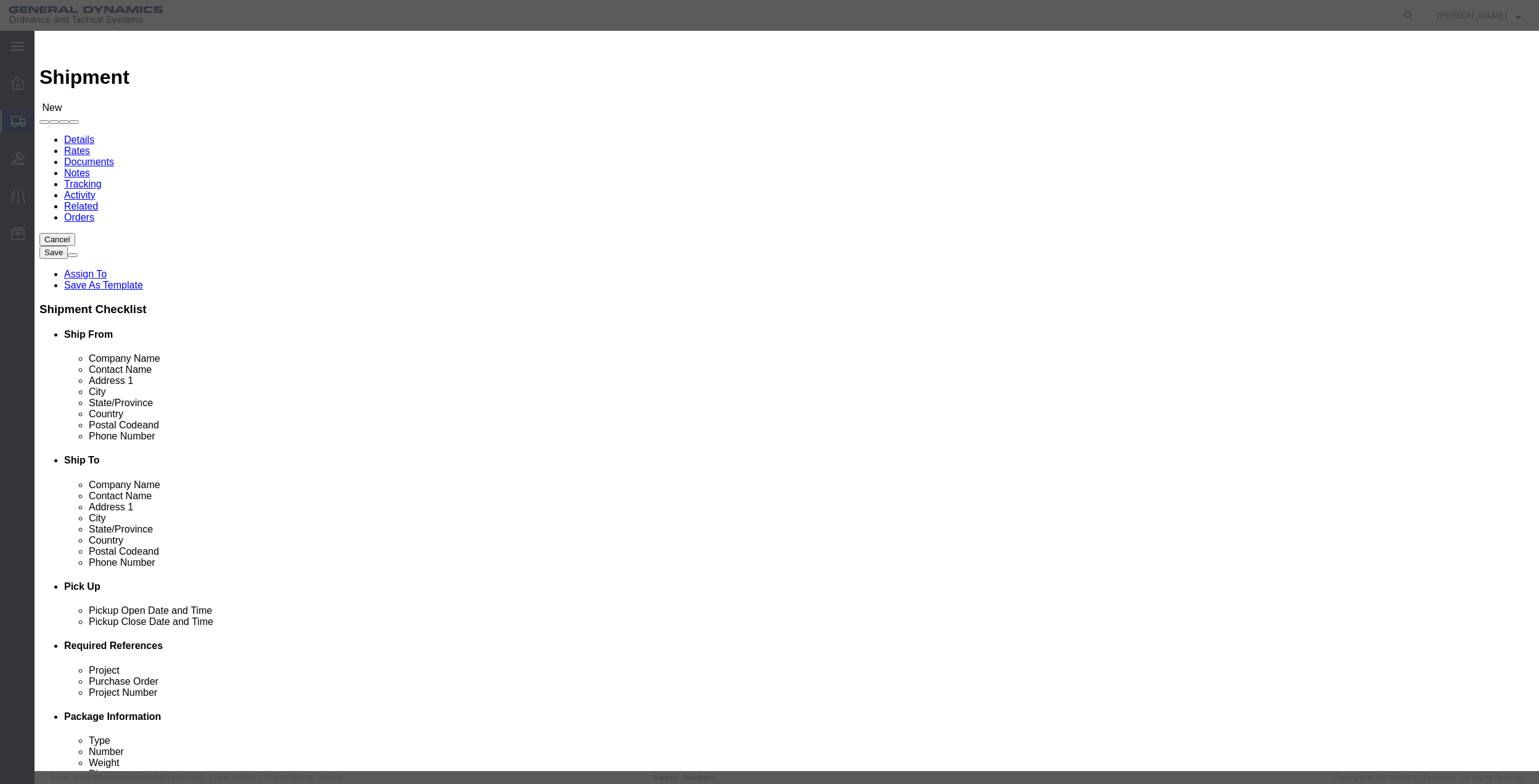
click input "checkbox"
checkbox input "true"
click button "Save"
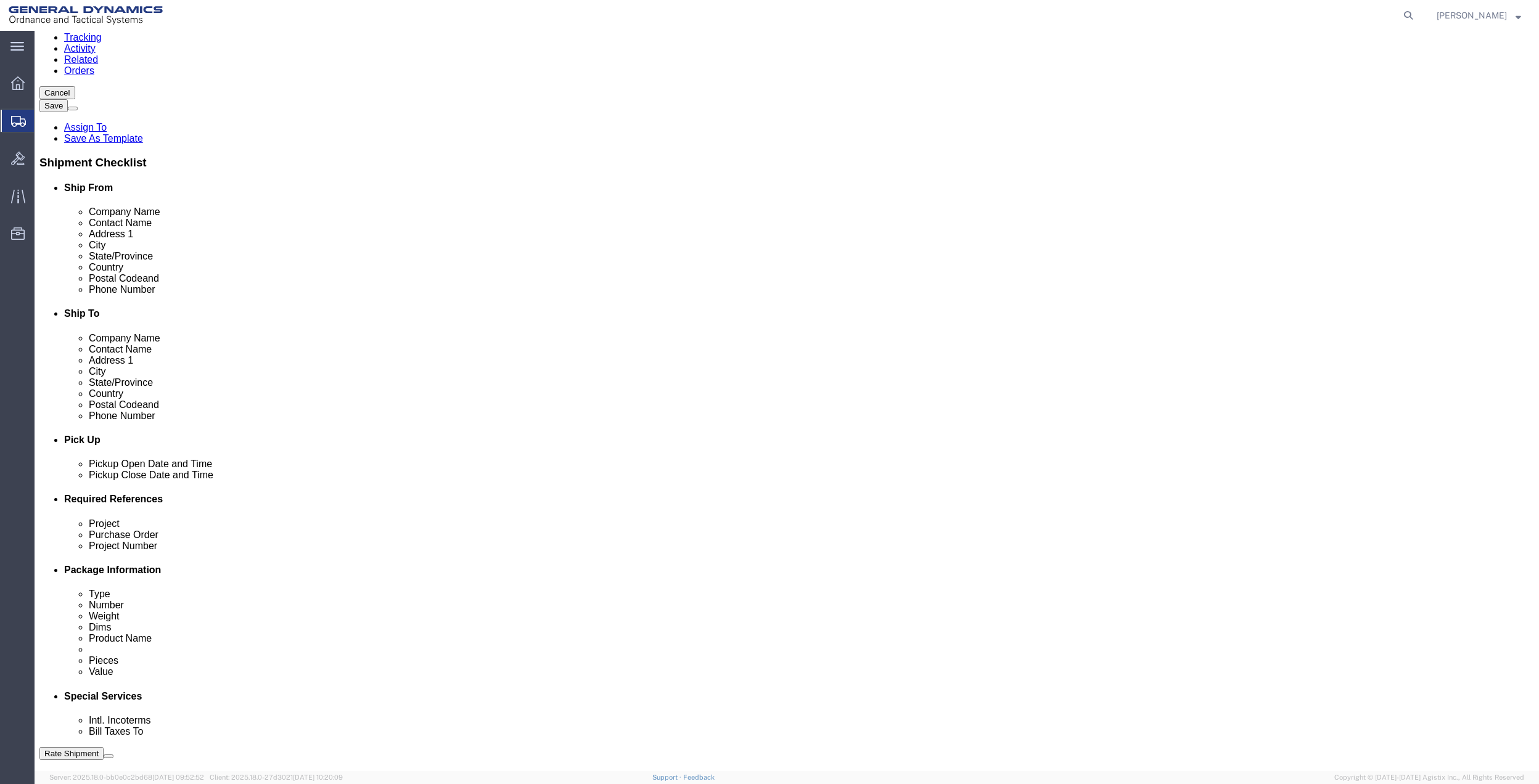
scroll to position [322, 0]
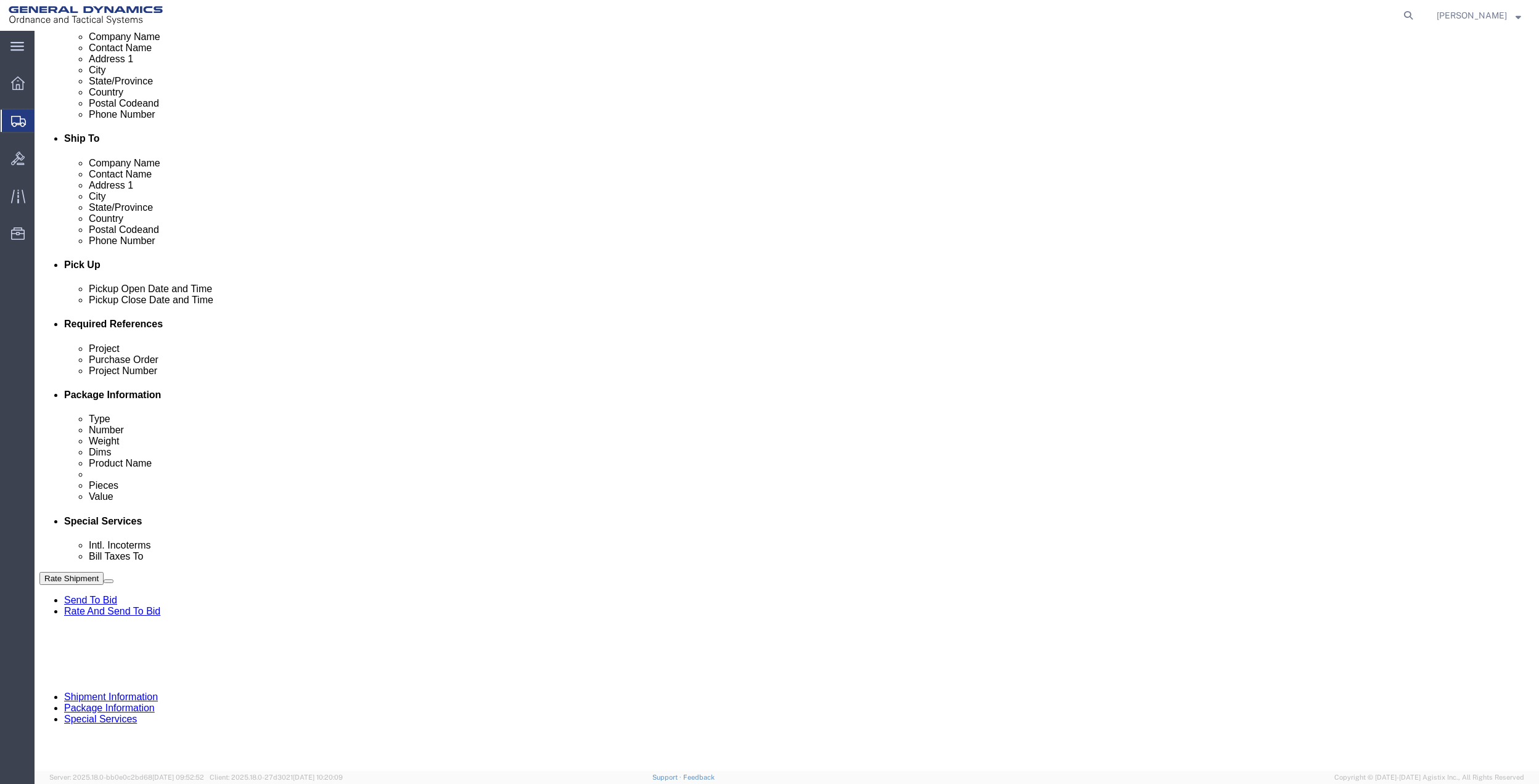
click button "Add reference"
click input "text"
type input "LEG 10"
click input "text"
paste input "LEG 10"
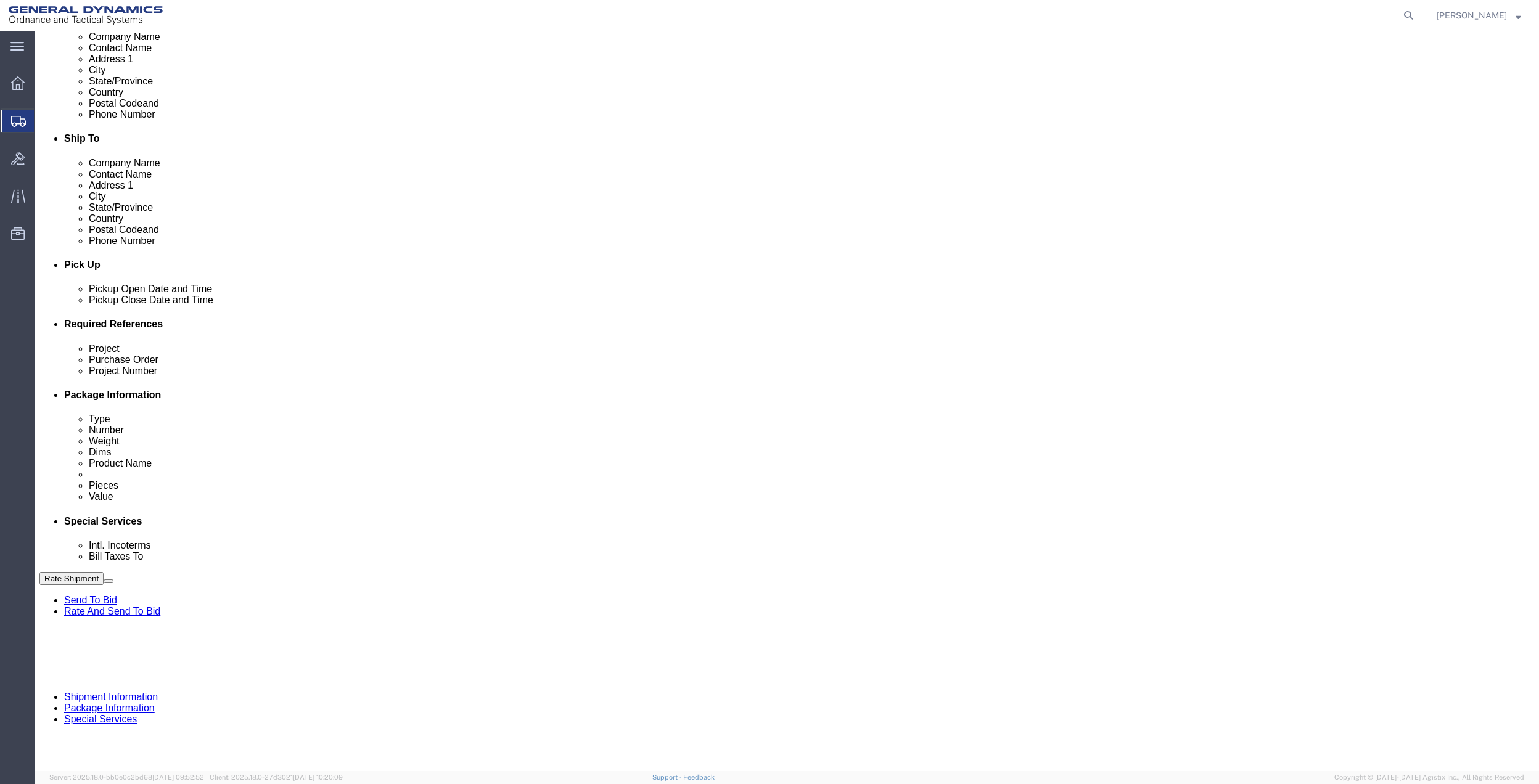
type input "LEG 10"
click input "text"
paste input "LEG 10"
type input "LEG 10"
click input "text"
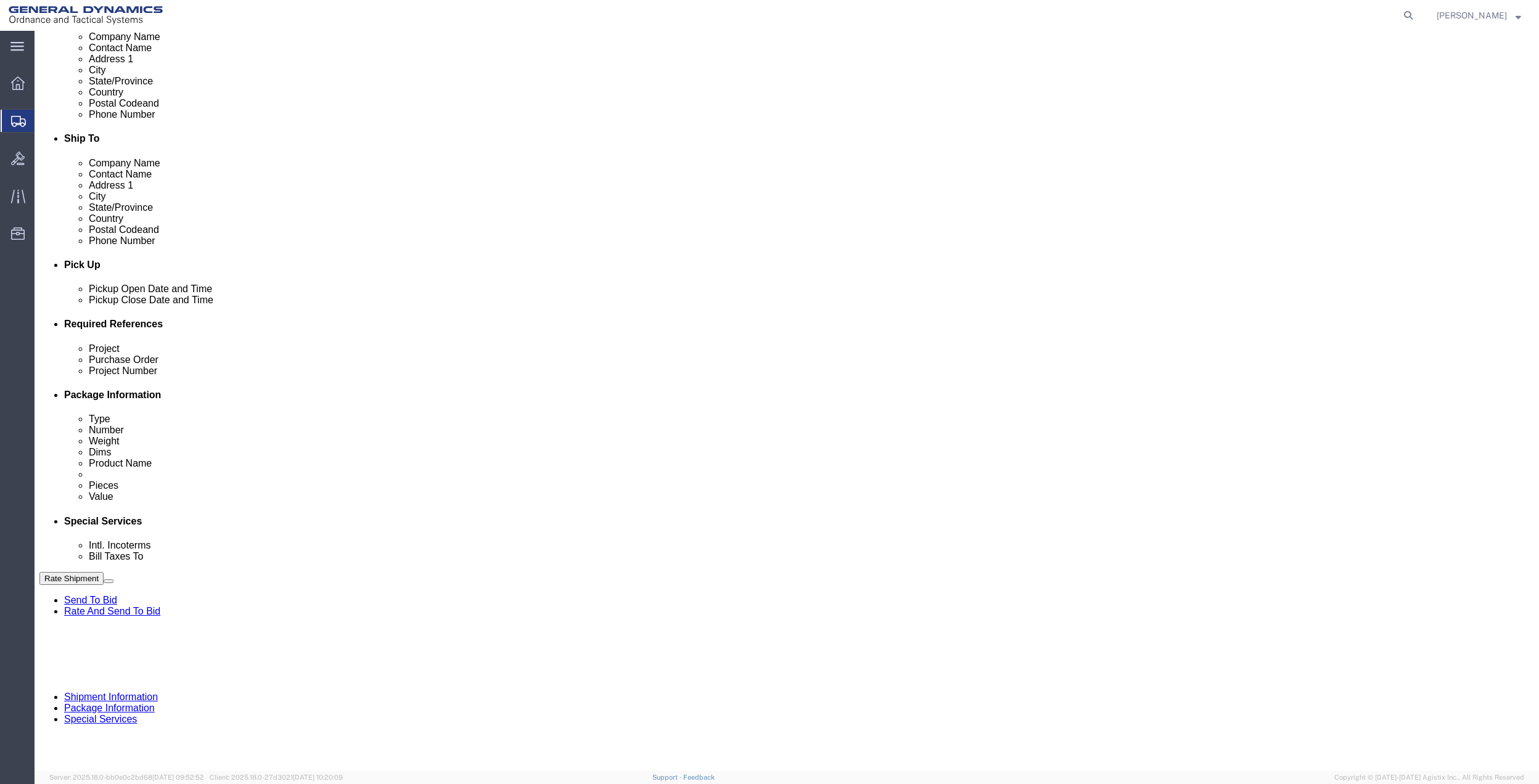
paste input "LEG 10"
type input "LEG 10"
click select "Select Account Type Activity ID Airline Appointment Number ASN Batch Request # …"
select select "DEPT"
click select "Select Account Type Activity ID Airline Appointment Number ASN Batch Request # …"
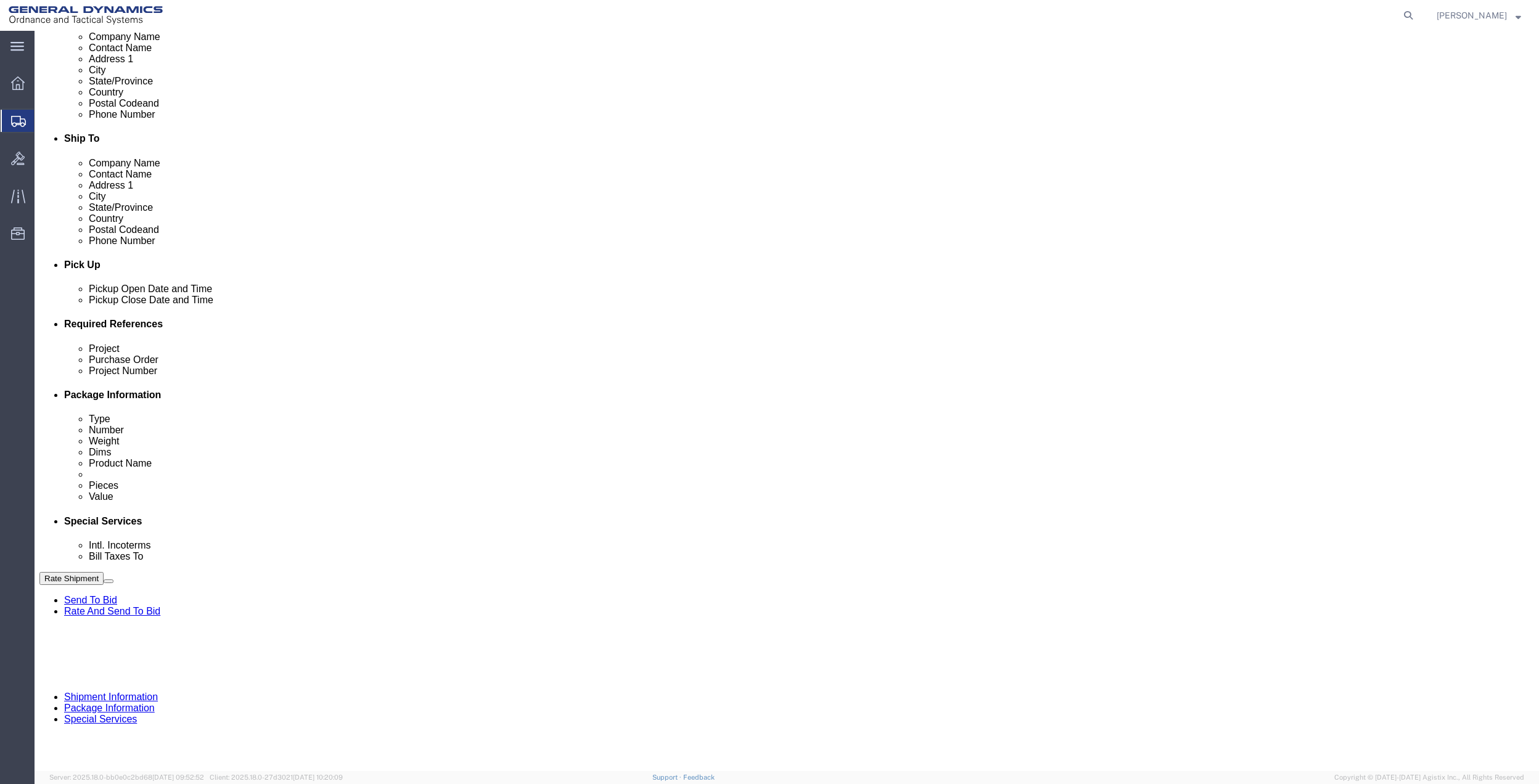
click link "Package Information"
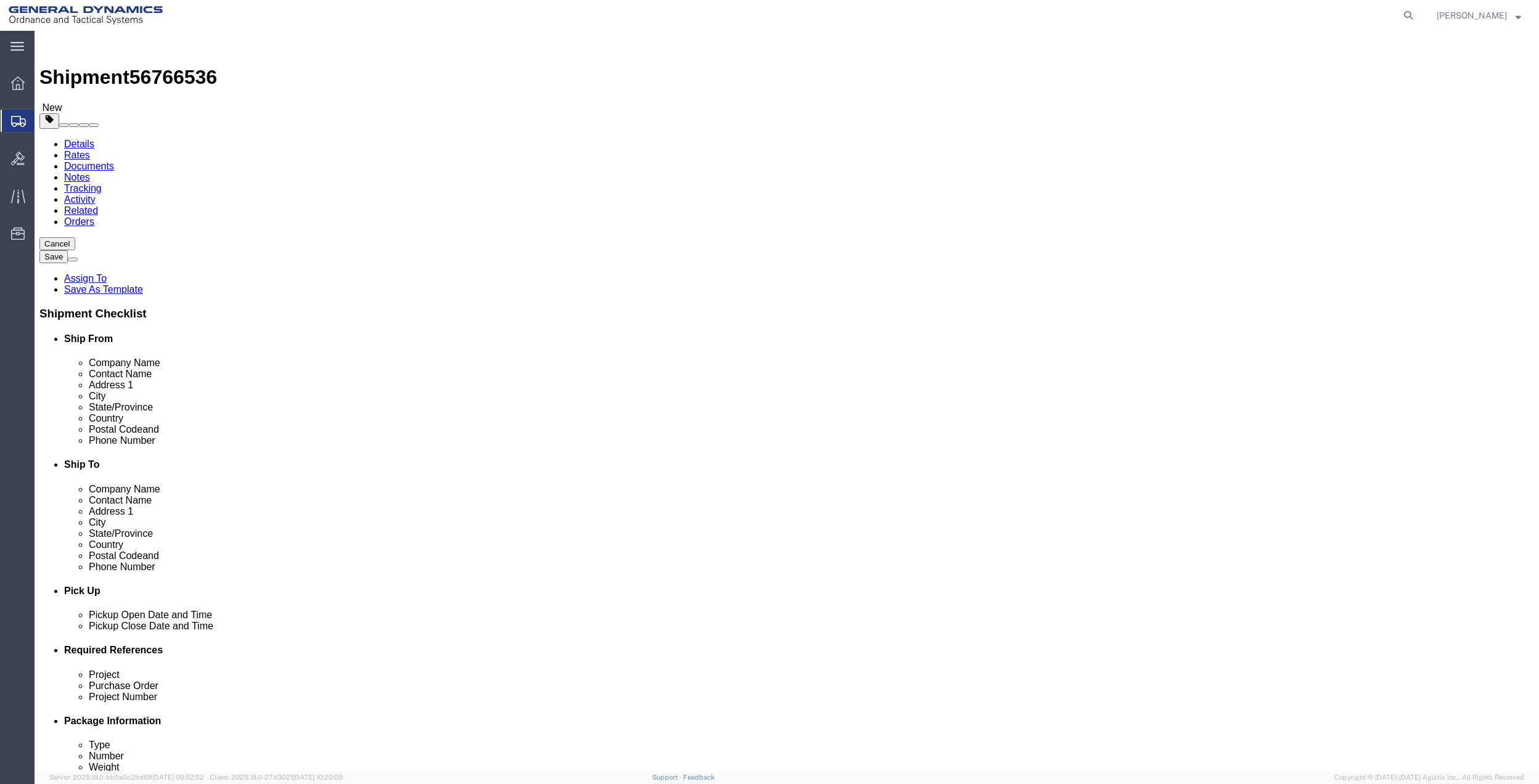
click select "Select Bale(s) Basket(s) Bolt(s) Bottle(s) Buckets Bulk Bundle(s) Can(s) Cardbo…"
select select "ENV"
click select "Select Bale(s) Basket(s) Bolt(s) Bottle(s) Buckets Bulk Bundle(s) Can(s) Cardbo…"
type input "9.50"
type input "12.50"
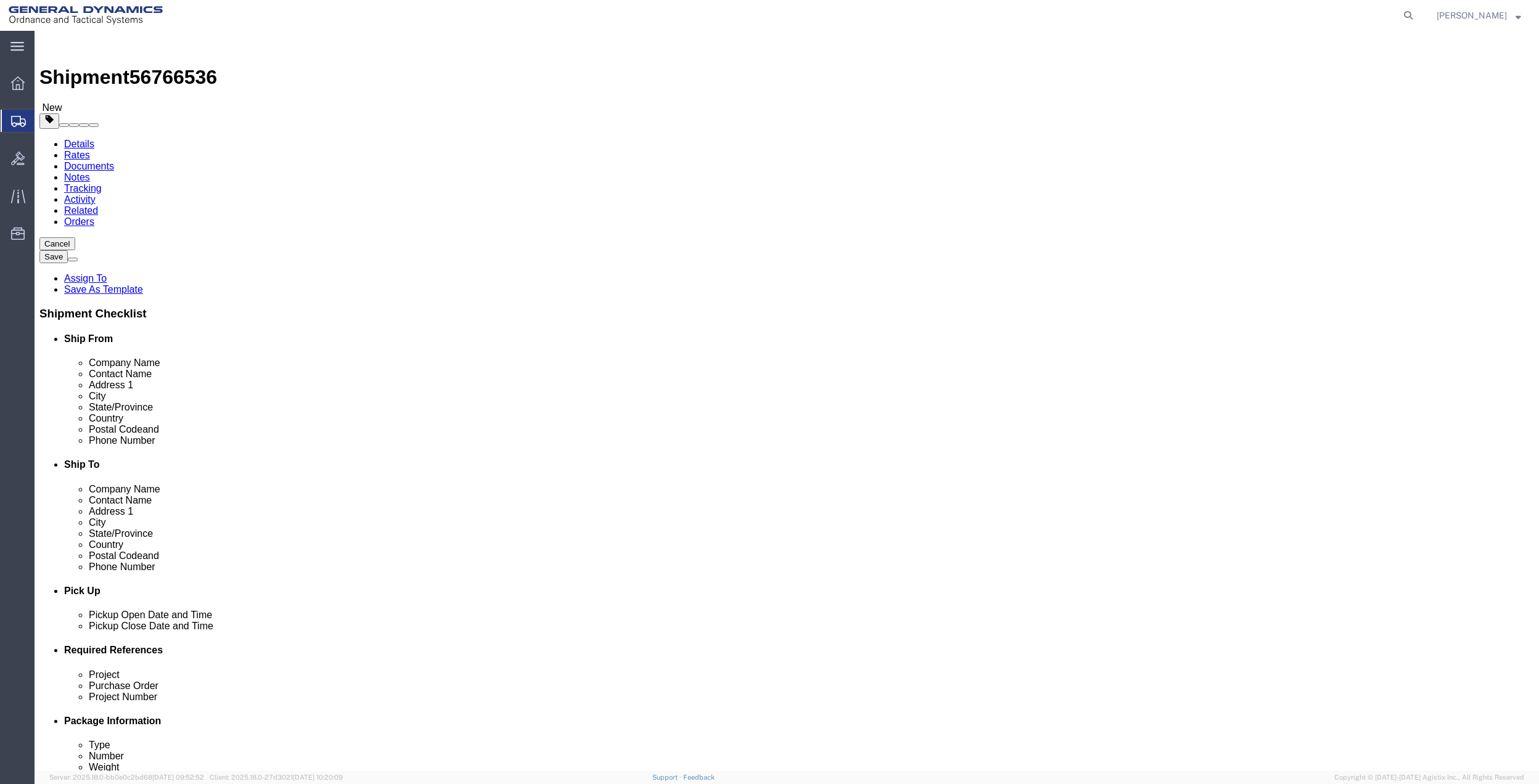
type input "0.25"
type input "1"
click link "Add Content"
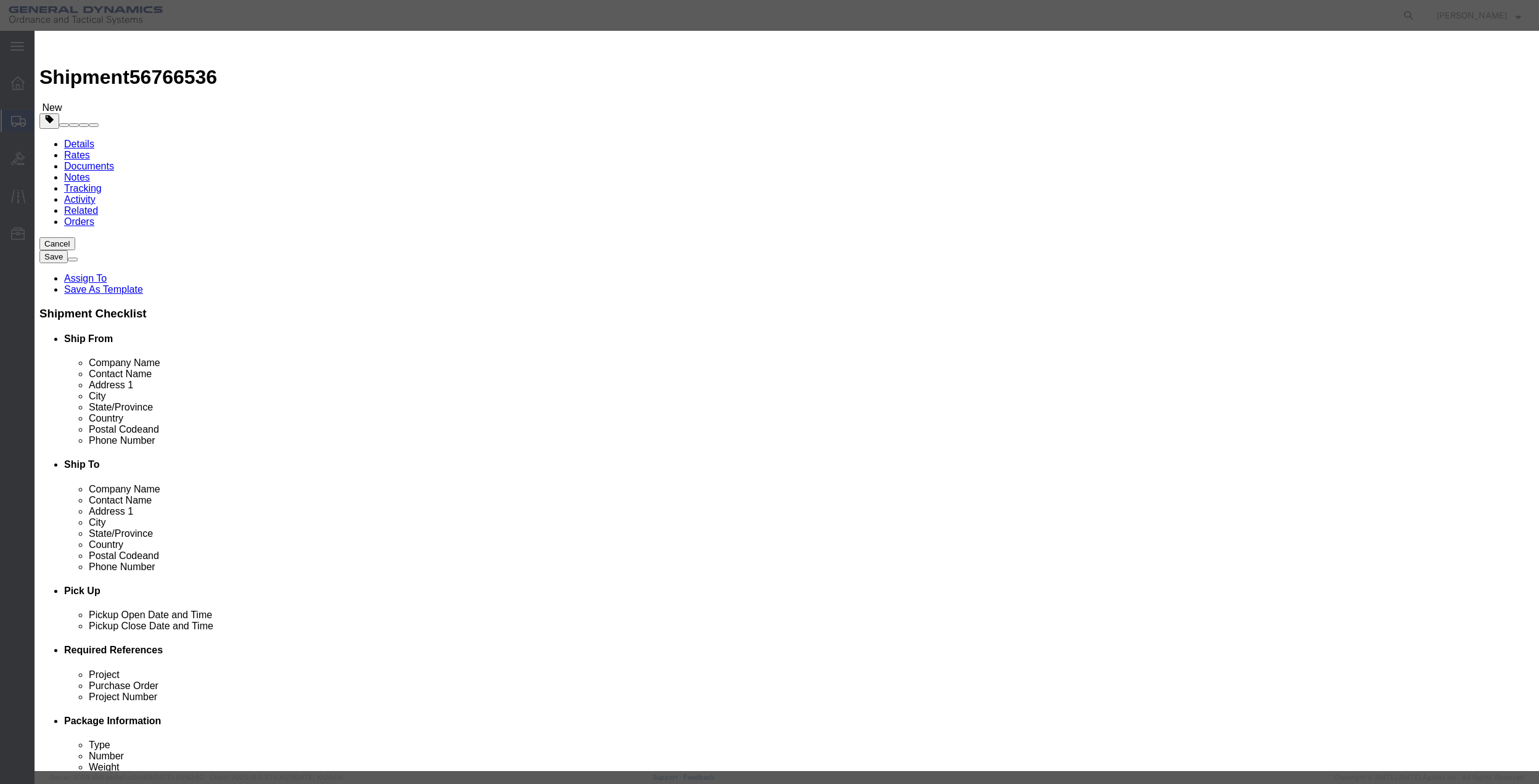
drag, startPoint x: 556, startPoint y: 93, endPoint x: 561, endPoint y: 98, distance: 7.1
click input "text"
type input "MISC"
type input "100"
select select "US"
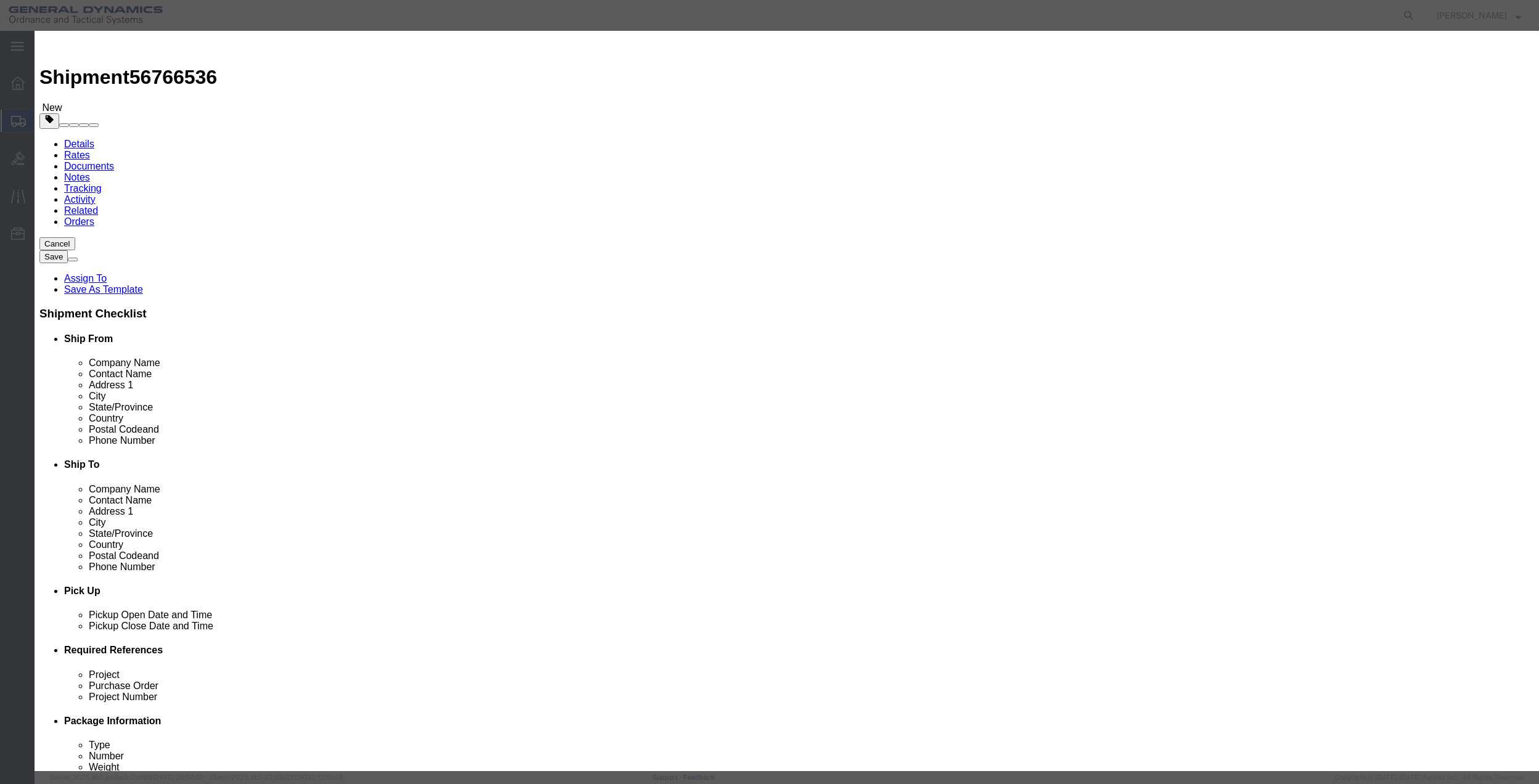
click input "0"
type input "01"
click select "Select 50 55 60 65 70 85 92.5 100 125 175 250 300 400"
select select "70"
click select "Select 50 55 60 65 70 85 92.5 100 125 175 250 300 400"
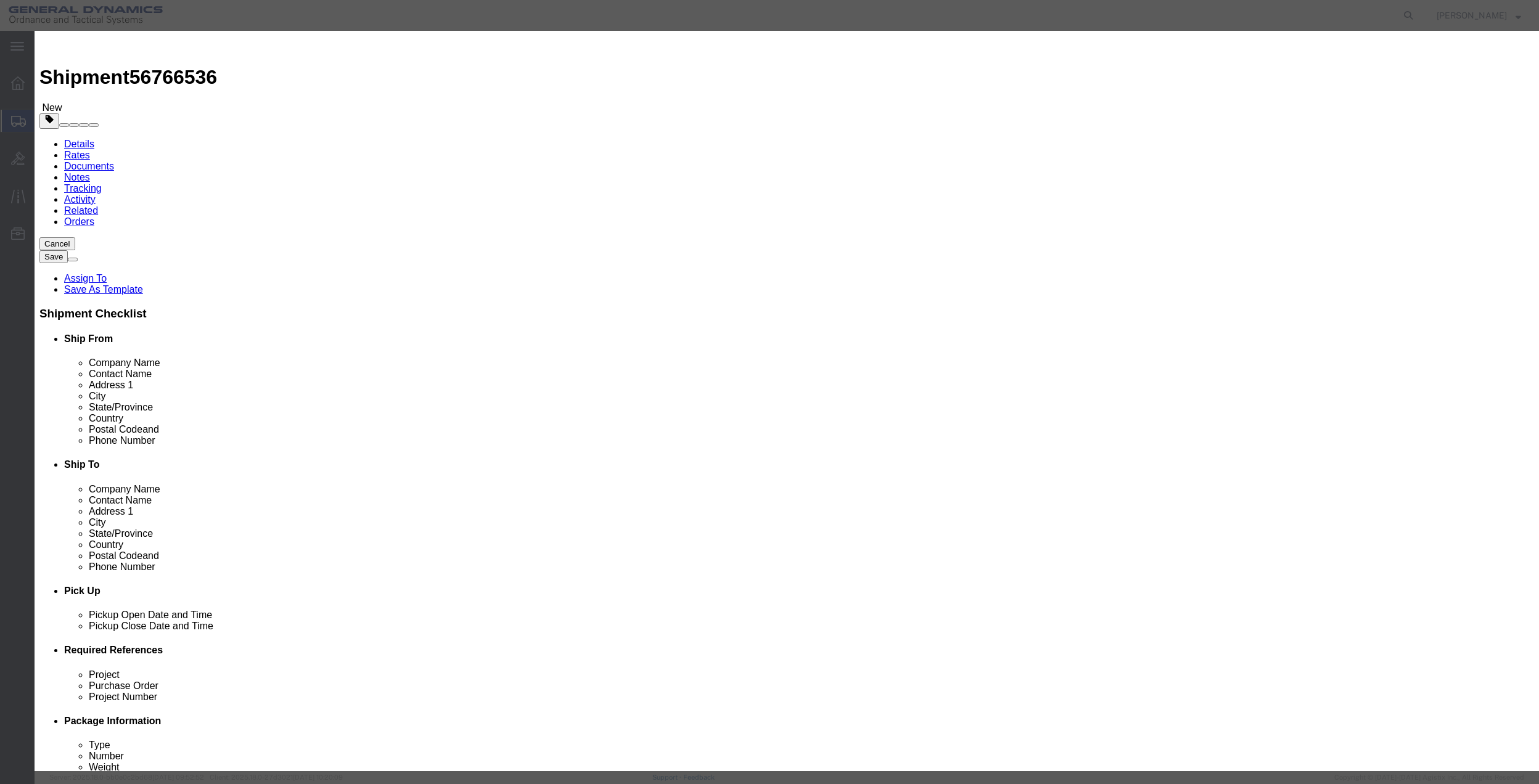
click button "Save & Close"
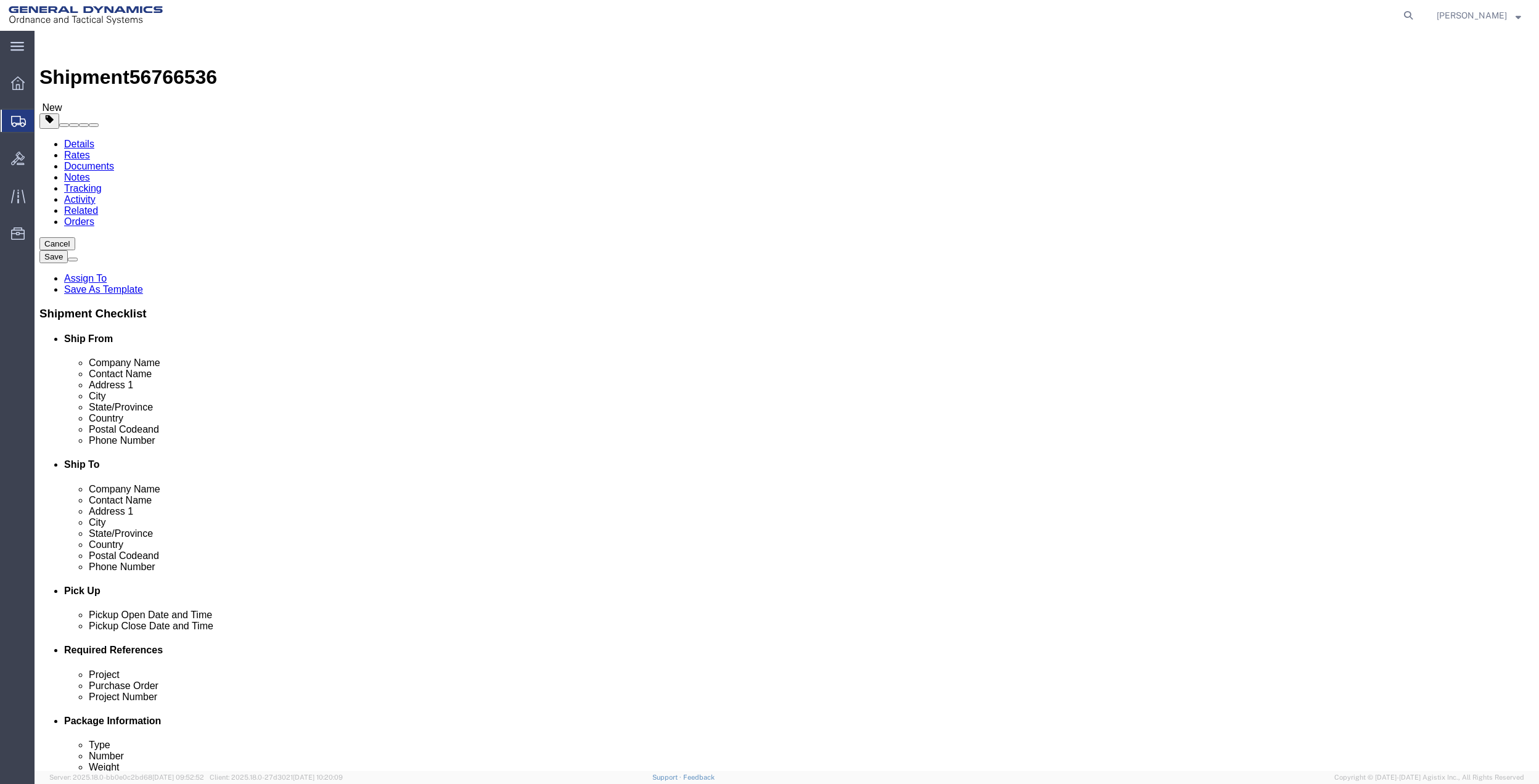
click icon
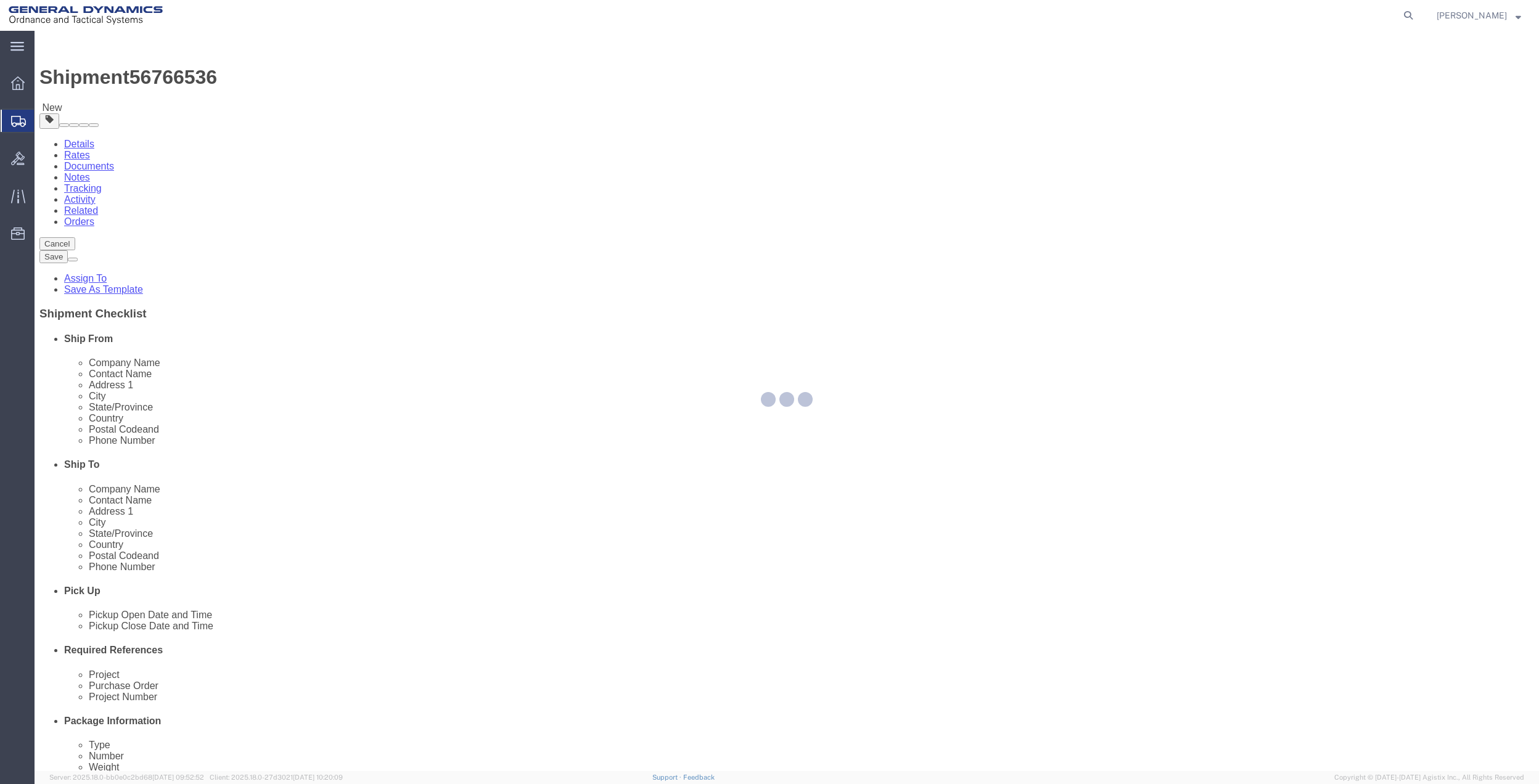
select select
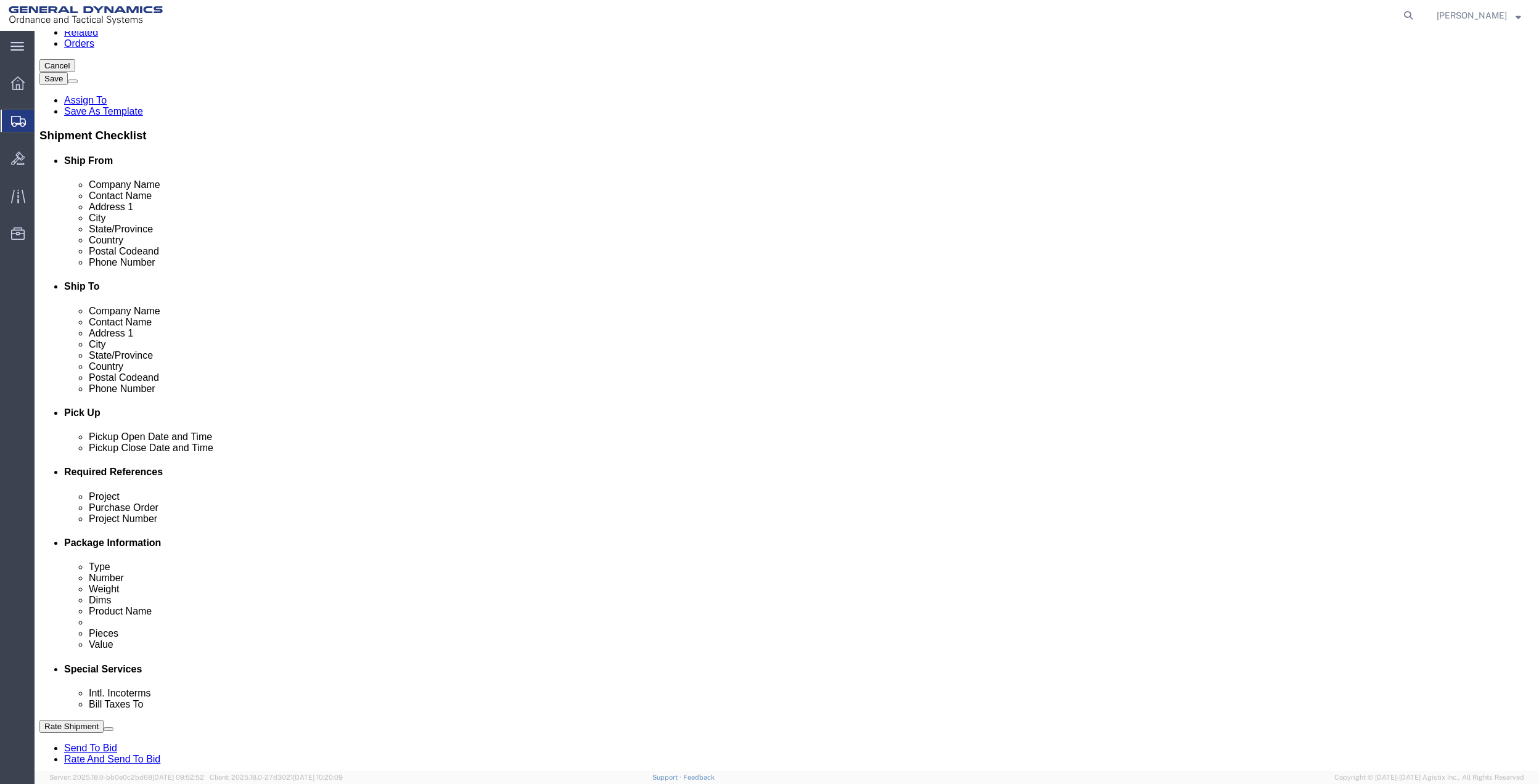
scroll to position [247, 0]
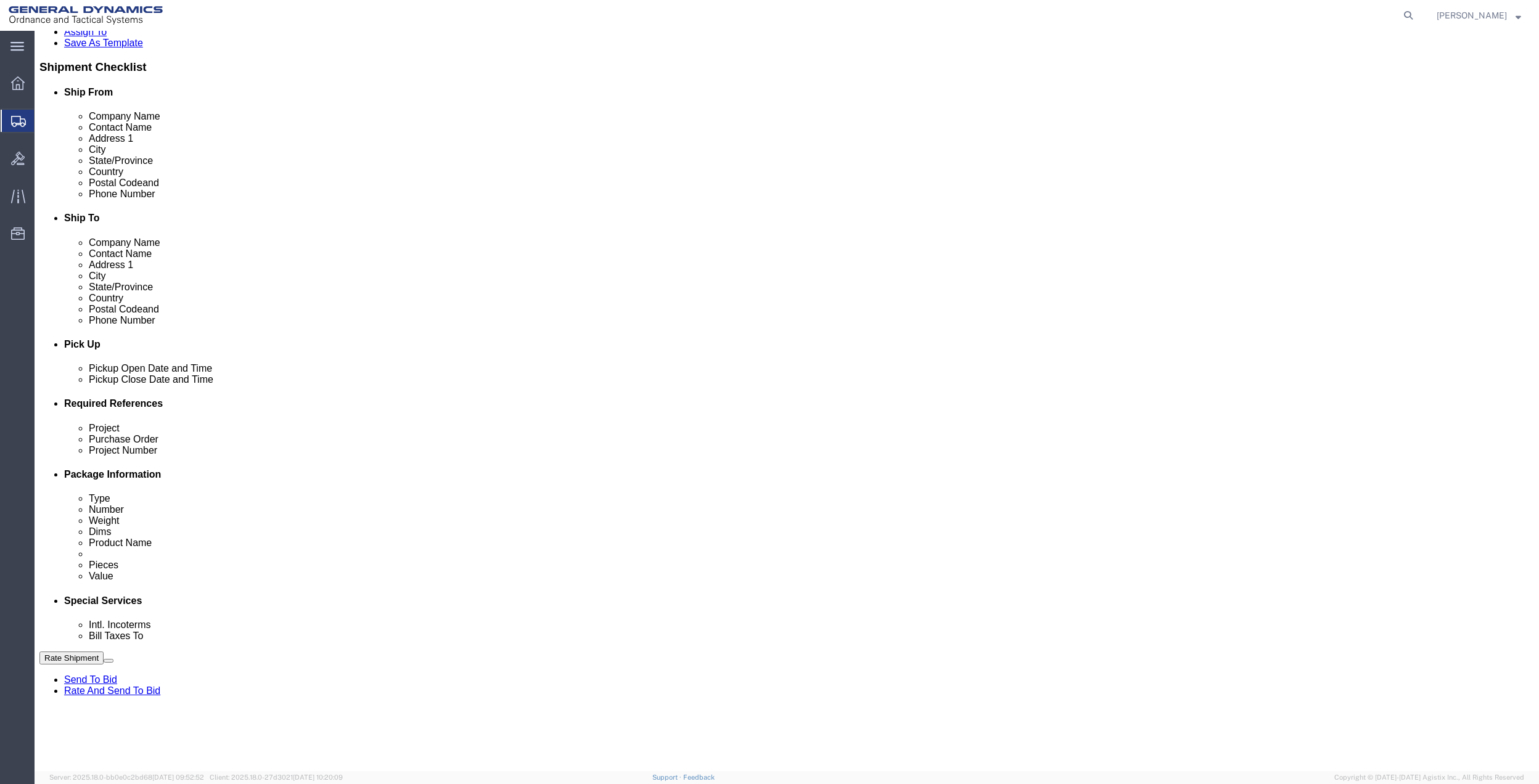
click select "Select Buyer Cost Center Department Operations Number Order Number Sales Person"
select select "DEPARTMENT"
click select "Select Buyer Cost Center Department Operations Number Order Number Sales Person"
click select "Select [GEOGRAPHIC_DATA] [GEOGRAPHIC_DATA] [GEOGRAPHIC_DATA] [GEOGRAPHIC_DATA] …"
select select "1763983"
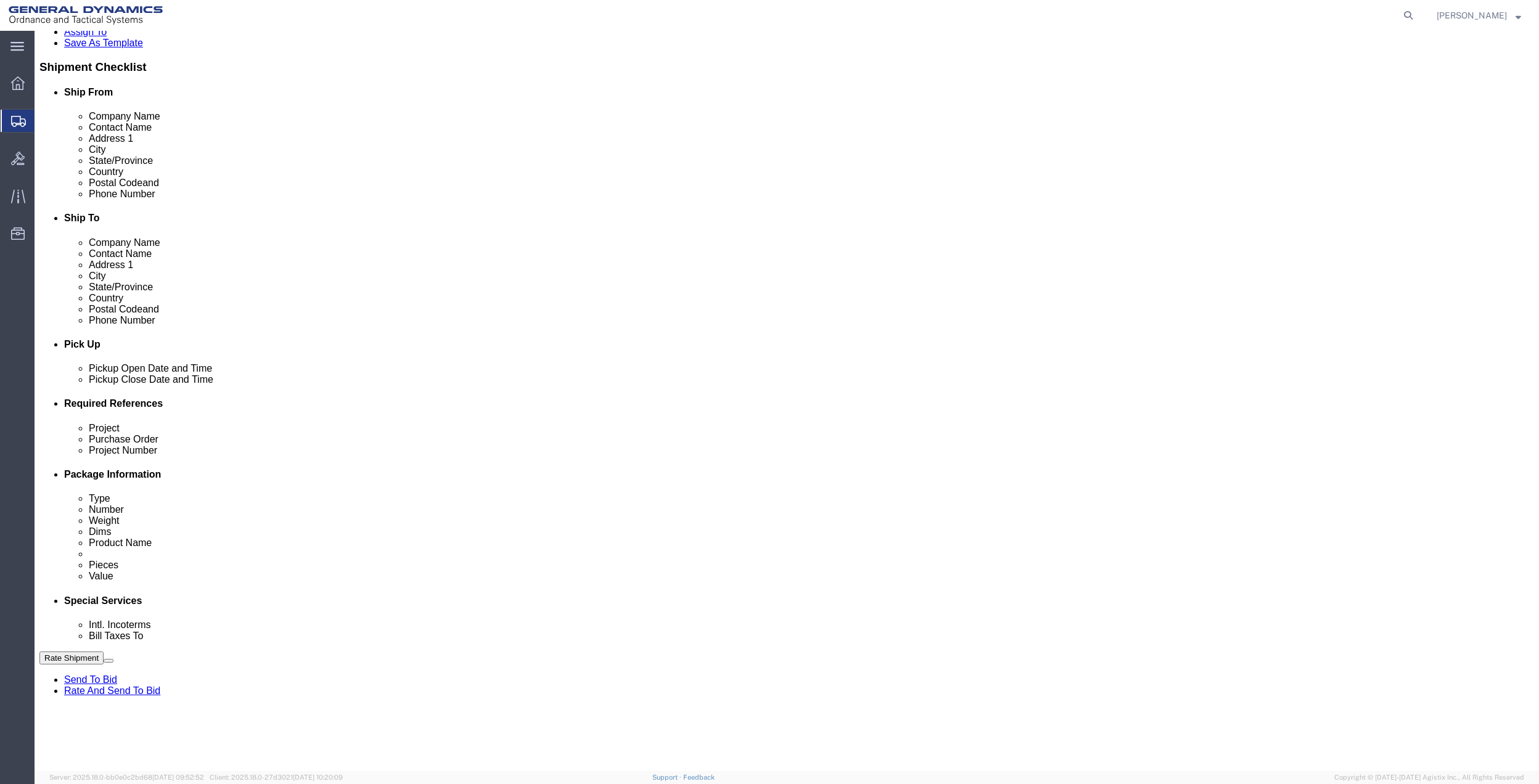
click select "Select [GEOGRAPHIC_DATA] [GEOGRAPHIC_DATA] [GEOGRAPHIC_DATA] [GEOGRAPHIC_DATA] …"
click select "Select 10AFM 10GAG 10GAH 10GFL 10GFO 10GIE 10GIS 30MABS St [PERSON_NAME] Program"
select select "214681"
click select "Select 10AFM 10GAG 10GAH 10GFL 10GFO 10GIE 10GIS 30MABS St [PERSON_NAME] Program"
click input "General Dynamics OTS % Data2Logistics"
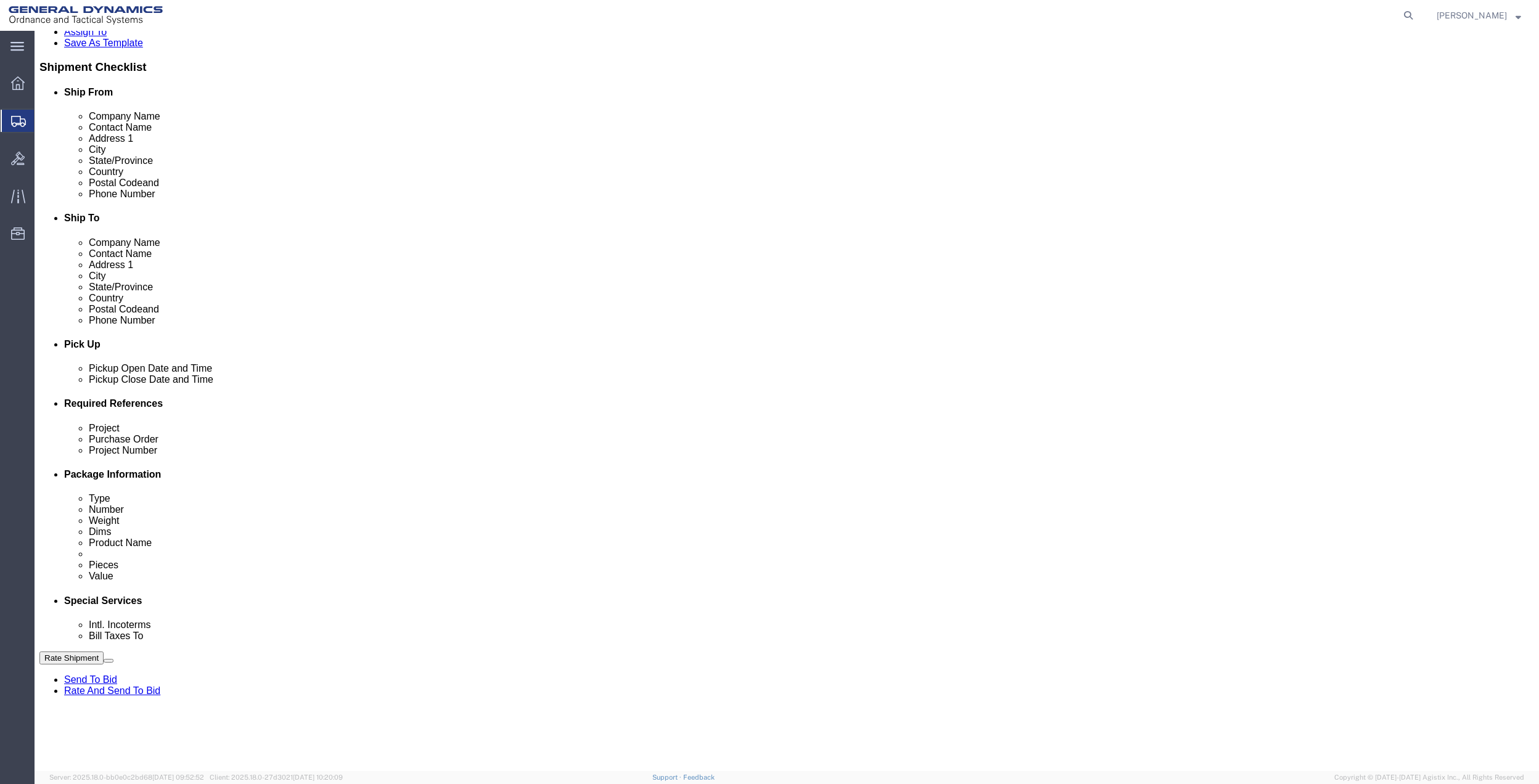
click input "General Dynamics OTS % Data2Logistics"
click p "- GEDOTS %DATA 2 LOGISTICS - (GEDOTS %DATA 2 LOGISTICS) [GEOGRAPHIC_DATA][PERSO…"
type input "GEDOTS %DATA 2 LOGISTICS"
type input "PO BOX 61050"
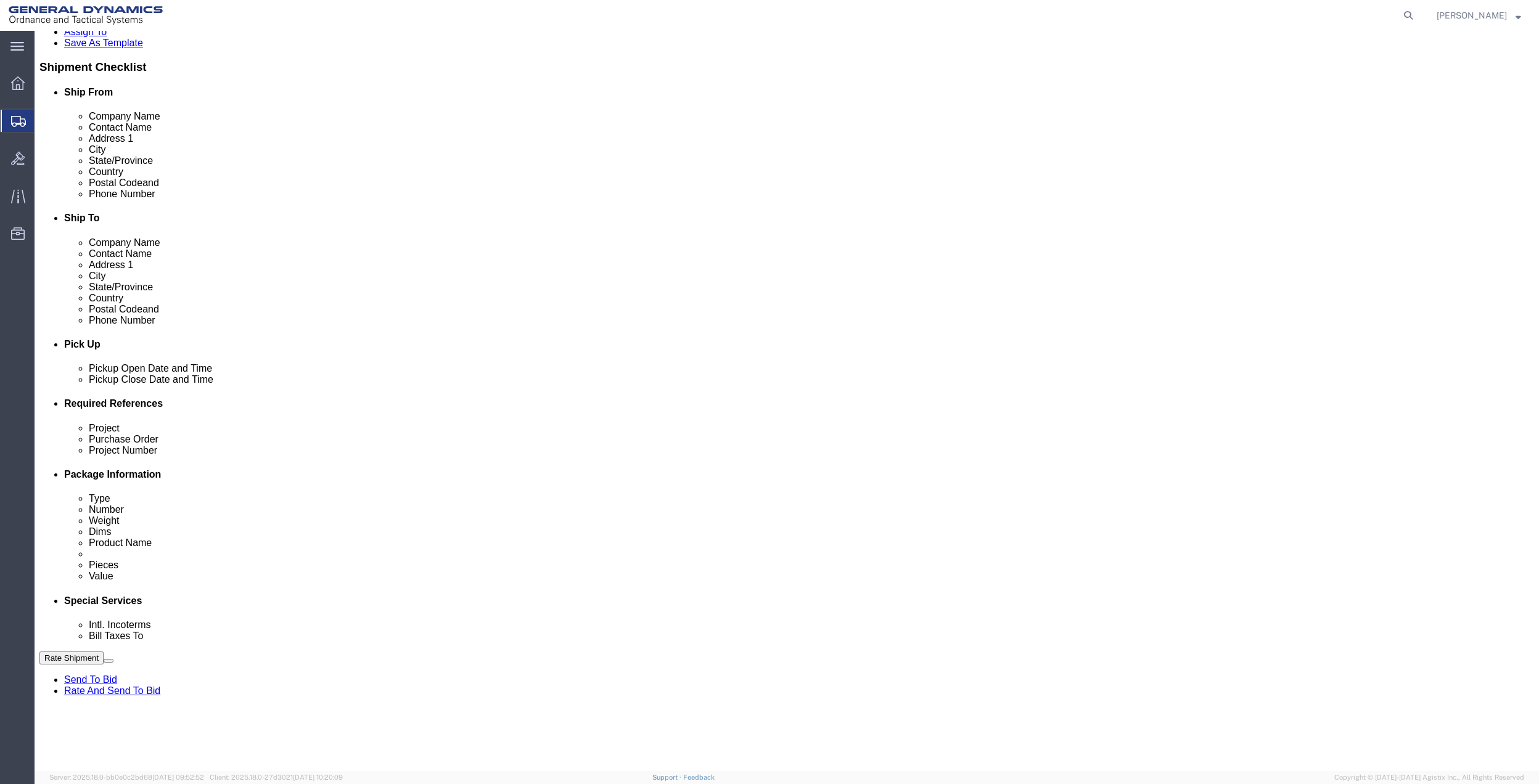
type input "GEDOTS %DATA 2 LOGISTICS"
type input "FORT [PERSON_NAME]"
type input "33906"
select select "FL"
type input "GEDOTS %DATA 2 LOGISTICS"
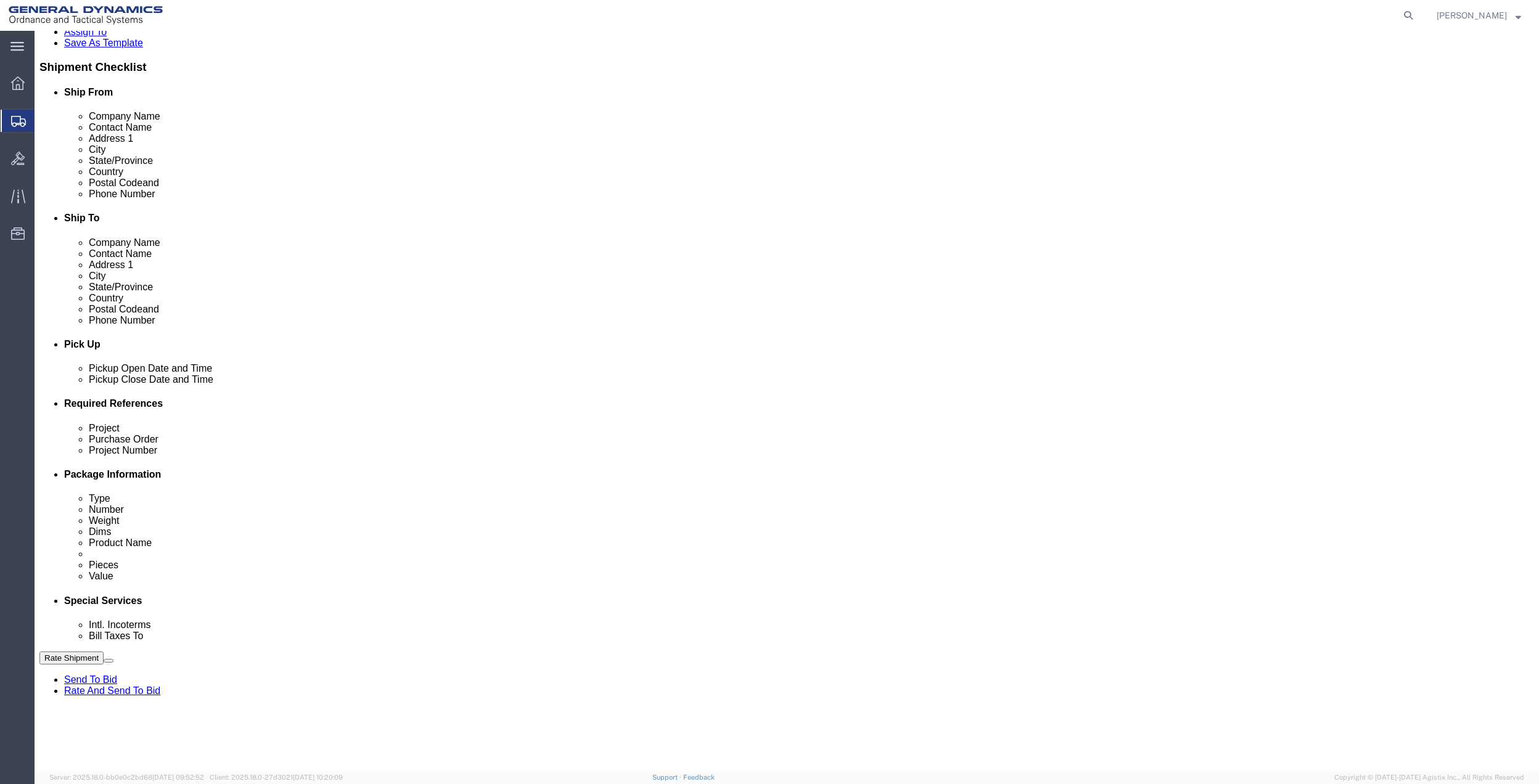
click button "Rate Shipment"
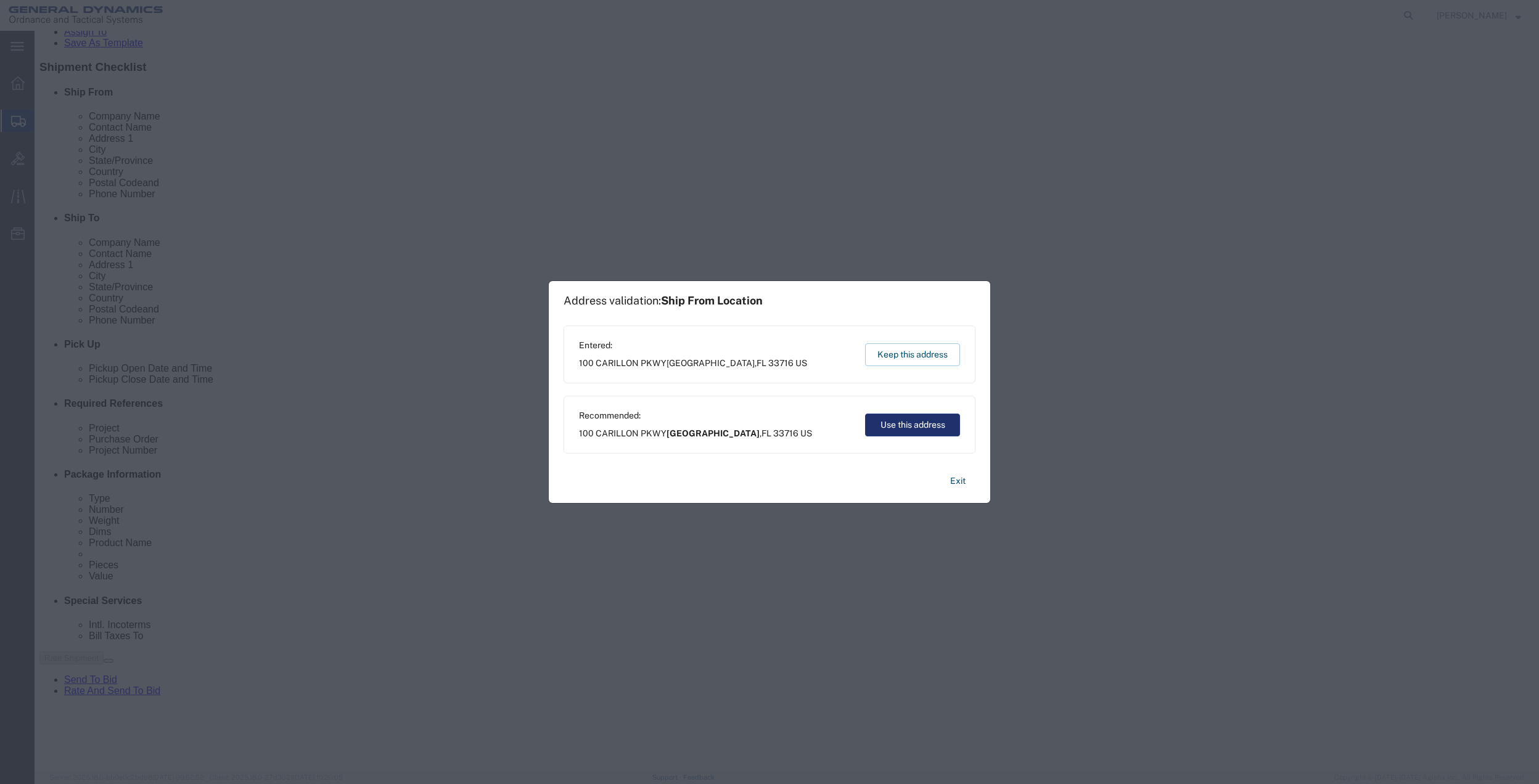
click at [923, 430] on button "Use this address" at bounding box center [912, 425] width 95 height 23
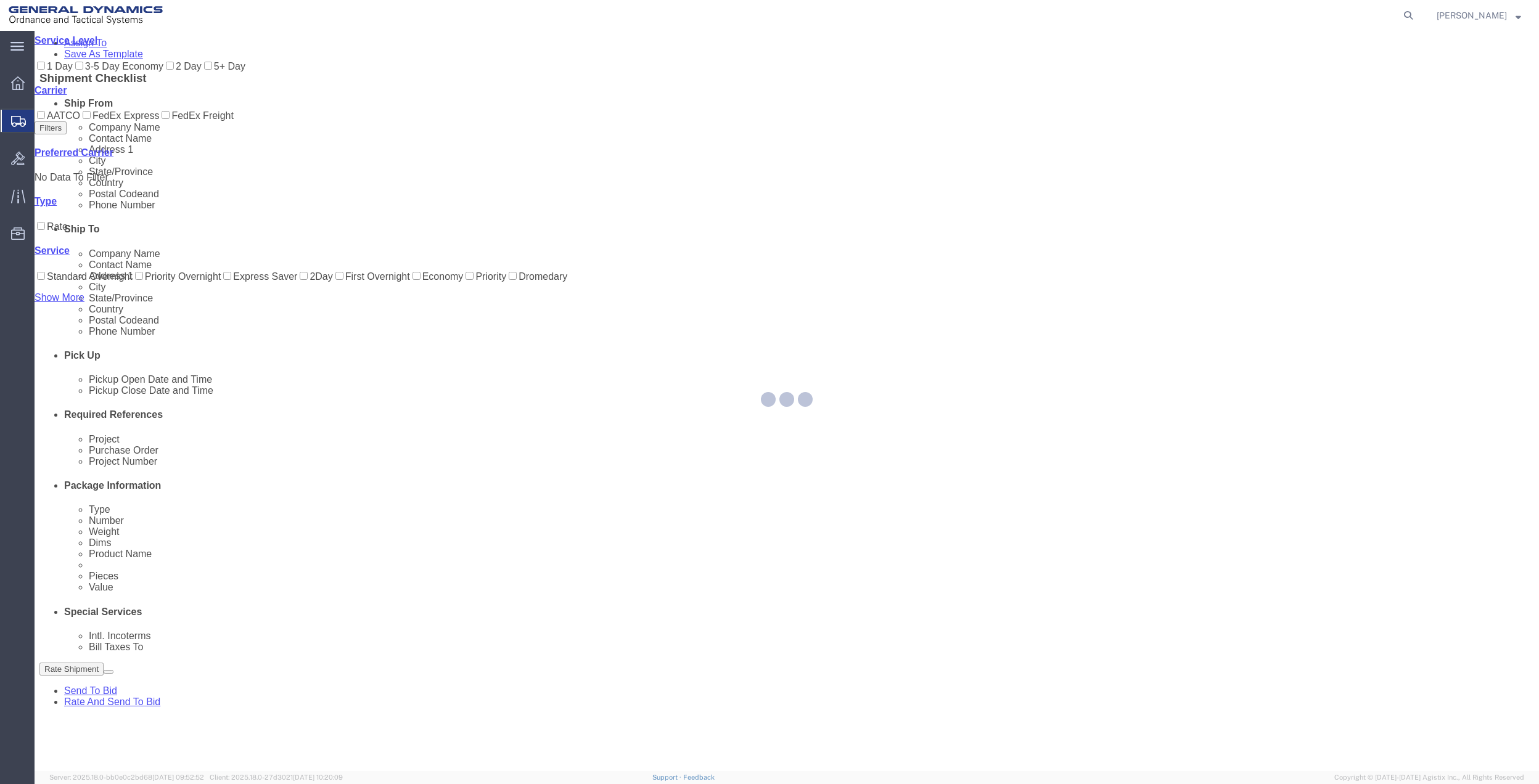
scroll to position [0, 0]
